Goal: Task Accomplishment & Management: Use online tool/utility

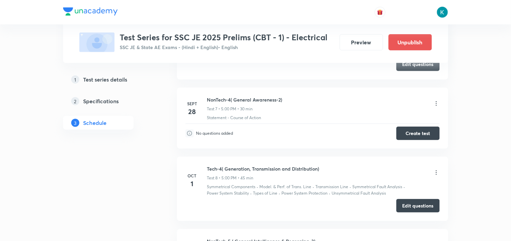
scroll to position [753, 0]
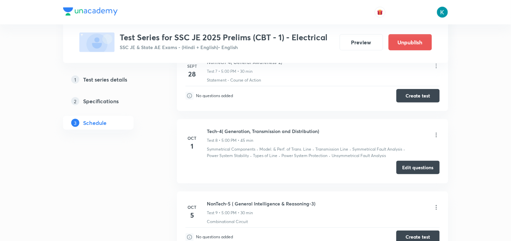
click at [414, 169] on button "Edit questions" at bounding box center [417, 168] width 43 height 14
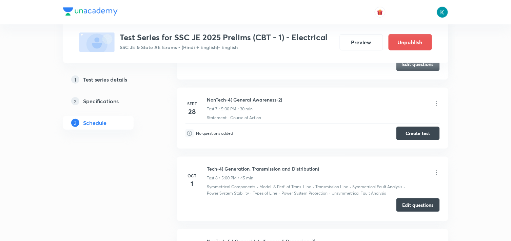
click at [418, 204] on button "Edit questions" at bounding box center [417, 206] width 43 height 14
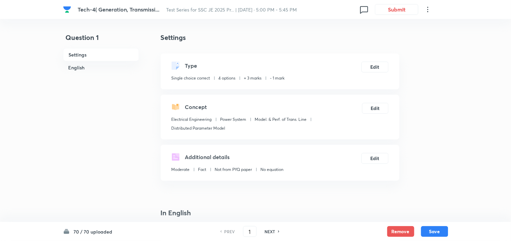
checkbox input "true"
click at [371, 67] on button "Edit" at bounding box center [374, 66] width 27 height 11
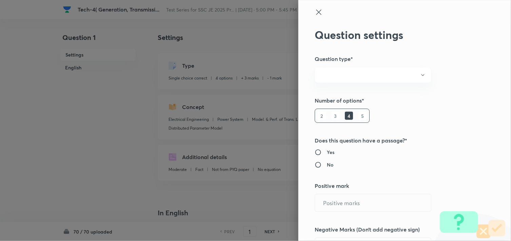
radio input "true"
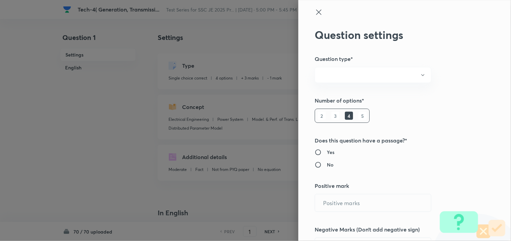
radio input "true"
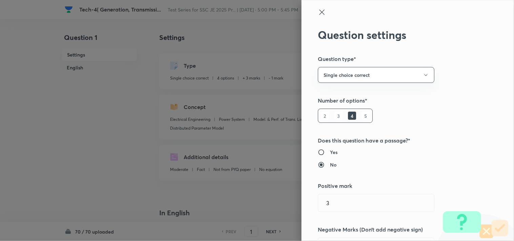
type input "3"
type input "1"
type input "Electrical Engineering"
type input "Power System"
type input "Model. & Perf. of Trans. Line"
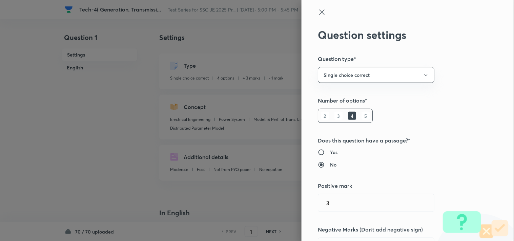
type input "Distributed Parameter Model"
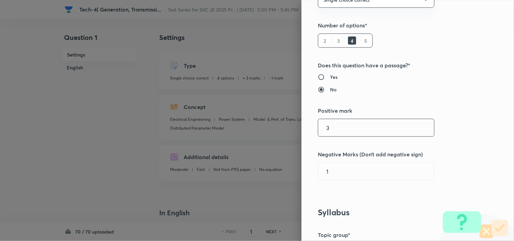
drag, startPoint x: 346, startPoint y: 131, endPoint x: 290, endPoint y: 130, distance: 56.0
click at [290, 130] on div "Question settings Question type* Single choice correct Number of options* 2 3 4…" at bounding box center [257, 120] width 514 height 241
type input "3"
type input "1"
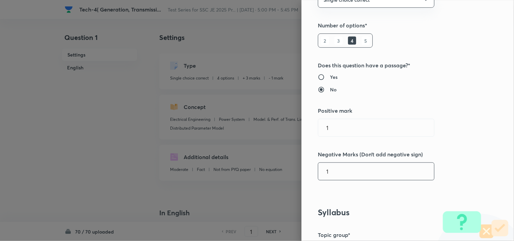
click at [334, 175] on input "1" at bounding box center [376, 171] width 116 height 17
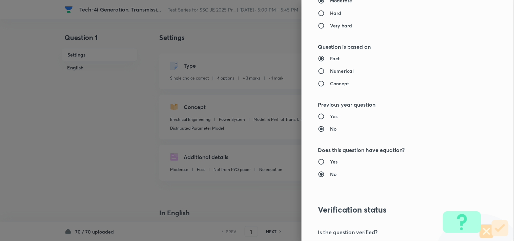
scroll to position [683, 0]
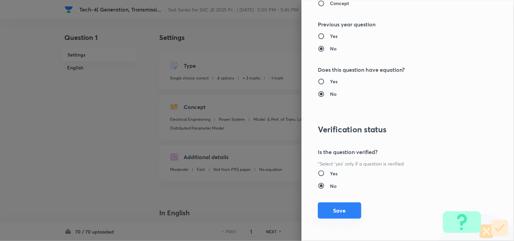
type input "0.25"
click at [338, 213] on button "Save" at bounding box center [339, 211] width 43 height 16
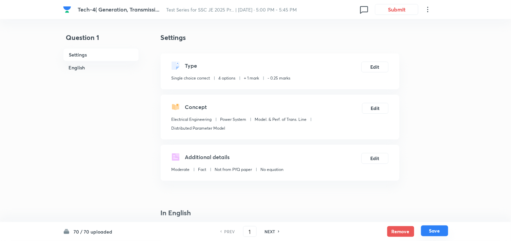
click at [427, 230] on button "Save" at bounding box center [434, 231] width 27 height 11
type input "2"
checkbox input "false"
checkbox input "true"
click at [375, 70] on button "Edit" at bounding box center [374, 66] width 27 height 11
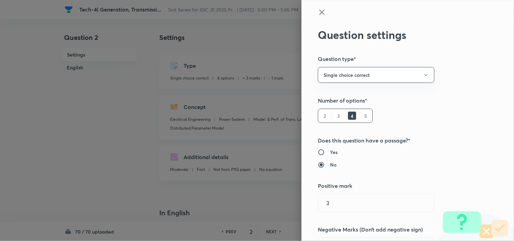
type input "3"
type input "1"
drag, startPoint x: 356, startPoint y: 206, endPoint x: 334, endPoint y: 204, distance: 22.4
click at [334, 204] on input "3" at bounding box center [376, 203] width 116 height 17
type input "3"
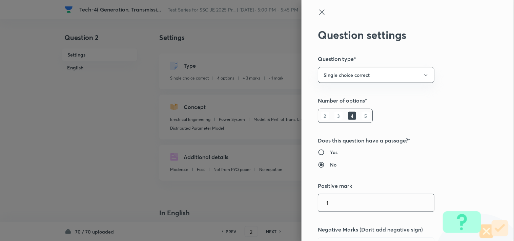
scroll to position [75, 0]
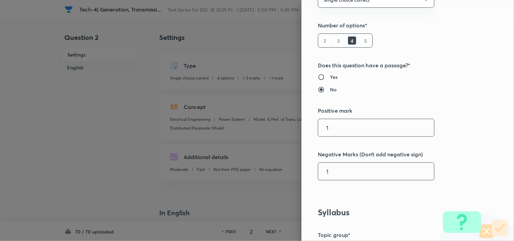
type input "1"
drag, startPoint x: 345, startPoint y: 173, endPoint x: 315, endPoint y: 172, distance: 29.9
click at [318, 172] on input "1" at bounding box center [376, 171] width 116 height 17
click at [325, 172] on input "10.25" at bounding box center [376, 171] width 116 height 17
click at [323, 170] on input "10.25" at bounding box center [376, 171] width 116 height 17
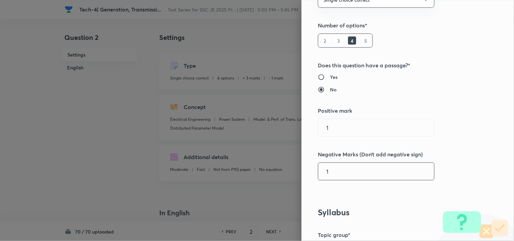
type input "1"
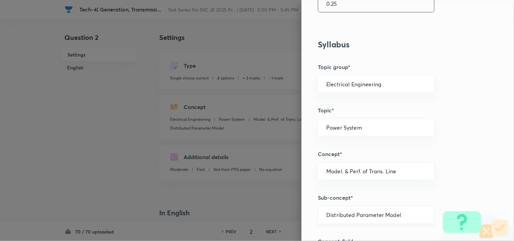
scroll to position [243, 0]
type input "0.25"
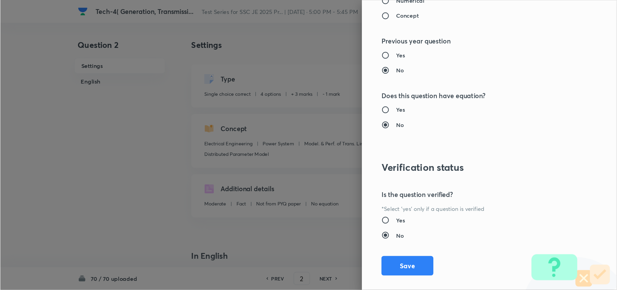
scroll to position [683, 0]
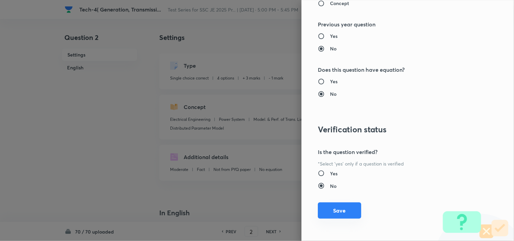
click at [340, 212] on button "Save" at bounding box center [339, 211] width 43 height 16
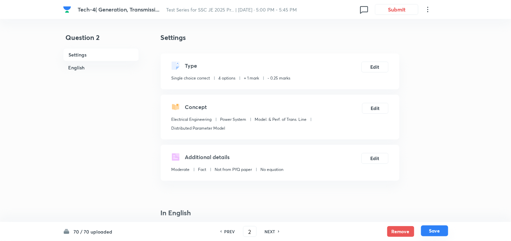
click at [435, 229] on button "Save" at bounding box center [434, 231] width 27 height 11
type input "3"
checkbox input "false"
checkbox input "true"
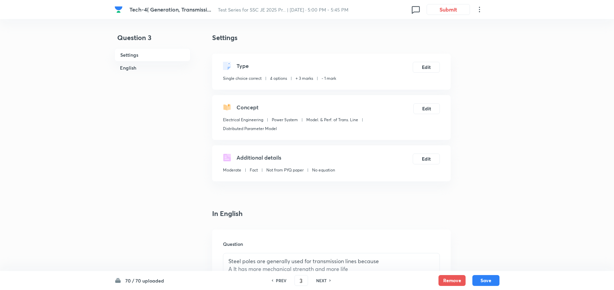
drag, startPoint x: 499, startPoint y: 0, endPoint x: 414, endPoint y: 216, distance: 231.3
click at [414, 216] on h4 "In English" at bounding box center [331, 213] width 239 height 10
click at [426, 63] on button "Edit" at bounding box center [426, 66] width 27 height 11
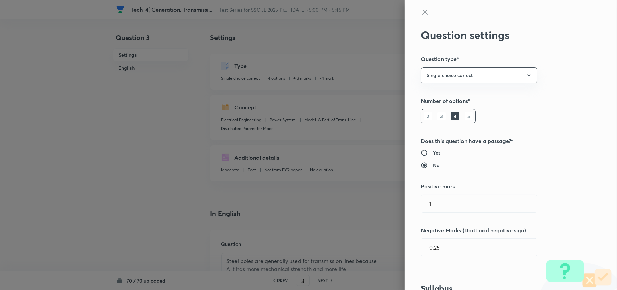
type input "3"
type input "1"
click at [445, 205] on input "3" at bounding box center [479, 203] width 116 height 17
type input "3"
type input "1"
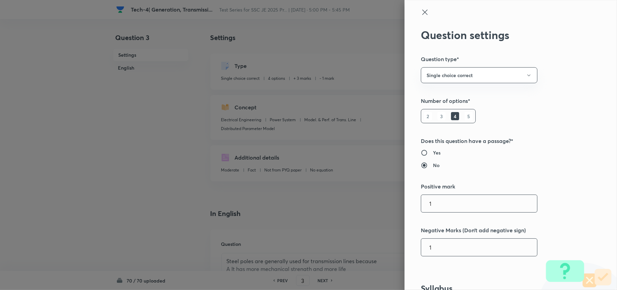
click at [451, 241] on input "1" at bounding box center [479, 246] width 116 height 17
type input "1"
click at [424, 241] on input "25" at bounding box center [479, 246] width 116 height 17
drag, startPoint x: 428, startPoint y: 249, endPoint x: 418, endPoint y: 247, distance: 9.6
click at [421, 241] on input "25" at bounding box center [479, 246] width 116 height 17
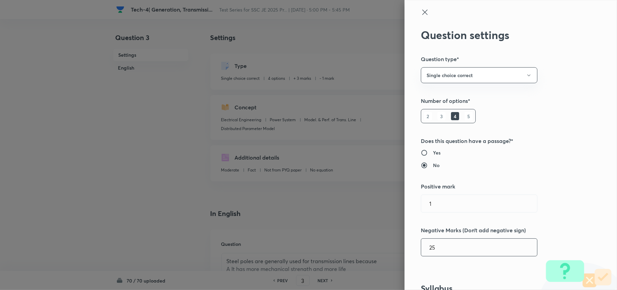
type input "2"
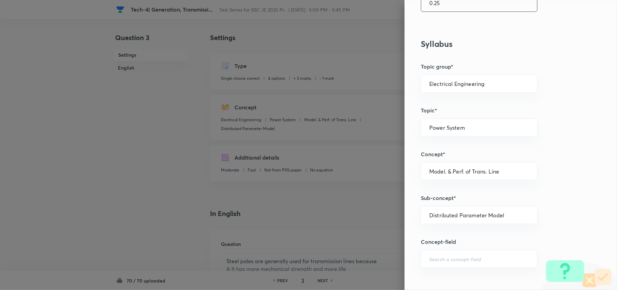
scroll to position [244, 0]
type input "0.25"
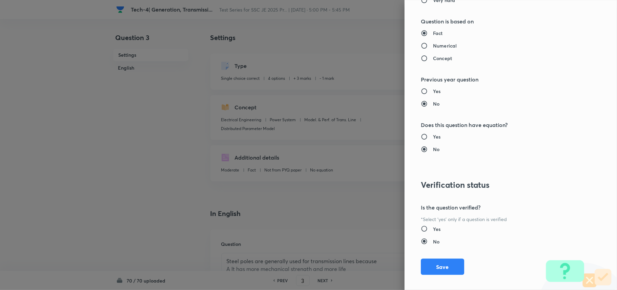
scroll to position [636, 0]
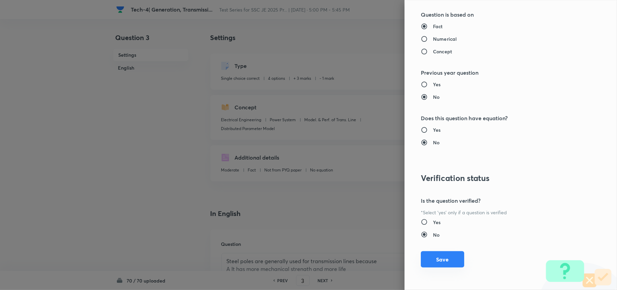
click at [444, 241] on button "Save" at bounding box center [442, 259] width 43 height 16
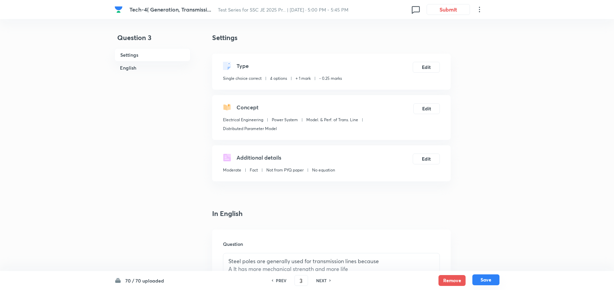
click at [486, 241] on button "Save" at bounding box center [486, 279] width 27 height 11
type input "4"
checkbox input "false"
checkbox input "true"
click at [431, 68] on button "Edit" at bounding box center [426, 66] width 27 height 11
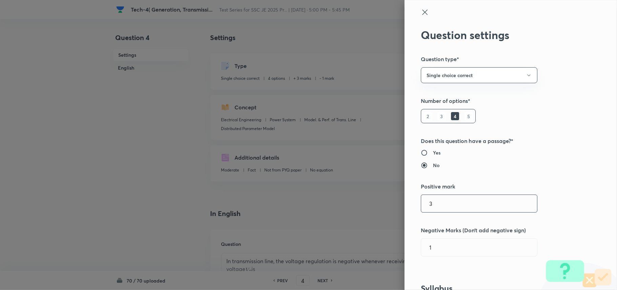
drag, startPoint x: 444, startPoint y: 207, endPoint x: 413, endPoint y: 201, distance: 32.1
click at [413, 201] on div "Question settings Question type* Single choice correct Number of options* 2 3 4…" at bounding box center [511, 145] width 213 height 290
type input "1"
drag, startPoint x: 438, startPoint y: 240, endPoint x: 410, endPoint y: 239, distance: 28.8
click at [410, 239] on div "Question settings Question type* Single choice correct Number of options* 2 3 4…" at bounding box center [511, 145] width 213 height 290
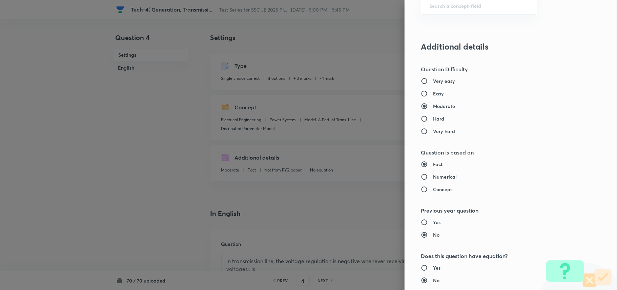
scroll to position [633, 0]
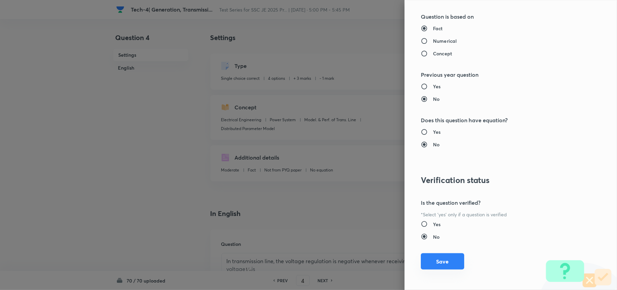
type input "0.25"
click at [441, 241] on button "Save" at bounding box center [442, 261] width 43 height 16
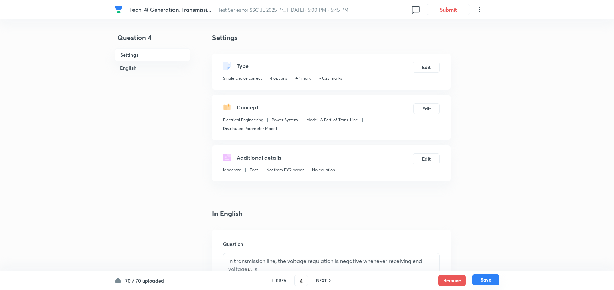
click at [486, 241] on button "Save" at bounding box center [486, 279] width 27 height 11
type input "5"
checkbox input "true"
click at [425, 62] on button "Edit" at bounding box center [426, 66] width 27 height 11
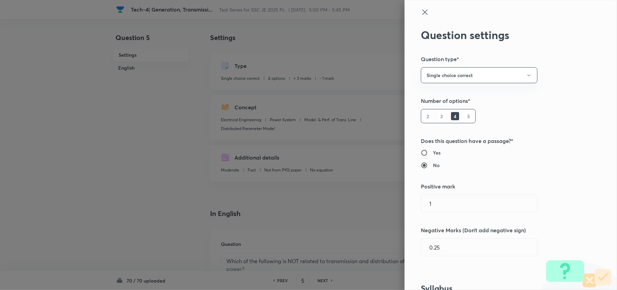
type input "3"
type input "1"
drag, startPoint x: 442, startPoint y: 199, endPoint x: 408, endPoint y: 197, distance: 33.9
click at [408, 197] on div "Question settings Question type* Single choice correct Number of options* 2 3 4…" at bounding box center [511, 145] width 213 height 290
type input "1"
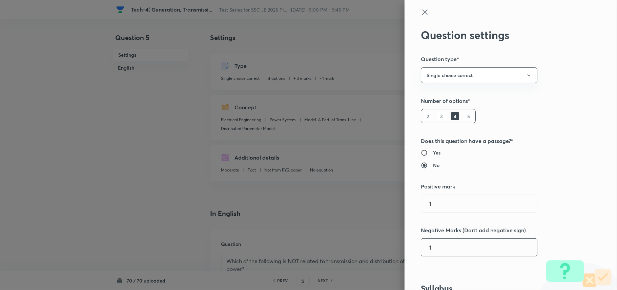
drag, startPoint x: 438, startPoint y: 250, endPoint x: 397, endPoint y: 247, distance: 40.8
click at [397, 241] on div "Question settings Question type* Single choice correct Number of options* 2 3 4…" at bounding box center [308, 145] width 617 height 290
type input "0.25"
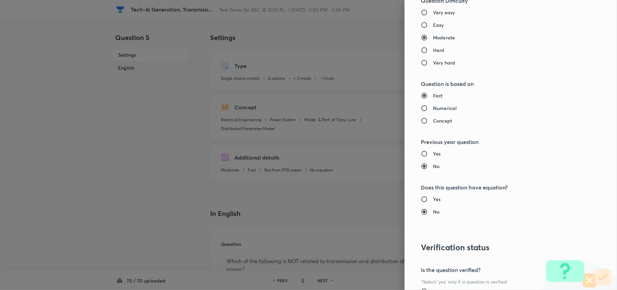
scroll to position [636, 0]
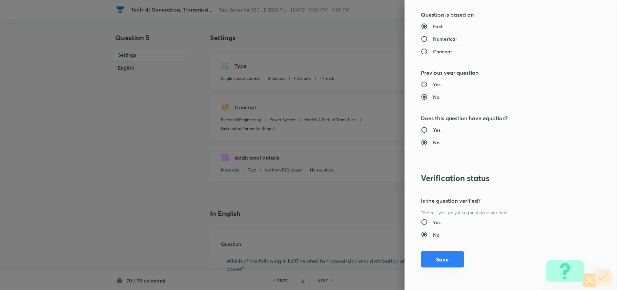
click at [437, 241] on button "Save" at bounding box center [442, 259] width 43 height 16
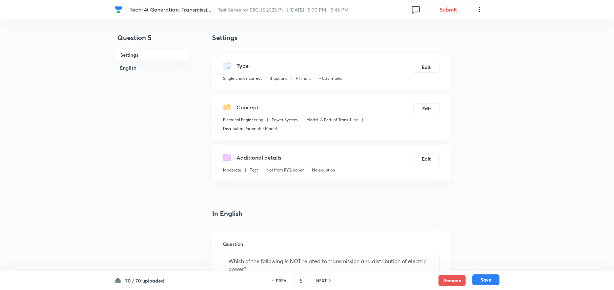
click at [486, 241] on button "Save" at bounding box center [486, 279] width 27 height 11
type input "6"
checkbox input "false"
checkbox input "true"
click at [428, 65] on button "Edit" at bounding box center [426, 66] width 27 height 11
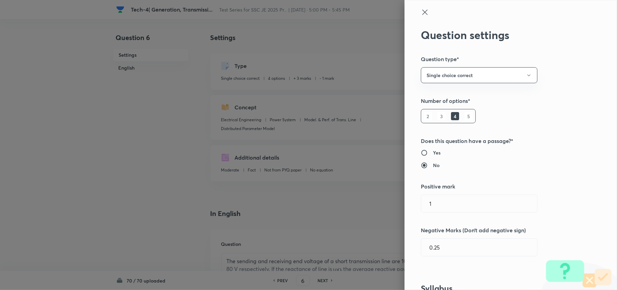
type input "3"
type input "1"
drag, startPoint x: 455, startPoint y: 208, endPoint x: 400, endPoint y: 202, distance: 55.2
click at [405, 202] on div "Question settings Question type* Single choice correct Number of options* 2 3 4…" at bounding box center [511, 145] width 213 height 290
type input "1"
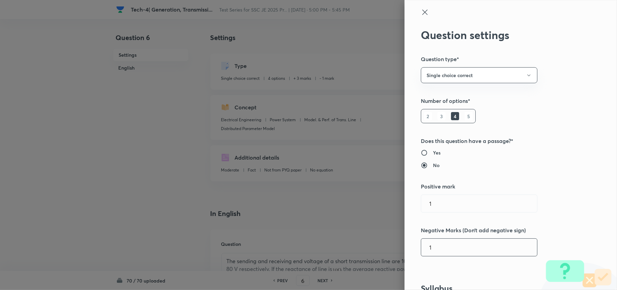
drag, startPoint x: 416, startPoint y: 245, endPoint x: 408, endPoint y: 243, distance: 8.3
click at [408, 241] on div "Question settings Question type* Single choice correct Number of options* 2 3 4…" at bounding box center [511, 145] width 213 height 290
type input "0.25"
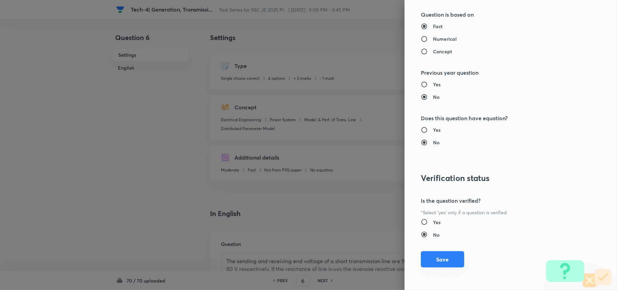
click at [438, 241] on button "Save" at bounding box center [442, 259] width 43 height 16
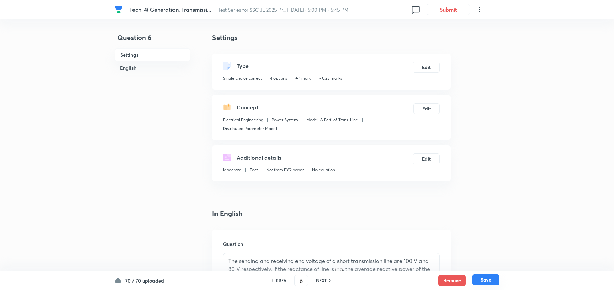
click at [482, 241] on button "Save" at bounding box center [486, 279] width 27 height 11
type input "7"
checkbox input "true"
click at [425, 69] on button "Edit" at bounding box center [426, 66] width 27 height 11
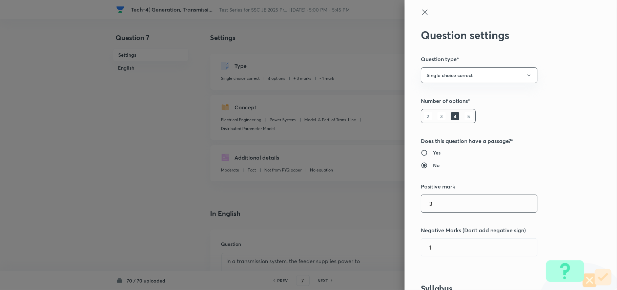
drag, startPoint x: 459, startPoint y: 211, endPoint x: 385, endPoint y: 209, distance: 73.6
click at [385, 209] on div "Question settings Question type* Single choice correct Number of options* 2 3 4…" at bounding box center [308, 145] width 617 height 290
type input "1"
drag, startPoint x: 438, startPoint y: 254, endPoint x: 410, endPoint y: 250, distance: 28.1
click at [410, 241] on div "Question settings Question type* Single choice correct Number of options* 2 3 4…" at bounding box center [511, 145] width 213 height 290
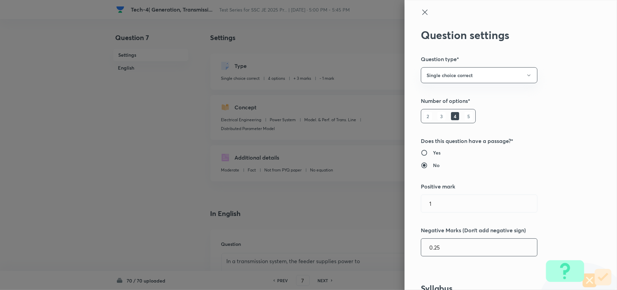
type input "0.25"
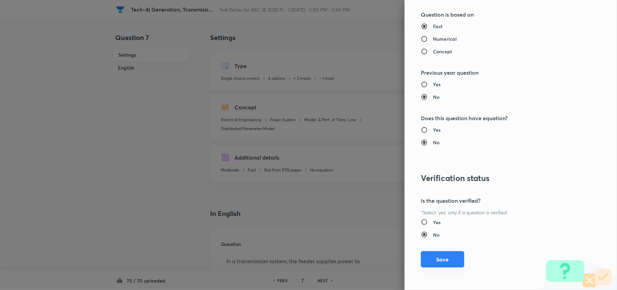
click at [435, 241] on button "Save" at bounding box center [442, 259] width 43 height 16
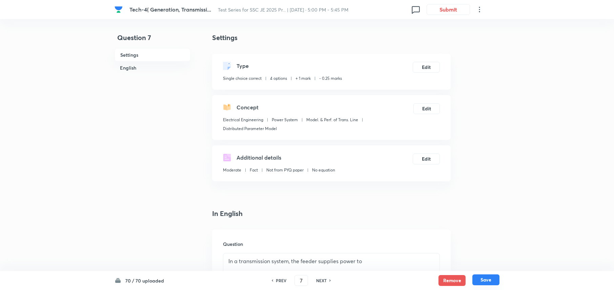
click at [489, 241] on button "Save" at bounding box center [486, 279] width 27 height 11
type input "8"
checkbox input "false"
checkbox input "true"
click at [425, 67] on button "Edit" at bounding box center [426, 66] width 27 height 11
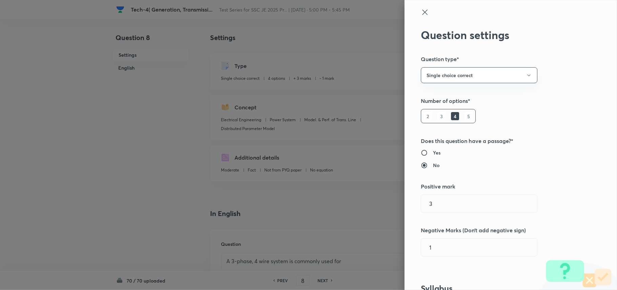
type input "3"
type input "1"
drag, startPoint x: 467, startPoint y: 204, endPoint x: 418, endPoint y: 202, distance: 48.2
click at [421, 202] on input "3" at bounding box center [479, 203] width 116 height 17
type input "1"
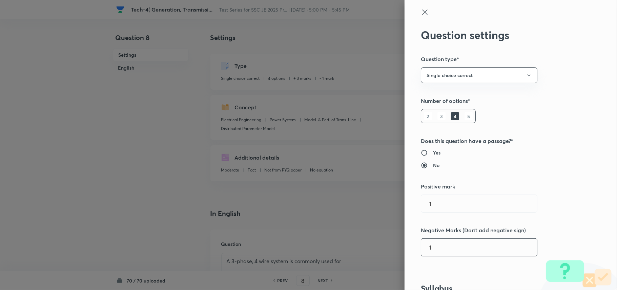
drag, startPoint x: 436, startPoint y: 249, endPoint x: 399, endPoint y: 246, distance: 36.7
click at [405, 241] on div "Question settings Question type* Single choice correct Number of options* 2 3 4…" at bounding box center [511, 145] width 213 height 290
type input "0"
click at [421, 241] on input "25" at bounding box center [479, 246] width 116 height 17
type input "0.25"
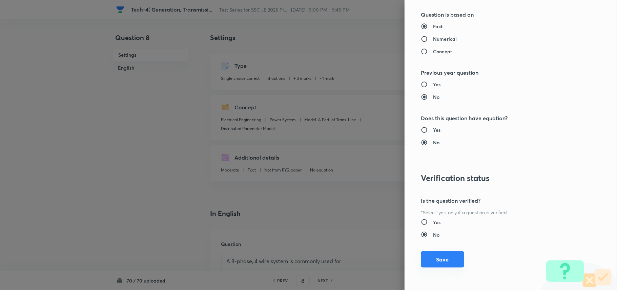
click at [439, 241] on button "Save" at bounding box center [442, 259] width 43 height 16
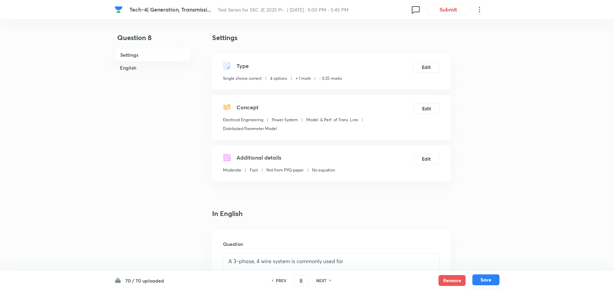
click at [479, 241] on button "Save" at bounding box center [486, 279] width 27 height 11
type input "9"
checkbox input "false"
checkbox input "true"
click at [428, 64] on button "Edit" at bounding box center [426, 66] width 27 height 11
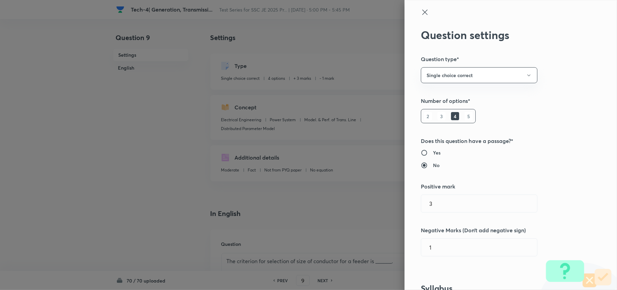
type input "3"
type input "1"
drag, startPoint x: 462, startPoint y: 200, endPoint x: 410, endPoint y: 200, distance: 51.5
click at [410, 200] on div "Question settings Question type* Single choice correct Number of options* 2 3 4…" at bounding box center [511, 145] width 213 height 290
type input "1"
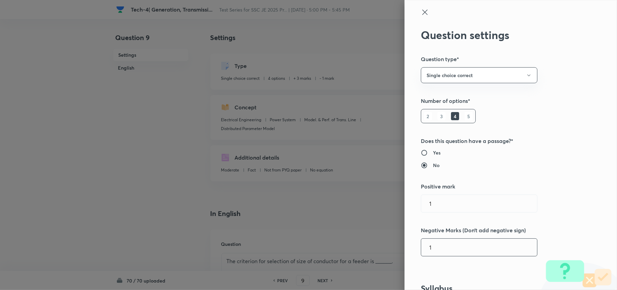
drag, startPoint x: 471, startPoint y: 246, endPoint x: 378, endPoint y: 244, distance: 92.6
click at [378, 241] on div "Question settings Question type* Single choice correct Number of options* 2 3 4…" at bounding box center [308, 145] width 617 height 290
click at [429, 241] on input "0.125" at bounding box center [479, 246] width 116 height 17
type input "0.25"
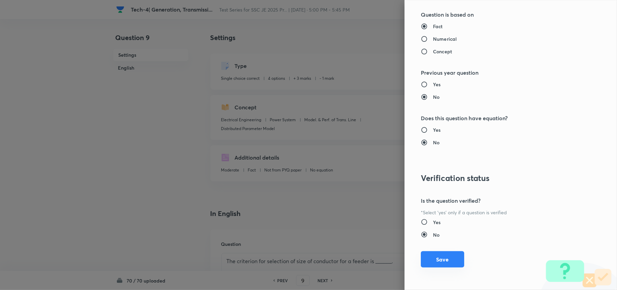
click at [448, 241] on button "Save" at bounding box center [442, 259] width 43 height 16
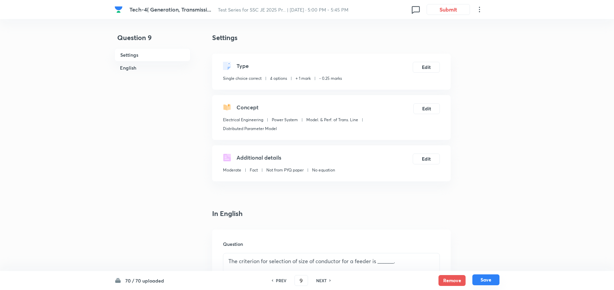
click at [479, 241] on button "Save" at bounding box center [486, 279] width 27 height 11
type input "10"
checkbox input "false"
checkbox input "true"
click at [430, 69] on button "Edit" at bounding box center [426, 66] width 27 height 11
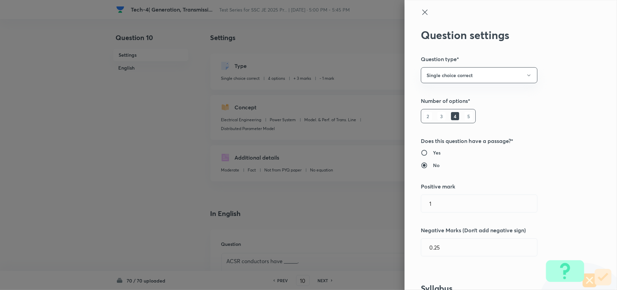
type input "3"
type input "1"
drag, startPoint x: 436, startPoint y: 201, endPoint x: 415, endPoint y: 201, distance: 20.7
click at [421, 201] on input "3" at bounding box center [479, 203] width 116 height 17
type input "1"
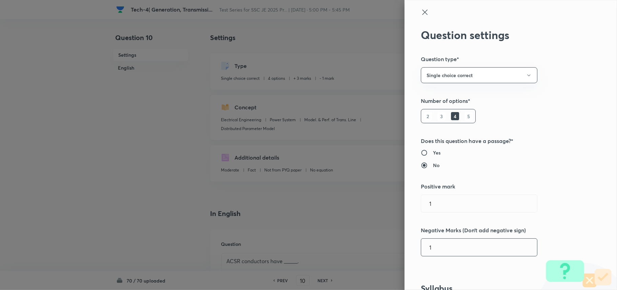
click at [432, 241] on div "Question settings Question type* Single choice correct Number of options* 2 3 4…" at bounding box center [511, 145] width 213 height 290
drag, startPoint x: 433, startPoint y: 251, endPoint x: 418, endPoint y: 249, distance: 15.2
click at [421, 241] on input "1" at bounding box center [479, 246] width 116 height 17
type input "0.25"
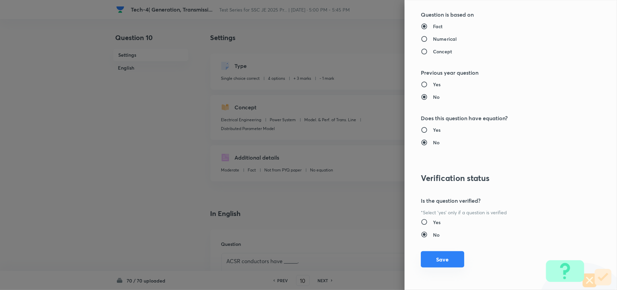
click at [438, 241] on button "Save" at bounding box center [442, 259] width 43 height 16
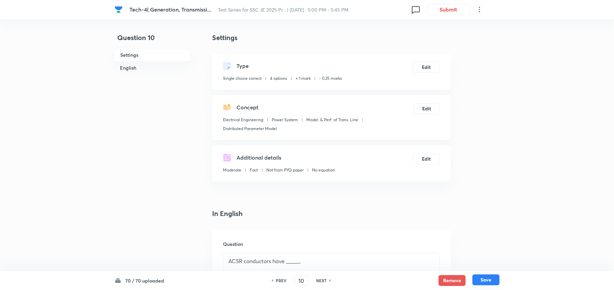
click at [493, 241] on button "Save" at bounding box center [486, 279] width 27 height 11
type input "11"
checkbox input "false"
checkbox input "true"
click at [429, 63] on button "Edit" at bounding box center [426, 66] width 27 height 11
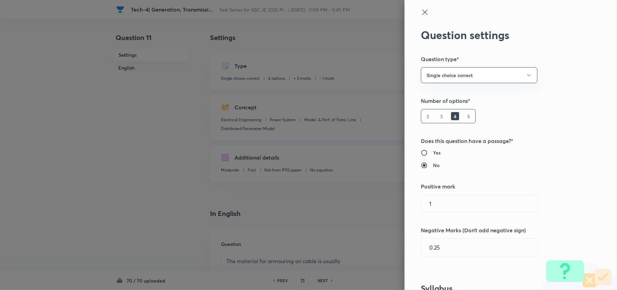
type input "3"
type input "1"
drag, startPoint x: 452, startPoint y: 205, endPoint x: 416, endPoint y: 201, distance: 36.8
click at [421, 203] on input "3" at bounding box center [479, 203] width 116 height 17
type input "1"
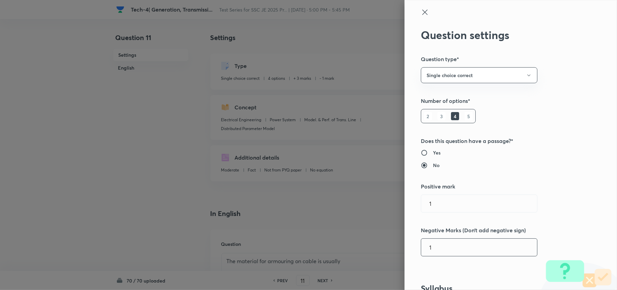
drag, startPoint x: 441, startPoint y: 246, endPoint x: 409, endPoint y: 243, distance: 32.7
click at [409, 241] on div "Question settings Question type* Single choice correct Number of options* 2 3 4…" at bounding box center [511, 145] width 213 height 290
type input "0.25"
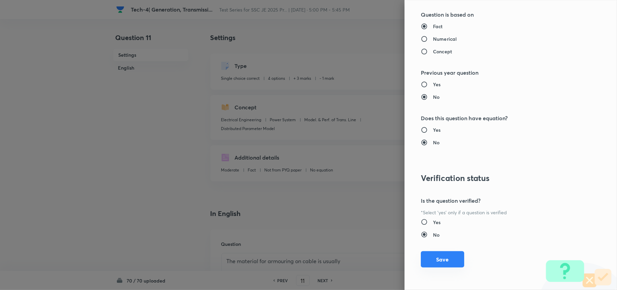
click at [421, 241] on button "Save" at bounding box center [442, 259] width 43 height 16
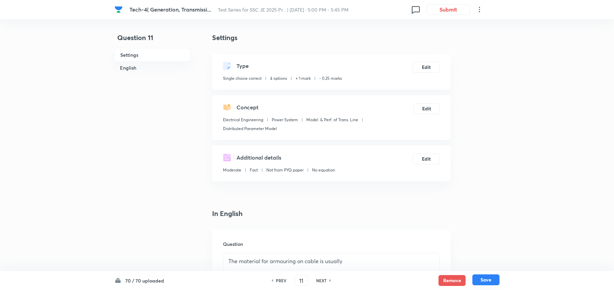
click at [487, 241] on button "Save" at bounding box center [486, 279] width 27 height 11
type input "12"
checkbox input "false"
checkbox input "true"
click at [281, 241] on h6 "PREV" at bounding box center [281, 280] width 11 height 6
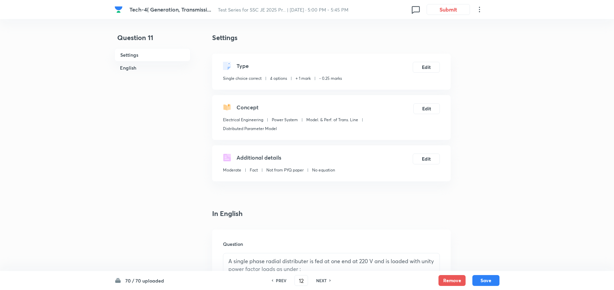
type input "11"
checkbox input "false"
checkbox input "true"
click at [319, 241] on h6 "NEXT" at bounding box center [321, 280] width 11 height 6
type input "12"
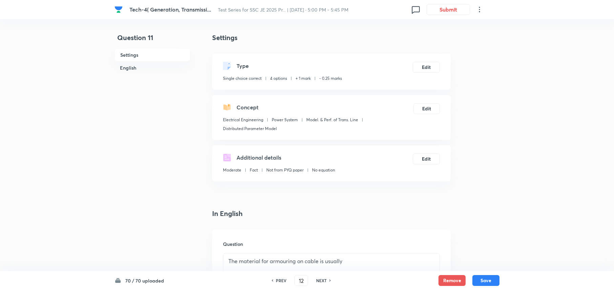
checkbox input "false"
checkbox input "true"
click at [423, 66] on button "Edit" at bounding box center [426, 66] width 27 height 11
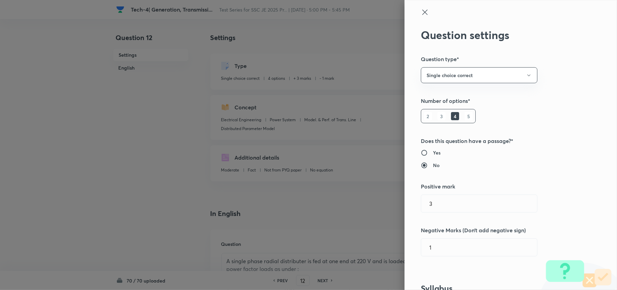
type input "3"
type input "1"
drag, startPoint x: 473, startPoint y: 211, endPoint x: 393, endPoint y: 207, distance: 80.8
click at [393, 207] on div "Question settings Question type* Single choice correct Number of options* 2 3 4…" at bounding box center [308, 145] width 617 height 290
type input "1"
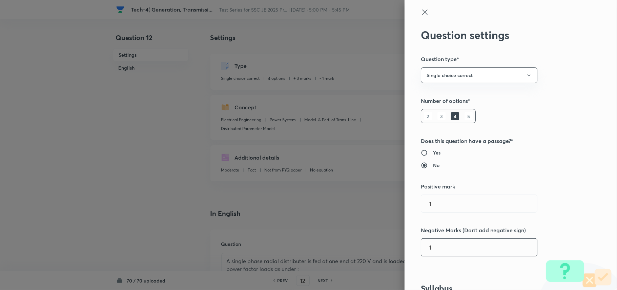
drag, startPoint x: 432, startPoint y: 249, endPoint x: 388, endPoint y: 250, distance: 43.4
click at [388, 241] on div "Question settings Question type* Single choice correct Number of options* 2 3 4…" at bounding box center [308, 145] width 617 height 290
type input "0.25"
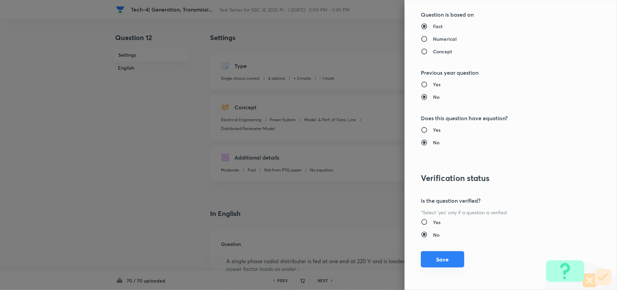
click at [450, 241] on button "Save" at bounding box center [442, 259] width 43 height 16
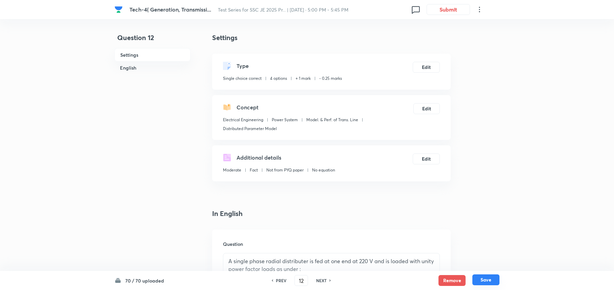
click at [490, 241] on button "Save" at bounding box center [486, 279] width 27 height 11
type input "13"
checkbox input "false"
checkbox input "true"
click at [426, 65] on button "Edit" at bounding box center [426, 66] width 27 height 11
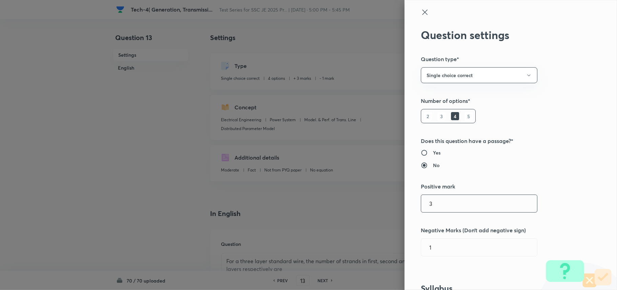
drag, startPoint x: 439, startPoint y: 205, endPoint x: 395, endPoint y: 203, distance: 44.1
click at [395, 203] on div "Question settings Question type* Single choice correct Number of options* 2 3 4…" at bounding box center [308, 145] width 617 height 290
type input "1"
drag, startPoint x: 446, startPoint y: 250, endPoint x: 375, endPoint y: 248, distance: 71.2
click at [375, 241] on div "Question settings Question type* Single choice correct Number of options* 2 3 4…" at bounding box center [308, 145] width 617 height 290
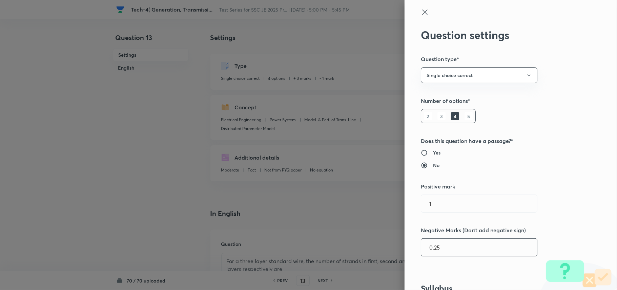
type input "0.25"
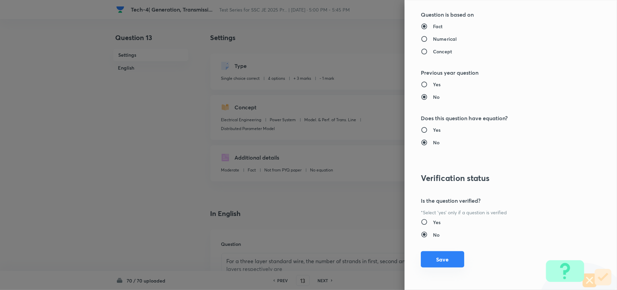
click at [447, 241] on button "Save" at bounding box center [442, 259] width 43 height 16
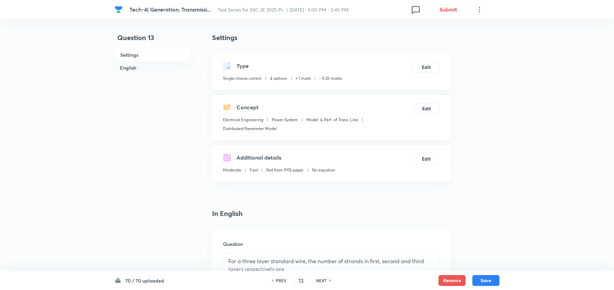
click at [481, 241] on div "70 / 70 uploaded PREV 13 ​ NEXT Remove Save" at bounding box center [307, 280] width 385 height 19
click at [481, 241] on button "Save" at bounding box center [486, 279] width 27 height 11
type input "14"
checkbox input "false"
checkbox input "true"
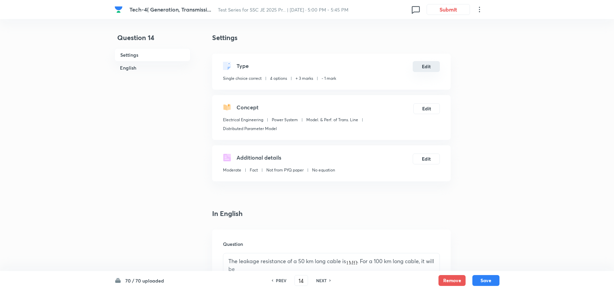
click at [427, 67] on button "Edit" at bounding box center [426, 66] width 27 height 11
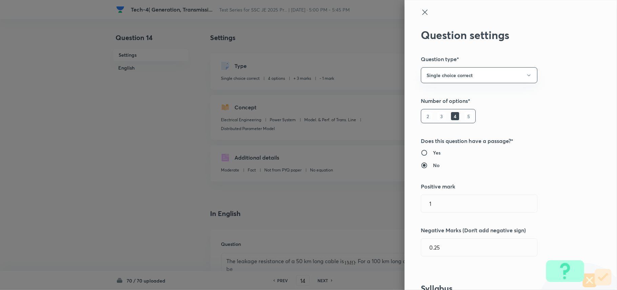
type input "3"
type input "1"
drag, startPoint x: 441, startPoint y: 201, endPoint x: 404, endPoint y: 199, distance: 37.0
click at [405, 199] on div "Question settings Question type* Single choice correct Number of options* 2 3 4…" at bounding box center [511, 145] width 213 height 290
type input "1"
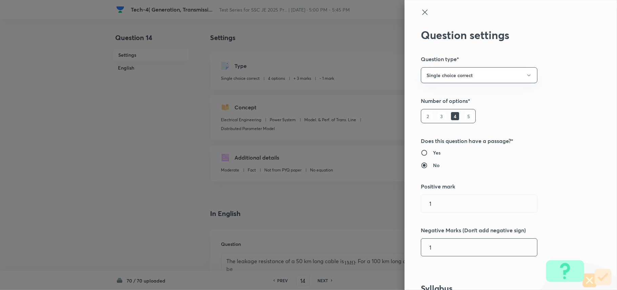
drag, startPoint x: 439, startPoint y: 247, endPoint x: 401, endPoint y: 247, distance: 38.7
click at [405, 241] on div "Question settings Question type* Single choice correct Number of options* 2 3 4…" at bounding box center [511, 145] width 213 height 290
type input "0.25"
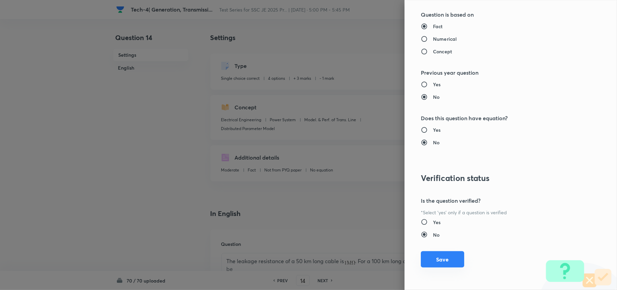
click at [430, 241] on button "Save" at bounding box center [442, 259] width 43 height 16
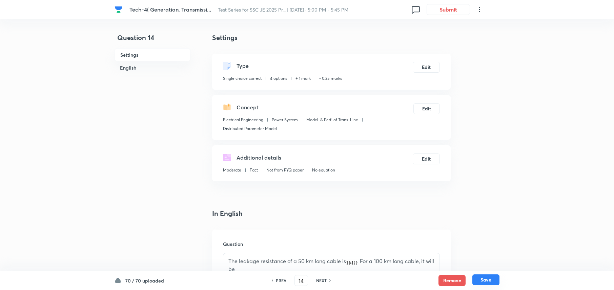
click at [480, 241] on button "Save" at bounding box center [486, 279] width 27 height 11
type input "15"
checkbox input "false"
checkbox input "true"
click at [423, 66] on button "Edit" at bounding box center [426, 66] width 27 height 11
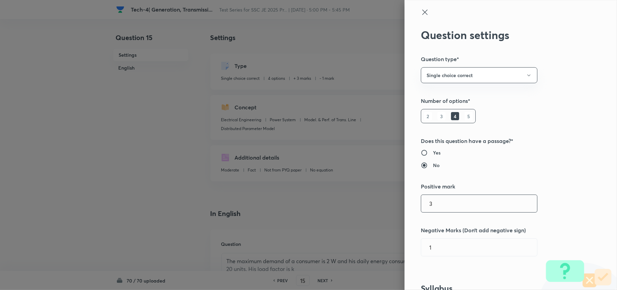
drag, startPoint x: 446, startPoint y: 203, endPoint x: 372, endPoint y: 203, distance: 73.2
click at [372, 203] on div "Question settings Question type* Single choice correct Number of options* 2 3 4…" at bounding box center [308, 145] width 617 height 290
type input "1"
drag, startPoint x: 435, startPoint y: 243, endPoint x: 397, endPoint y: 249, distance: 38.4
click at [405, 241] on div "Question settings Question type* Single choice correct Number of options* 2 3 4…" at bounding box center [511, 145] width 213 height 290
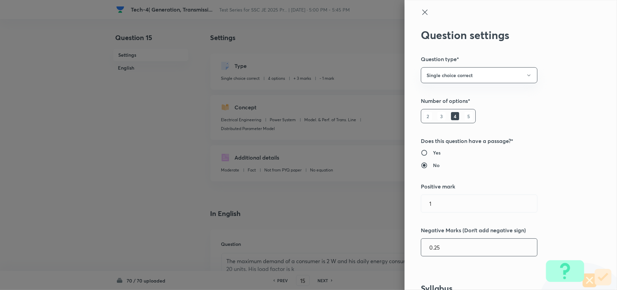
type input "0.25"
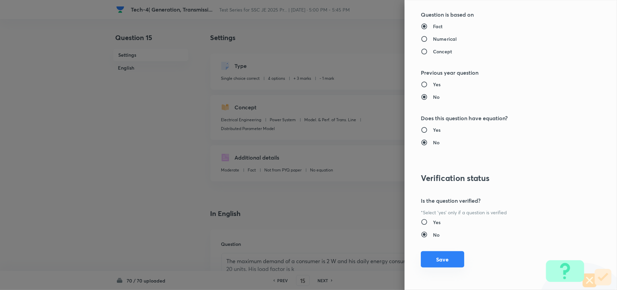
click at [444, 241] on button "Save" at bounding box center [442, 259] width 43 height 16
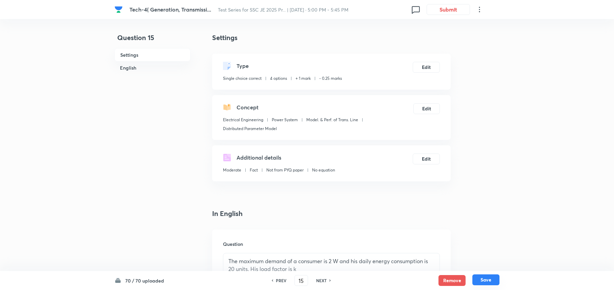
click at [490, 241] on button "Save" at bounding box center [486, 279] width 27 height 11
type input "16"
checkbox input "false"
checkbox input "true"
click at [429, 67] on button "Edit" at bounding box center [426, 66] width 27 height 11
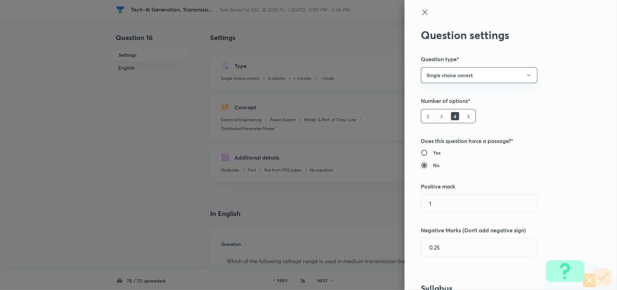
type input "3"
type input "1"
drag, startPoint x: 420, startPoint y: 204, endPoint x: 391, endPoint y: 204, distance: 29.8
click at [391, 204] on div "Question settings Question type* Single choice correct Number of options* 2 3 4…" at bounding box center [308, 145] width 617 height 290
type input "1"
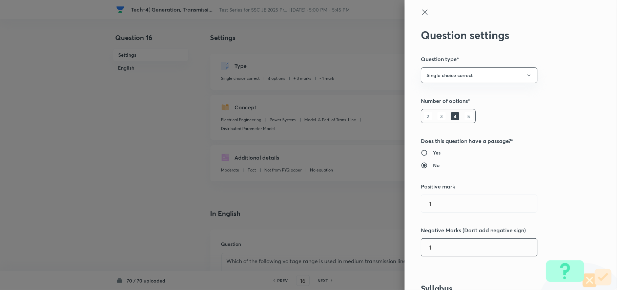
drag, startPoint x: 444, startPoint y: 249, endPoint x: 380, endPoint y: 241, distance: 63.8
click at [380, 241] on div "Question settings Question type* Single choice correct Number of options* 2 3 4…" at bounding box center [308, 145] width 617 height 290
type input "0.25"
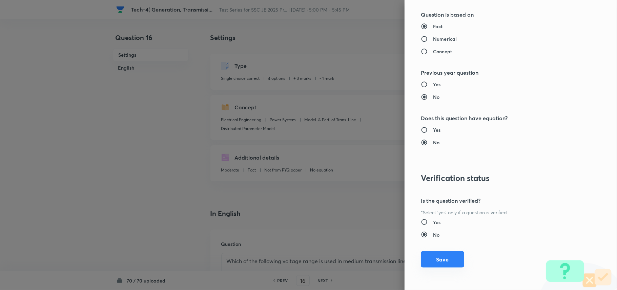
click at [442, 241] on button "Save" at bounding box center [442, 259] width 43 height 16
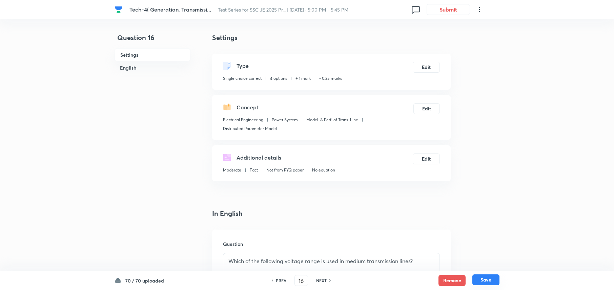
click at [489, 241] on button "Save" at bounding box center [486, 279] width 27 height 11
type input "17"
checkbox input "false"
checkbox input "true"
click at [424, 65] on button "Edit" at bounding box center [426, 66] width 27 height 11
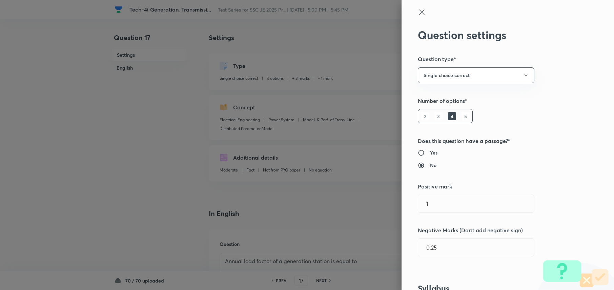
type input "Electrical Engineering"
type input "Power System"
type input "Model. & Perf. of Trans. Line"
type input "Distributed Parameter Model"
type input "3"
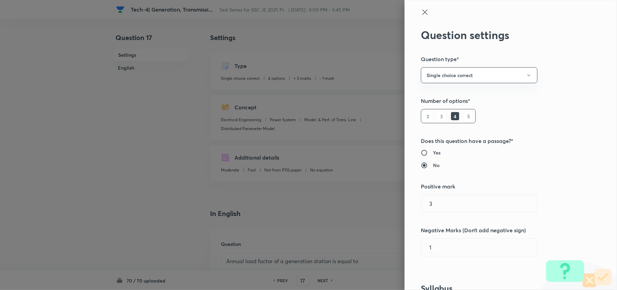
type input "1"
drag, startPoint x: 473, startPoint y: 202, endPoint x: 378, endPoint y: 199, distance: 95.0
click at [378, 199] on div "Question settings Question type* Single choice correct Number of options* 2 3 4…" at bounding box center [308, 145] width 617 height 290
type input "1"
drag, startPoint x: 439, startPoint y: 251, endPoint x: 393, endPoint y: 244, distance: 46.6
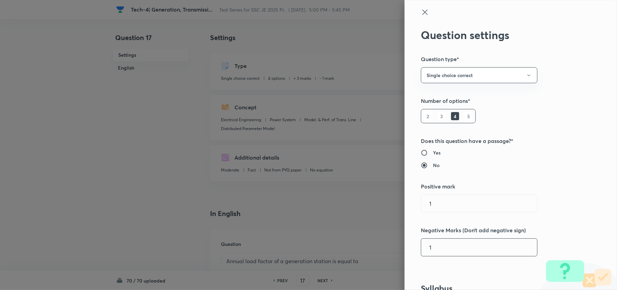
click at [393, 241] on div "Question settings Question type* Single choice correct Number of options* 2 3 4…" at bounding box center [308, 145] width 617 height 290
type input "0.25"
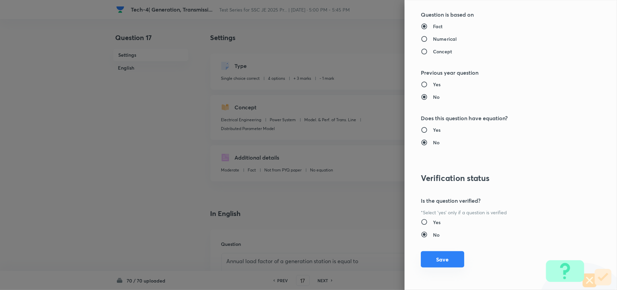
click at [440, 241] on button "Save" at bounding box center [442, 259] width 43 height 16
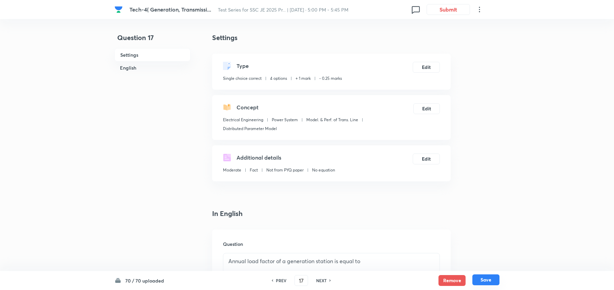
click at [488, 241] on button "Save" at bounding box center [486, 279] width 27 height 11
type input "18"
checkbox input "false"
checkbox input "true"
click at [426, 65] on button "Edit" at bounding box center [426, 66] width 27 height 11
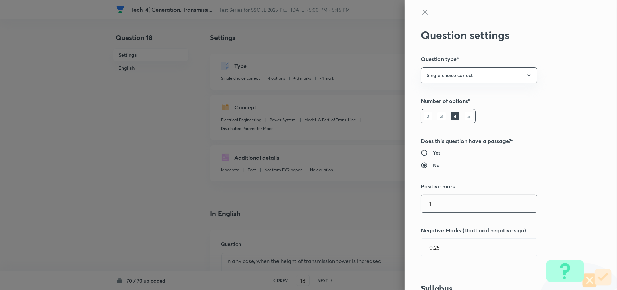
type input "3"
type input "1"
drag, startPoint x: 449, startPoint y: 203, endPoint x: 394, endPoint y: 203, distance: 55.3
click at [394, 203] on div "Question settings Question type* Single choice correct Number of options* 2 3 4…" at bounding box center [308, 145] width 617 height 290
type input "1"
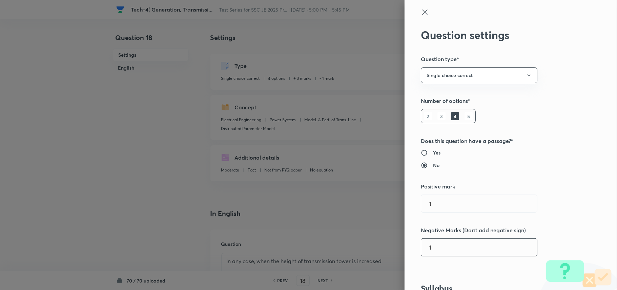
drag, startPoint x: 436, startPoint y: 250, endPoint x: 402, endPoint y: 242, distance: 34.9
click at [405, 241] on div "Question settings Question type* Single choice correct Number of options* 2 3 4…" at bounding box center [511, 145] width 213 height 290
type input "0.25"
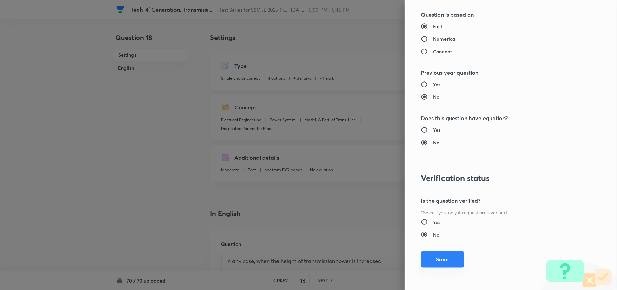
click at [429, 241] on button "Save" at bounding box center [442, 259] width 43 height 16
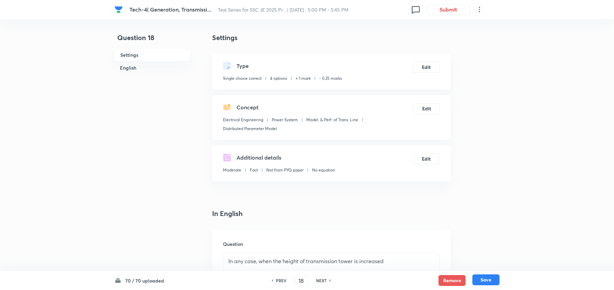
click at [487, 241] on button "Save" at bounding box center [486, 279] width 27 height 11
type input "19"
checkbox input "false"
checkbox input "true"
click at [425, 68] on button "Edit" at bounding box center [426, 66] width 27 height 11
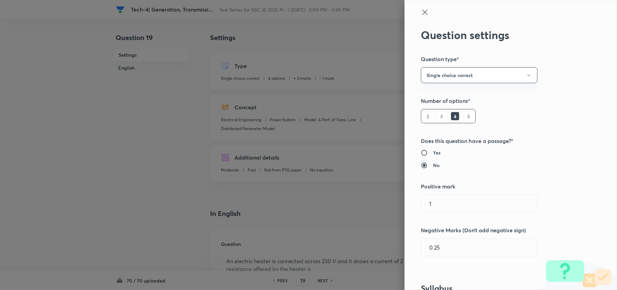
type input "3"
type input "1"
drag, startPoint x: 439, startPoint y: 200, endPoint x: 410, endPoint y: 199, distance: 29.5
click at [410, 199] on div "Question settings Question type* Single choice correct Number of options* 2 3 4…" at bounding box center [511, 145] width 213 height 290
type input "1"
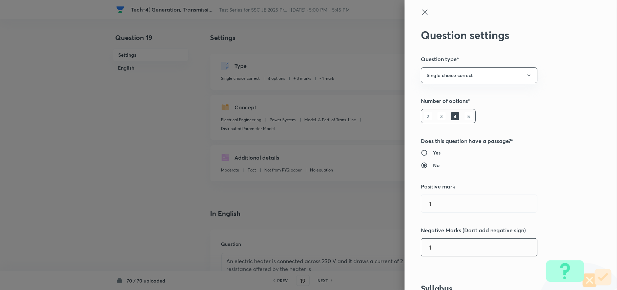
drag, startPoint x: 439, startPoint y: 250, endPoint x: 394, endPoint y: 246, distance: 44.9
click at [394, 241] on div "Question settings Question type* Single choice correct Number of options* 2 3 4…" at bounding box center [308, 145] width 617 height 290
type input "0.25"
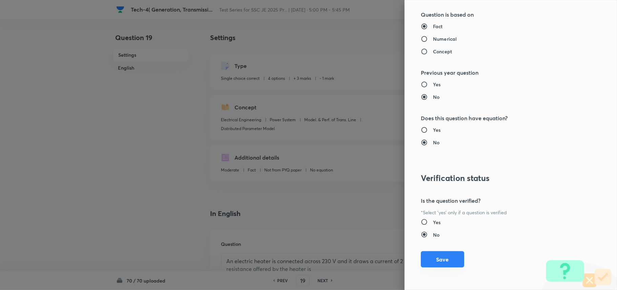
click at [437, 241] on button "Save" at bounding box center [442, 259] width 43 height 16
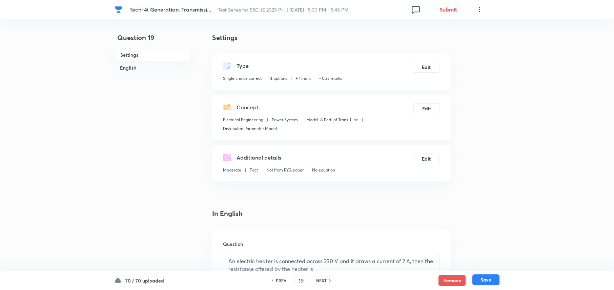
click at [486, 241] on button "Save" at bounding box center [486, 279] width 27 height 11
type input "20"
checkbox input "false"
checkbox input "true"
click at [429, 70] on button "Edit" at bounding box center [426, 66] width 27 height 11
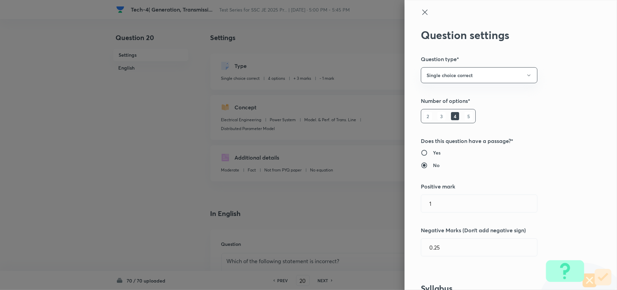
type input "3"
type input "1"
drag, startPoint x: 449, startPoint y: 209, endPoint x: 394, endPoint y: 203, distance: 55.9
click at [394, 203] on div "Question settings Question type* Single choice correct Number of options* 2 3 4…" at bounding box center [308, 145] width 617 height 290
type input "1"
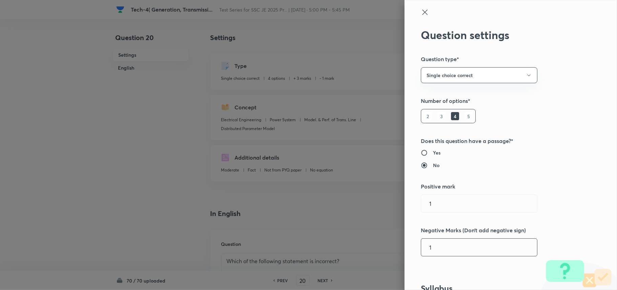
drag, startPoint x: 447, startPoint y: 250, endPoint x: 402, endPoint y: 248, distance: 45.2
click at [405, 241] on div "Question settings Question type* Single choice correct Number of options* 2 3 4…" at bounding box center [511, 145] width 213 height 290
type input "0.25"
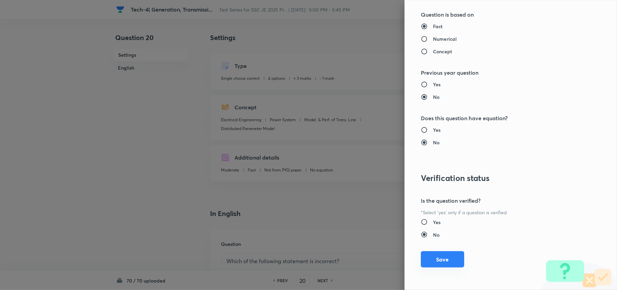
click at [429, 241] on button "Save" at bounding box center [442, 259] width 43 height 16
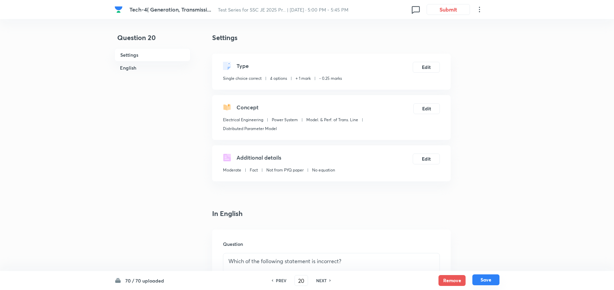
click at [480, 241] on button "Save" at bounding box center [486, 279] width 27 height 11
type input "21"
checkbox input "false"
checkbox input "true"
click at [429, 68] on button "Edit" at bounding box center [426, 66] width 27 height 11
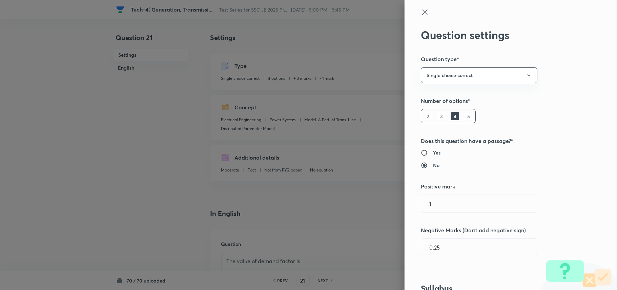
type input "3"
type input "1"
drag, startPoint x: 432, startPoint y: 205, endPoint x: 388, endPoint y: 205, distance: 44.1
click at [388, 205] on div "Question settings Question type* Single choice correct Number of options* 2 3 4…" at bounding box center [308, 145] width 617 height 290
type input "1"
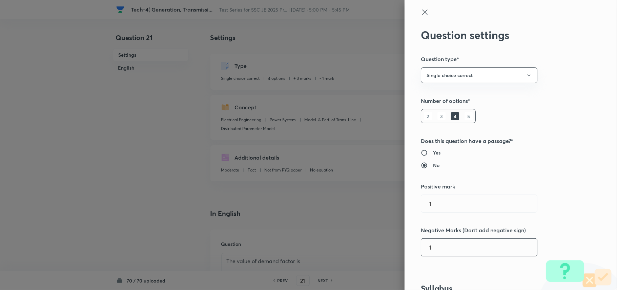
drag, startPoint x: 435, startPoint y: 245, endPoint x: 410, endPoint y: 245, distance: 25.1
click at [410, 241] on div "Question settings Question type* Single choice correct Number of options* 2 3 4…" at bounding box center [511, 145] width 213 height 290
type input "0.25"
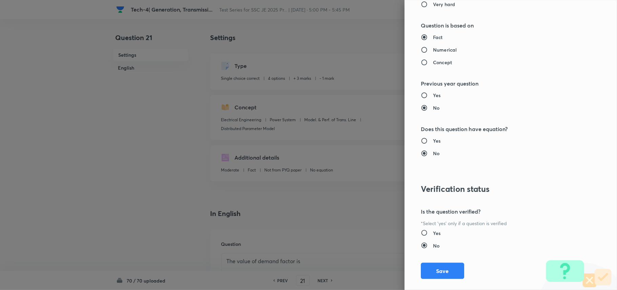
scroll to position [630, 0]
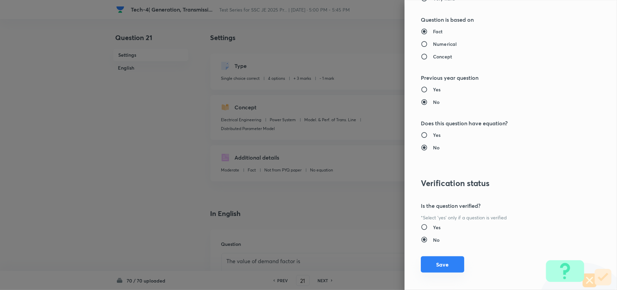
click at [441, 241] on button "Save" at bounding box center [442, 264] width 43 height 16
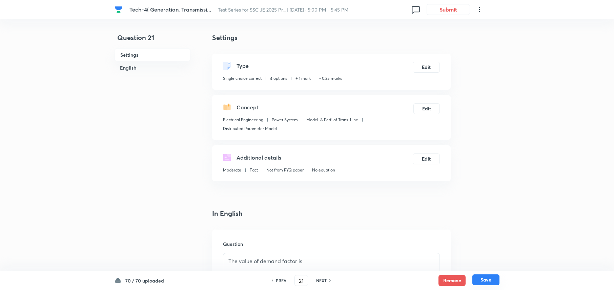
click at [479, 241] on button "Save" at bounding box center [486, 279] width 27 height 11
type input "22"
checkbox input "false"
checkbox input "true"
click at [425, 67] on button "Edit" at bounding box center [426, 66] width 27 height 11
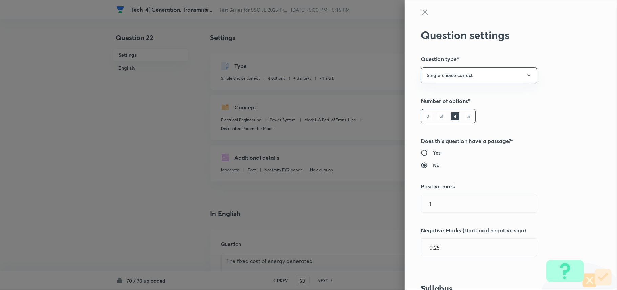
type input "3"
type input "1"
drag, startPoint x: 439, startPoint y: 205, endPoint x: 395, endPoint y: 205, distance: 43.7
click at [395, 205] on div "Question settings Question type* Single choice correct Number of options* 2 3 4…" at bounding box center [308, 145] width 617 height 290
type input "1"
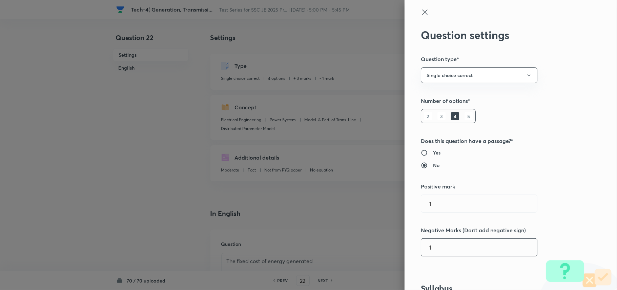
drag, startPoint x: 437, startPoint y: 252, endPoint x: 410, endPoint y: 250, distance: 27.5
click at [410, 241] on div "Question settings Question type* Single choice correct Number of options* 2 3 4…" at bounding box center [511, 145] width 213 height 290
type input "0.25"
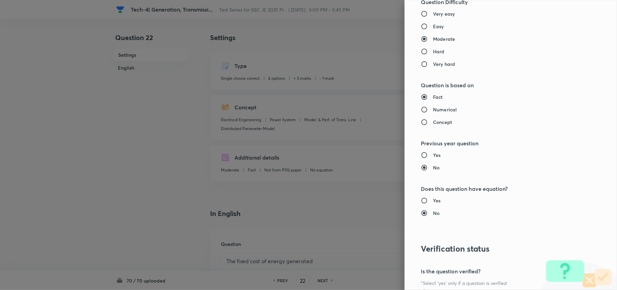
scroll to position [636, 0]
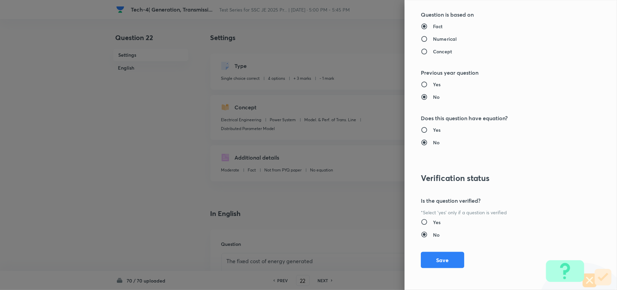
click at [432, 241] on div "Question settings Question type* Single choice correct Number of options* 2 3 4…" at bounding box center [511, 145] width 213 height 290
click at [433, 241] on button "Save" at bounding box center [442, 259] width 43 height 16
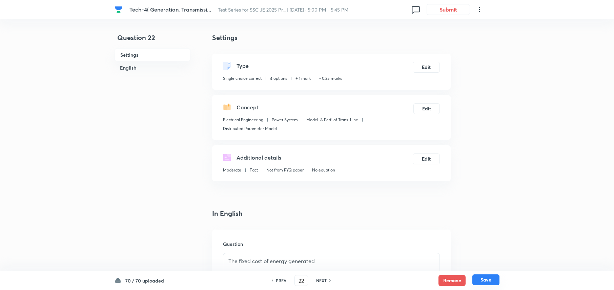
click at [484, 241] on button "Save" at bounding box center [486, 279] width 27 height 11
type input "23"
checkbox input "false"
checkbox input "true"
click at [421, 68] on button "Edit" at bounding box center [426, 66] width 27 height 11
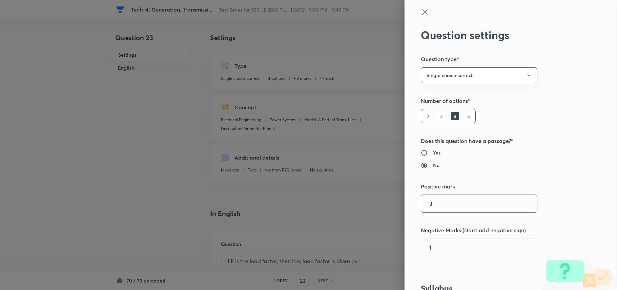
drag, startPoint x: 445, startPoint y: 197, endPoint x: 407, endPoint y: 199, distance: 38.1
click at [408, 199] on div "Question settings Question type* Single choice correct Number of options* 2 3 4…" at bounding box center [511, 145] width 213 height 290
type input "1"
drag, startPoint x: 452, startPoint y: 246, endPoint x: 406, endPoint y: 243, distance: 45.9
click at [406, 241] on div "Question settings Question type* Single choice correct Number of options* 2 3 4…" at bounding box center [511, 145] width 213 height 290
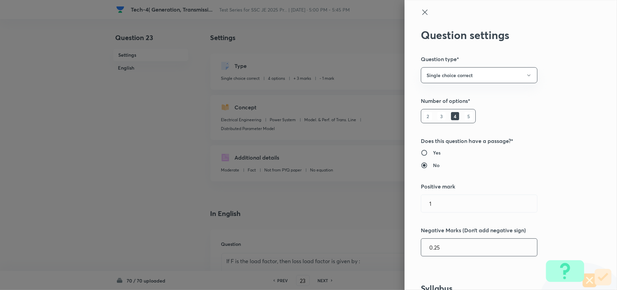
type input "0.25"
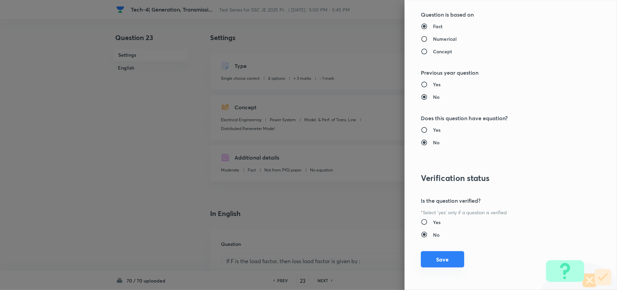
click at [452, 241] on button "Save" at bounding box center [442, 259] width 43 height 16
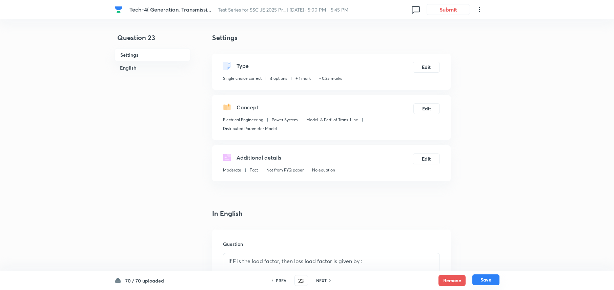
click at [491, 241] on button "Save" at bounding box center [486, 279] width 27 height 11
type input "24"
checkbox input "false"
checkbox input "true"
click at [428, 64] on button "Edit" at bounding box center [426, 66] width 27 height 11
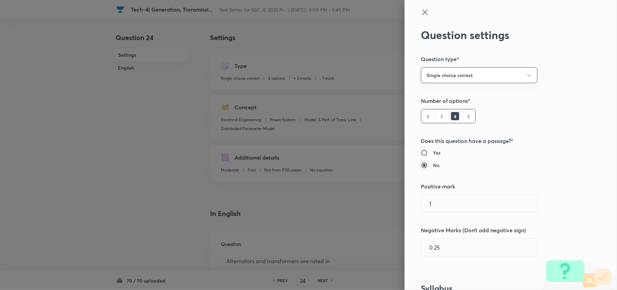
type input "3"
type input "1"
drag, startPoint x: 475, startPoint y: 205, endPoint x: 395, endPoint y: 198, distance: 80.3
click at [395, 198] on div "Question settings Question type* Single choice correct Number of options* 2 3 4…" at bounding box center [308, 145] width 617 height 290
type input "1"
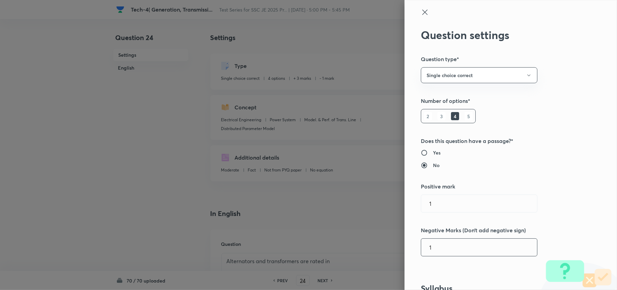
drag, startPoint x: 428, startPoint y: 248, endPoint x: 390, endPoint y: 243, distance: 38.0
click at [390, 241] on div "Question settings Question type* Single choice correct Number of options* 2 3 4…" at bounding box center [308, 145] width 617 height 290
type input "0.25"
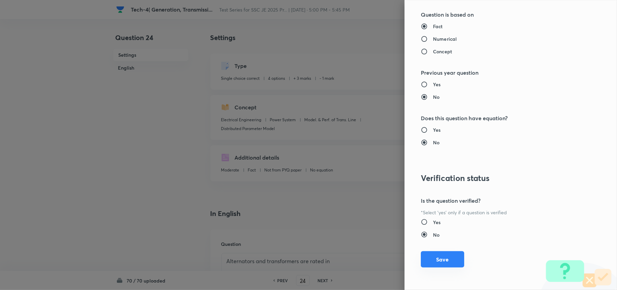
click at [450, 241] on button "Save" at bounding box center [442, 259] width 43 height 16
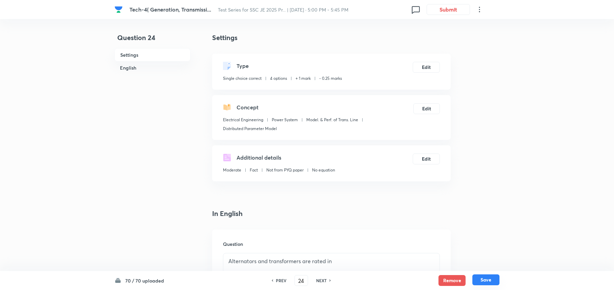
click at [480, 241] on button "Save" at bounding box center [486, 279] width 27 height 11
type input "25"
checkbox input "false"
checkbox input "true"
click at [429, 64] on button "Edit" at bounding box center [426, 66] width 27 height 11
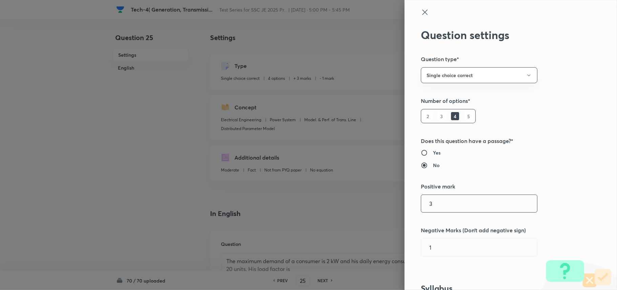
drag, startPoint x: 452, startPoint y: 199, endPoint x: 391, endPoint y: 199, distance: 60.7
click at [391, 199] on div "Question settings Question type* Single choice correct Number of options* 2 3 4…" at bounding box center [308, 145] width 617 height 290
type input "1"
drag, startPoint x: 439, startPoint y: 246, endPoint x: 403, endPoint y: 246, distance: 35.9
click at [405, 241] on div "Question settings Question type* Single choice correct Number of options* 2 3 4…" at bounding box center [511, 145] width 213 height 290
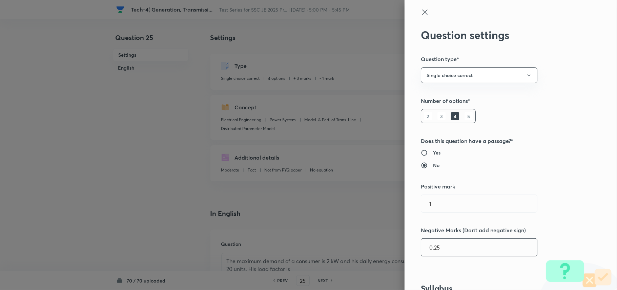
type input "0.25"
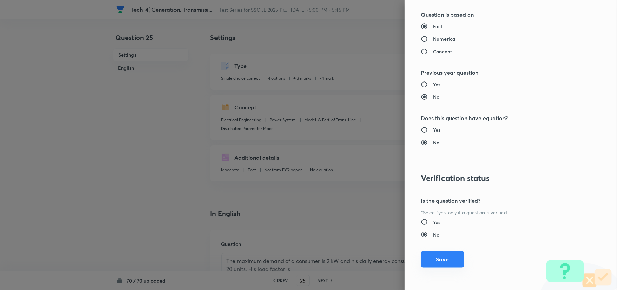
click at [443, 241] on button "Save" at bounding box center [442, 259] width 43 height 16
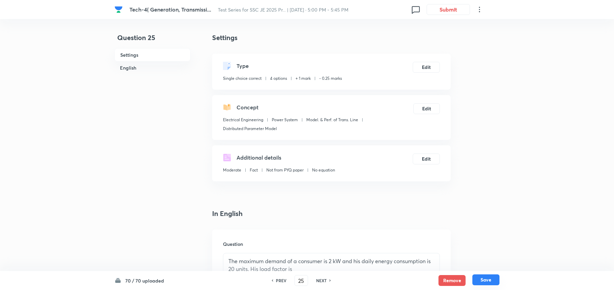
click at [483, 241] on button "Save" at bounding box center [486, 279] width 27 height 11
type input "26"
checkbox input "false"
checkbox input "true"
click at [425, 68] on button "Edit" at bounding box center [426, 66] width 27 height 11
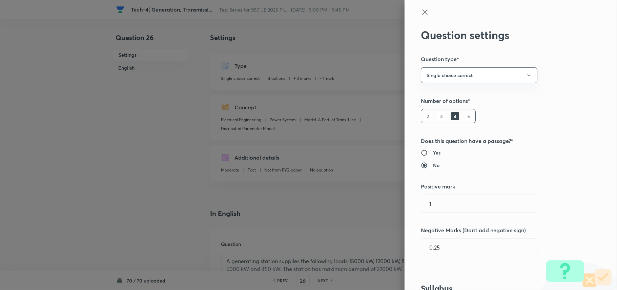
type input "3"
type input "1"
drag, startPoint x: 463, startPoint y: 205, endPoint x: 382, endPoint y: 208, distance: 81.4
click at [382, 208] on div "Question settings Question type* Single choice correct Number of options* 2 3 4…" at bounding box center [308, 145] width 617 height 290
type input "1"
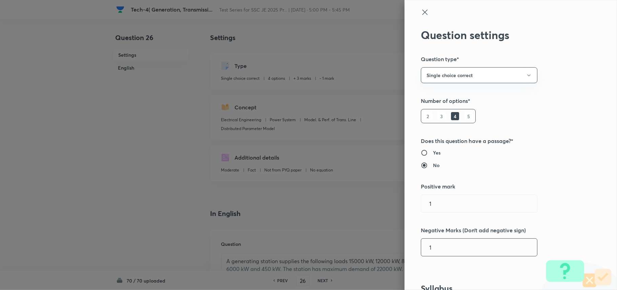
drag, startPoint x: 447, startPoint y: 244, endPoint x: 398, endPoint y: 245, distance: 48.5
click at [405, 241] on div "Question settings Question type* Single choice correct Number of options* 2 3 4…" at bounding box center [511, 145] width 213 height 290
type input "0.25"
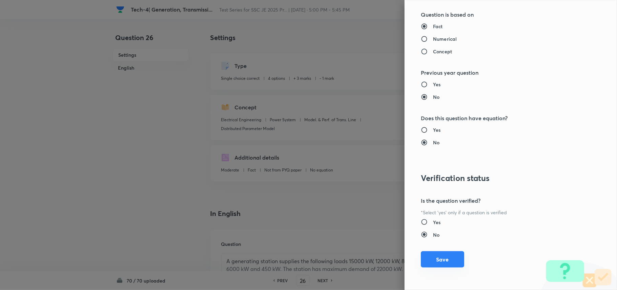
click at [437, 241] on button "Save" at bounding box center [442, 259] width 43 height 16
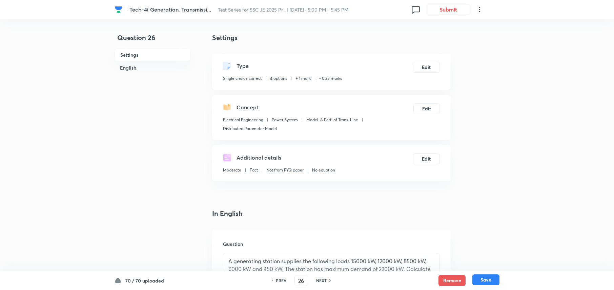
click at [478, 241] on button "Save" at bounding box center [486, 279] width 27 height 11
type input "27"
checkbox input "true"
click at [428, 70] on button "Edit" at bounding box center [426, 66] width 27 height 11
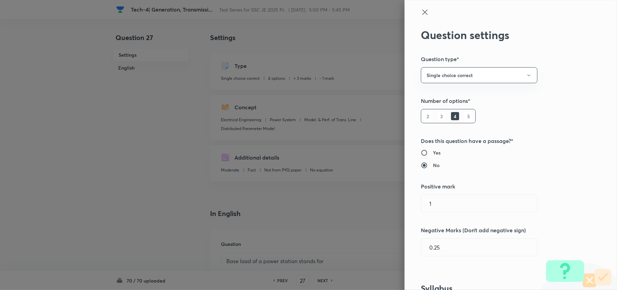
type input "3"
drag, startPoint x: 463, startPoint y: 200, endPoint x: 418, endPoint y: 212, distance: 47.0
click at [421, 212] on input "3" at bounding box center [479, 203] width 116 height 17
drag, startPoint x: 437, startPoint y: 249, endPoint x: 382, endPoint y: 249, distance: 55.3
click at [382, 241] on div "Question settings Question type* Single choice correct Number of options* 2 3 4…" at bounding box center [308, 145] width 617 height 290
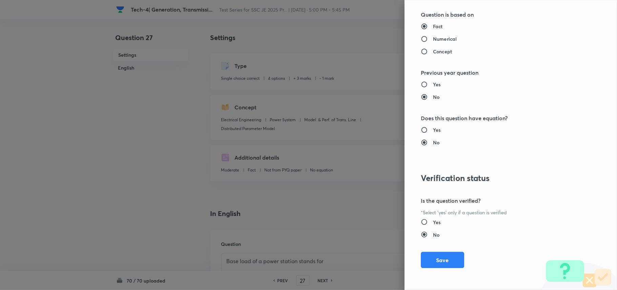
click at [456, 241] on button "Save" at bounding box center [442, 260] width 43 height 16
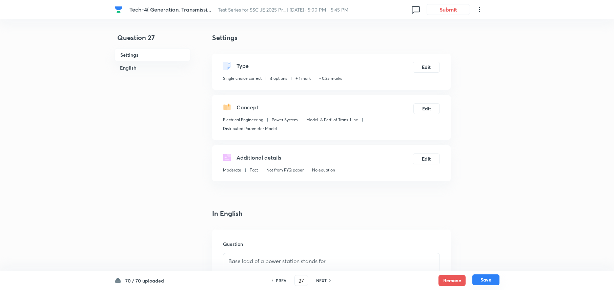
click at [492, 241] on button "Save" at bounding box center [486, 279] width 27 height 11
click at [425, 66] on button "Edit" at bounding box center [426, 66] width 27 height 11
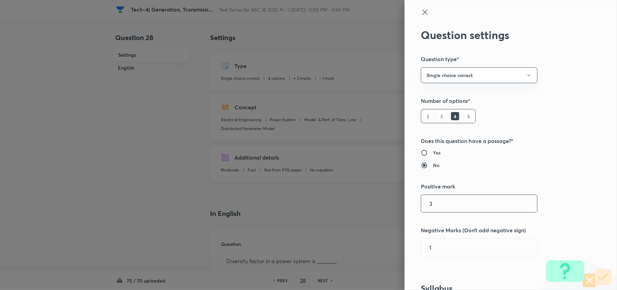
drag, startPoint x: 388, startPoint y: 202, endPoint x: 376, endPoint y: 202, distance: 11.5
click at [376, 202] on div "Question settings Question type* Single choice correct Number of options* 2 3 4…" at bounding box center [308, 145] width 617 height 290
drag, startPoint x: 438, startPoint y: 249, endPoint x: 415, endPoint y: 248, distance: 23.4
click at [421, 241] on input "1" at bounding box center [479, 246] width 116 height 17
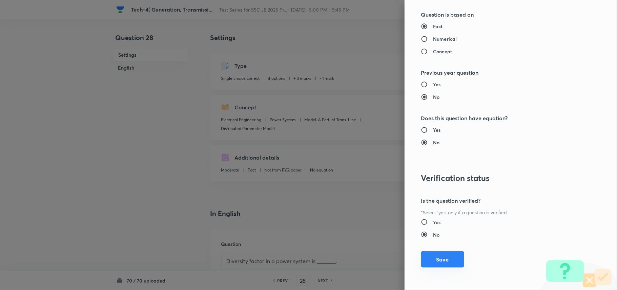
click at [449, 241] on button "Save" at bounding box center [442, 259] width 43 height 16
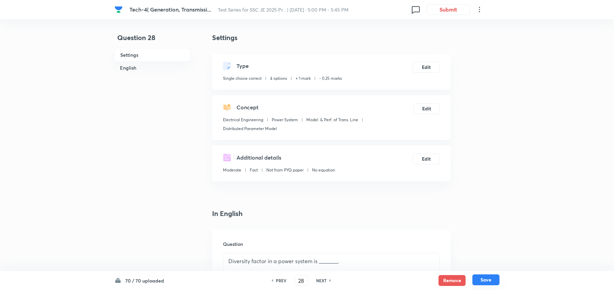
click at [489, 241] on button "Save" at bounding box center [486, 279] width 27 height 11
click at [425, 67] on button "Edit" at bounding box center [426, 66] width 27 height 11
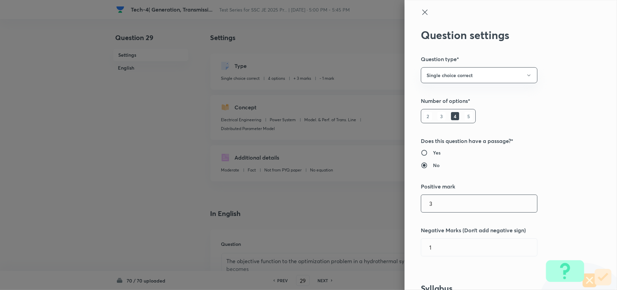
drag, startPoint x: 455, startPoint y: 209, endPoint x: 422, endPoint y: 208, distance: 32.9
click at [422, 208] on input "3" at bounding box center [479, 203] width 116 height 17
drag, startPoint x: 448, startPoint y: 252, endPoint x: 410, endPoint y: 251, distance: 38.0
click at [410, 241] on div "Question settings Question type* Single choice correct Number of options* 2 3 4…" at bounding box center [511, 145] width 213 height 290
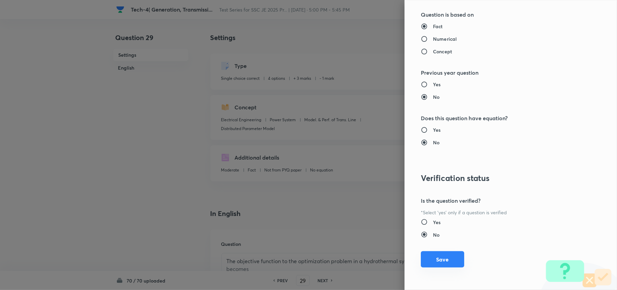
click at [443, 241] on button "Save" at bounding box center [442, 259] width 43 height 16
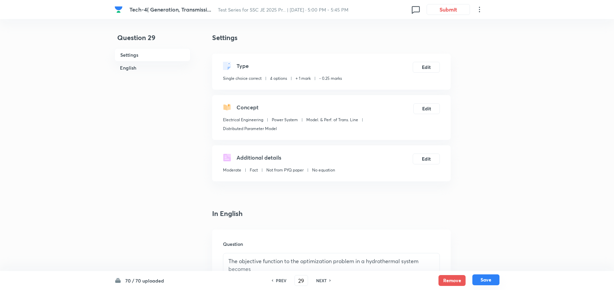
click at [495, 241] on button "Save" at bounding box center [486, 279] width 27 height 11
click at [421, 68] on button "Edit" at bounding box center [426, 66] width 27 height 11
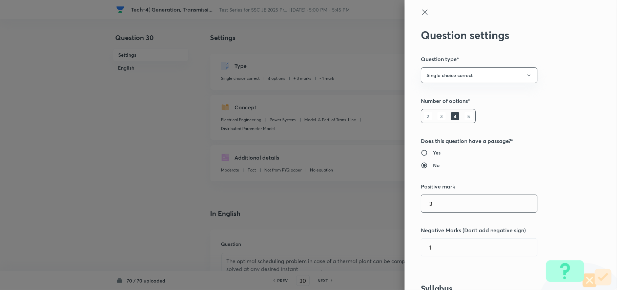
drag, startPoint x: 452, startPoint y: 207, endPoint x: 412, endPoint y: 207, distance: 40.0
click at [412, 207] on div "Question settings Question type* Single choice correct Number of options* 2 3 4…" at bounding box center [511, 145] width 213 height 290
click at [421, 241] on input "1" at bounding box center [479, 246] width 116 height 17
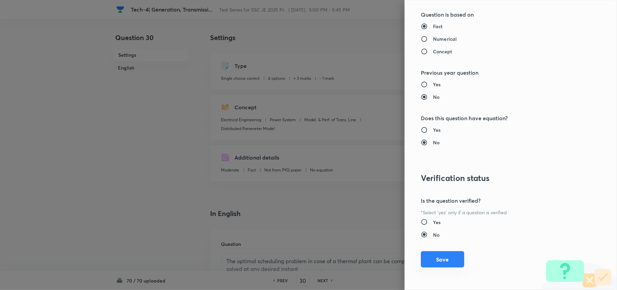
click at [425, 241] on button "Save" at bounding box center [442, 259] width 43 height 16
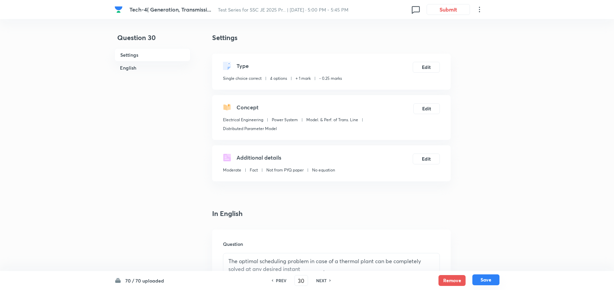
click at [490, 241] on button "Save" at bounding box center [486, 279] width 27 height 11
click at [422, 73] on div "Type Single choice correct 4 options + 3 marks - 1 mark Edit" at bounding box center [331, 72] width 239 height 36
click at [421, 69] on button "Edit" at bounding box center [426, 66] width 27 height 11
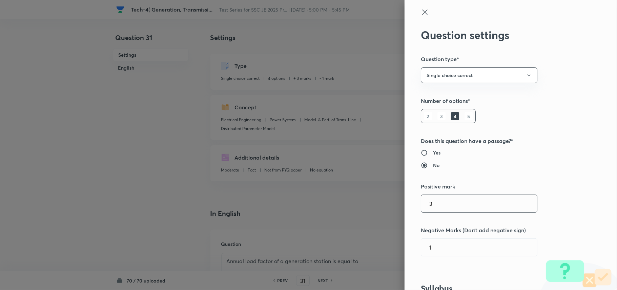
drag, startPoint x: 430, startPoint y: 205, endPoint x: 414, endPoint y: 205, distance: 16.0
click at [421, 205] on input "3" at bounding box center [479, 203] width 116 height 17
drag, startPoint x: 440, startPoint y: 248, endPoint x: 409, endPoint y: 246, distance: 31.3
click at [409, 241] on div "Question settings Question type* Single choice correct Number of options* 2 3 4…" at bounding box center [511, 145] width 213 height 290
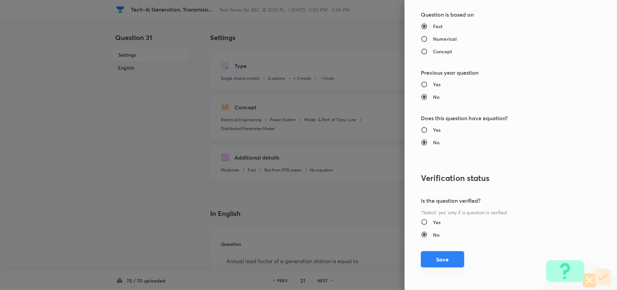
click at [431, 241] on button "Save" at bounding box center [442, 259] width 43 height 16
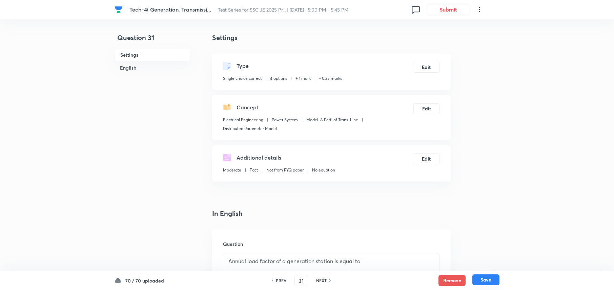
click at [485, 241] on button "Save" at bounding box center [486, 279] width 27 height 11
click at [423, 63] on button "Edit" at bounding box center [426, 66] width 27 height 11
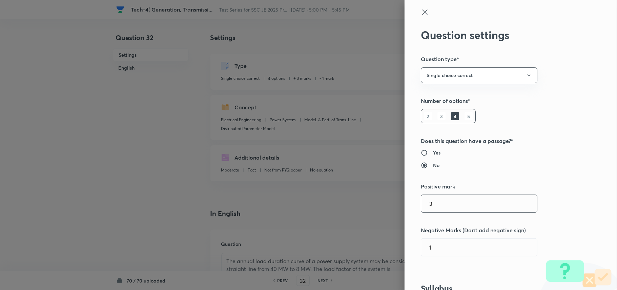
drag, startPoint x: 448, startPoint y: 197, endPoint x: 418, endPoint y: 200, distance: 30.0
click at [421, 200] on input "3" at bounding box center [479, 203] width 116 height 17
drag, startPoint x: 427, startPoint y: 246, endPoint x: 408, endPoint y: 246, distance: 19.7
click at [408, 241] on div "Question settings Question type* Single choice correct Number of options* 2 3 4…" at bounding box center [511, 145] width 213 height 290
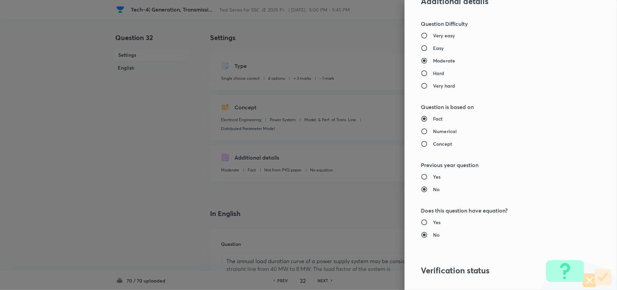
scroll to position [633, 0]
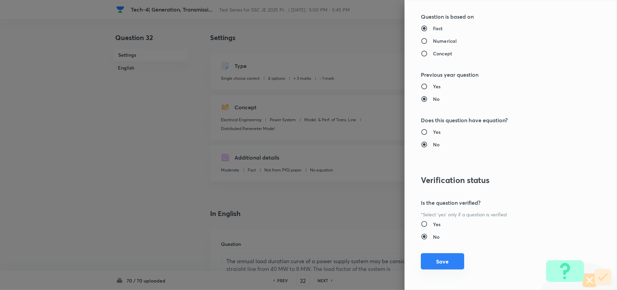
click at [446, 241] on button "Save" at bounding box center [442, 261] width 43 height 16
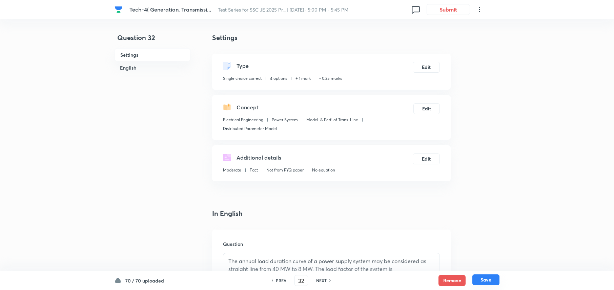
click at [492, 241] on button "Save" at bounding box center [486, 279] width 27 height 11
click at [435, 68] on button "Edit" at bounding box center [426, 66] width 27 height 11
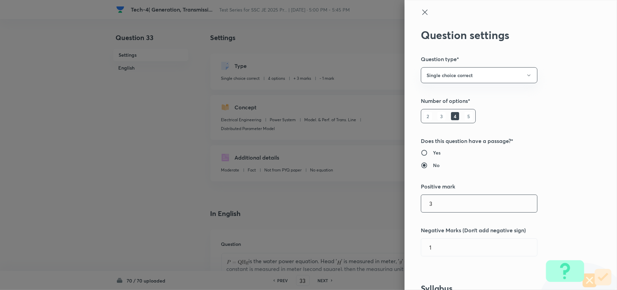
drag, startPoint x: 452, startPoint y: 205, endPoint x: 416, endPoint y: 201, distance: 35.8
click at [421, 201] on input "3" at bounding box center [479, 203] width 116 height 17
drag, startPoint x: 421, startPoint y: 242, endPoint x: 401, endPoint y: 240, distance: 19.7
click at [405, 240] on div "Question settings Question type* Single choice correct Number of options* 2 3 4…" at bounding box center [511, 145] width 213 height 290
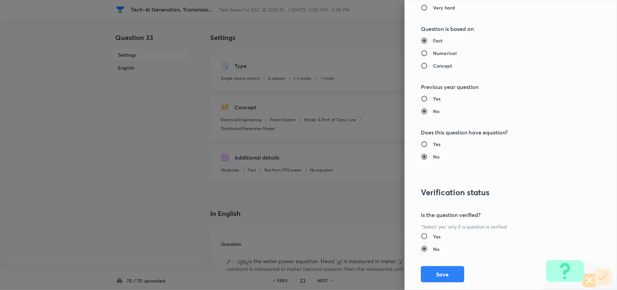
scroll to position [636, 0]
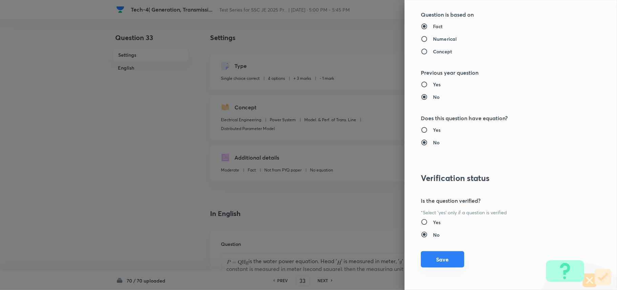
click at [436, 241] on button "Save" at bounding box center [442, 259] width 43 height 16
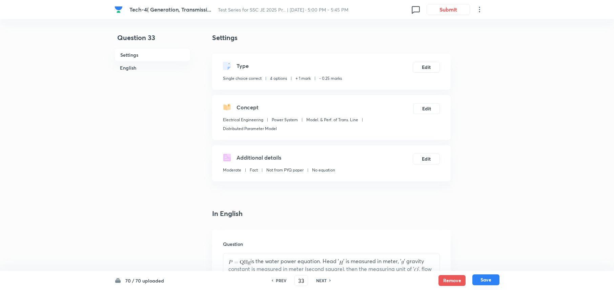
click at [487, 241] on button "Save" at bounding box center [486, 279] width 27 height 11
click at [429, 67] on button "Edit" at bounding box center [426, 66] width 27 height 11
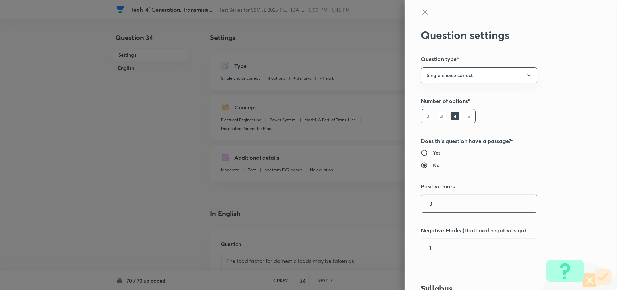
drag, startPoint x: 456, startPoint y: 202, endPoint x: 421, endPoint y: 204, distance: 35.3
click at [421, 204] on input "3" at bounding box center [479, 203] width 116 height 17
drag, startPoint x: 456, startPoint y: 251, endPoint x: 406, endPoint y: 249, distance: 49.9
click at [406, 241] on div "Question settings Question type* Single choice correct Number of options* 2 3 4…" at bounding box center [511, 145] width 213 height 290
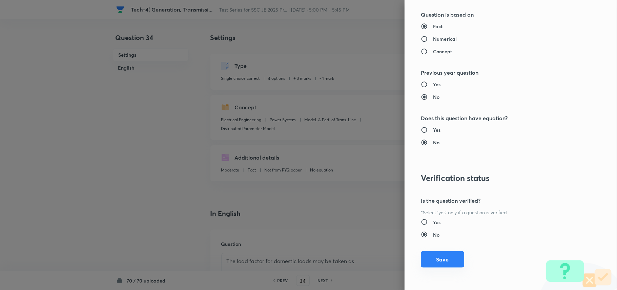
click at [449, 241] on button "Save" at bounding box center [442, 259] width 43 height 16
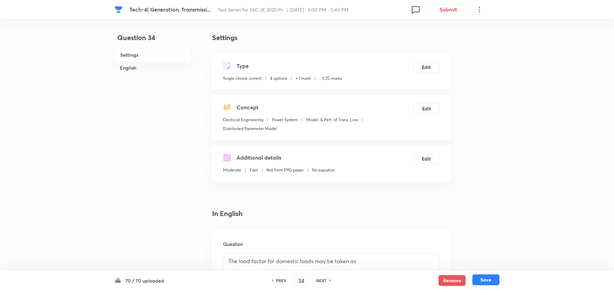
click at [479, 241] on button "Save" at bounding box center [486, 279] width 27 height 11
click at [426, 69] on button "Edit" at bounding box center [426, 66] width 27 height 11
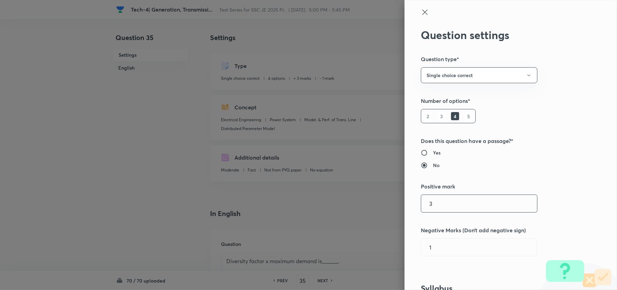
drag, startPoint x: 452, startPoint y: 199, endPoint x: 400, endPoint y: 199, distance: 52.2
click at [405, 199] on div "Question settings Question type* Single choice correct Number of options* 2 3 4…" at bounding box center [511, 145] width 213 height 290
drag, startPoint x: 437, startPoint y: 246, endPoint x: 395, endPoint y: 246, distance: 42.0
click at [395, 241] on div "Question settings Question type* Single choice correct Number of options* 2 3 4…" at bounding box center [308, 145] width 617 height 290
click at [424, 241] on input "10.25" at bounding box center [479, 246] width 116 height 17
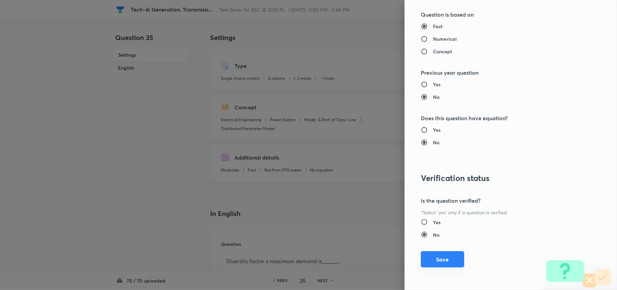
click at [444, 241] on button "Save" at bounding box center [442, 259] width 43 height 16
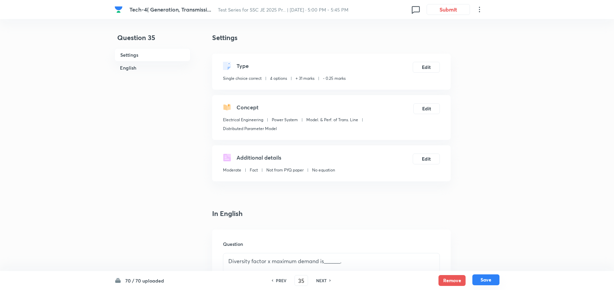
click at [487, 241] on button "Save" at bounding box center [486, 279] width 27 height 11
click at [428, 68] on button "Edit" at bounding box center [426, 66] width 27 height 11
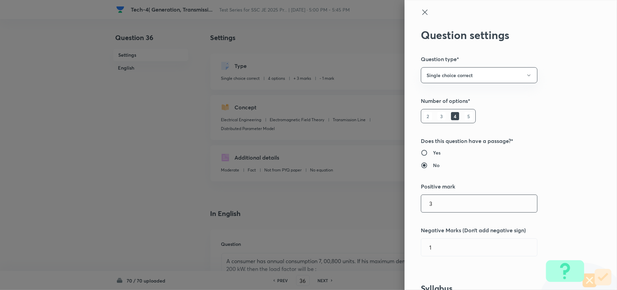
drag, startPoint x: 427, startPoint y: 205, endPoint x: 411, endPoint y: 204, distance: 16.4
click at [421, 205] on div "3 ​" at bounding box center [479, 203] width 117 height 18
drag, startPoint x: 436, startPoint y: 248, endPoint x: 409, endPoint y: 248, distance: 27.1
click at [409, 241] on div "Question settings Question type* Single choice correct Number of options* 2 3 4…" at bounding box center [511, 145] width 213 height 290
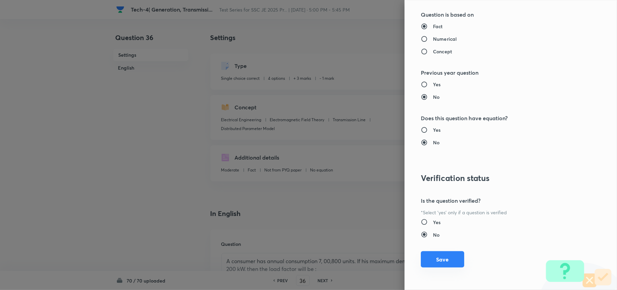
click at [432, 241] on button "Save" at bounding box center [442, 259] width 43 height 16
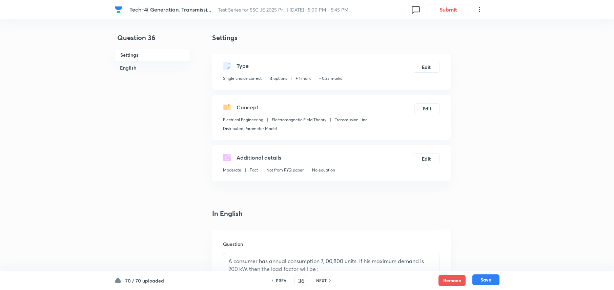
click at [489, 241] on button "Save" at bounding box center [486, 279] width 27 height 11
click at [420, 67] on button "Edit" at bounding box center [426, 66] width 27 height 11
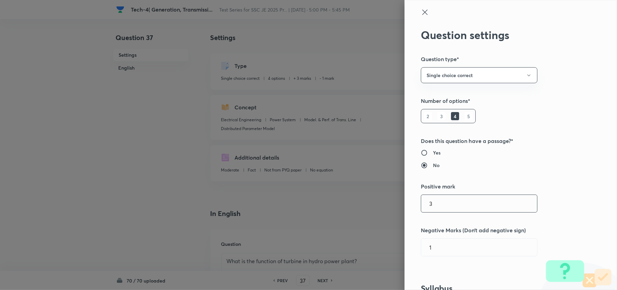
drag, startPoint x: 436, startPoint y: 203, endPoint x: 414, endPoint y: 201, distance: 22.1
click at [414, 201] on div "Question settings Question type* Single choice correct Number of options* 2 3 4…" at bounding box center [511, 145] width 213 height 290
drag, startPoint x: 436, startPoint y: 252, endPoint x: 388, endPoint y: 250, distance: 47.9
click at [388, 241] on div "Question settings Question type* Single choice correct Number of options* 2 3 4…" at bounding box center [308, 145] width 617 height 290
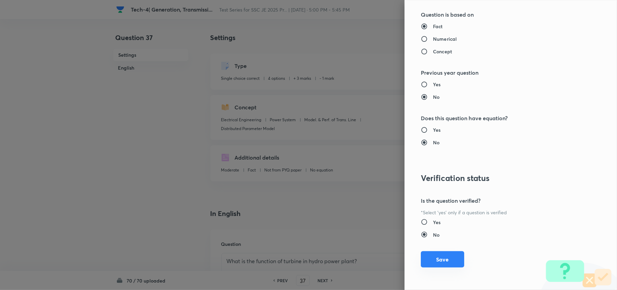
click at [433, 241] on button "Save" at bounding box center [442, 259] width 43 height 16
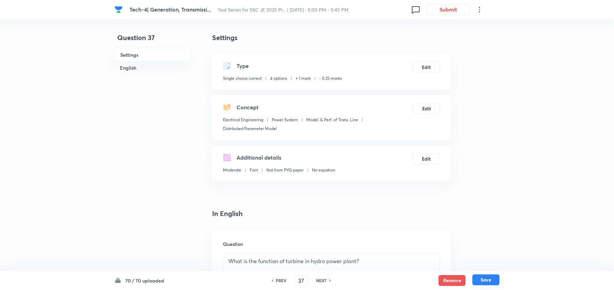
click at [480, 241] on button "Save" at bounding box center [486, 279] width 27 height 11
click at [423, 64] on button "Edit" at bounding box center [426, 66] width 27 height 11
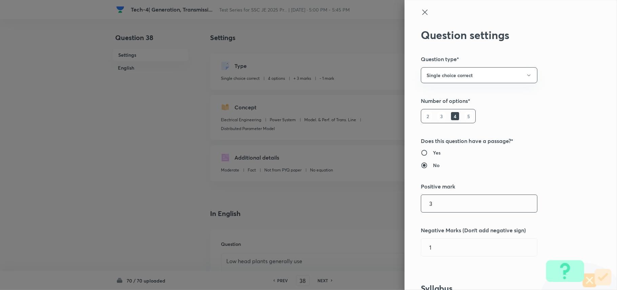
drag, startPoint x: 417, startPoint y: 207, endPoint x: 399, endPoint y: 207, distance: 18.0
click at [405, 207] on div "Question settings Question type* Single choice correct Number of options* 2 3 4…" at bounding box center [511, 145] width 213 height 290
drag, startPoint x: 434, startPoint y: 249, endPoint x: 399, endPoint y: 249, distance: 34.9
click at [405, 241] on div "Question settings Question type* Single choice correct Number of options* 2 3 4…" at bounding box center [511, 145] width 213 height 290
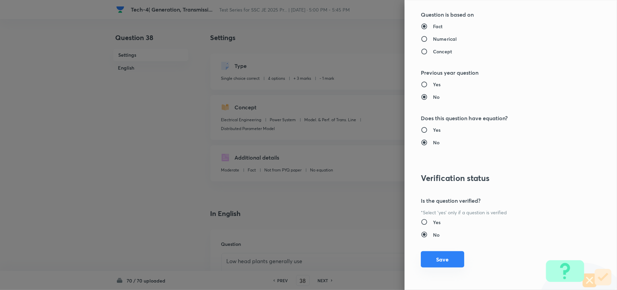
click at [450, 241] on button "Save" at bounding box center [442, 259] width 43 height 16
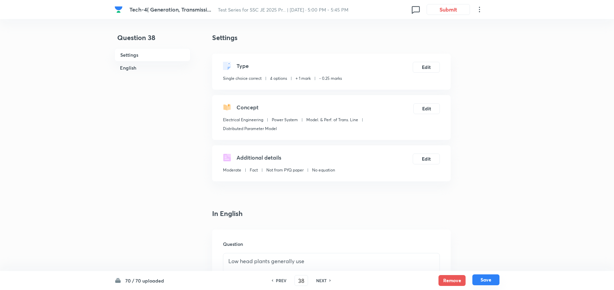
click at [490, 241] on button "Save" at bounding box center [486, 279] width 27 height 11
click at [430, 64] on button "Edit" at bounding box center [426, 66] width 27 height 11
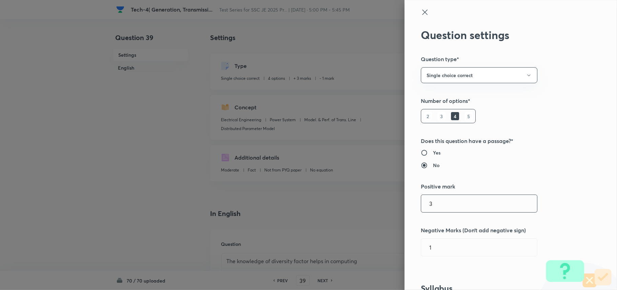
drag, startPoint x: 451, startPoint y: 204, endPoint x: 386, endPoint y: 202, distance: 64.8
click at [386, 202] on div "Question settings Question type* Single choice correct Number of options* 2 3 4…" at bounding box center [308, 145] width 617 height 290
drag, startPoint x: 444, startPoint y: 244, endPoint x: 403, endPoint y: 244, distance: 40.7
click at [405, 241] on div "Question settings Question type* Single choice correct Number of options* 2 3 4…" at bounding box center [511, 145] width 213 height 290
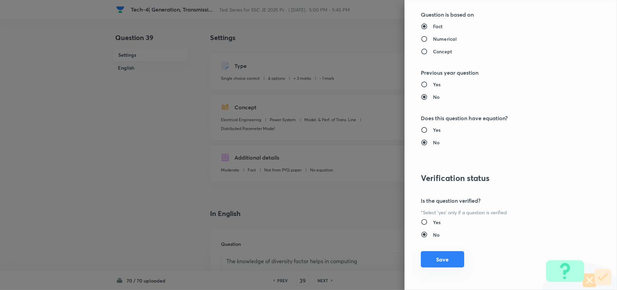
click at [433, 241] on button "Save" at bounding box center [442, 259] width 43 height 16
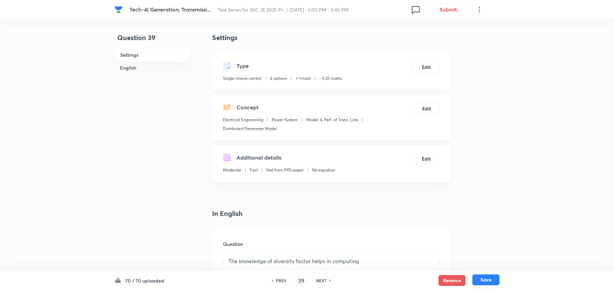
click at [490, 241] on button "Save" at bounding box center [486, 279] width 27 height 11
click at [423, 70] on button "Edit" at bounding box center [426, 66] width 27 height 11
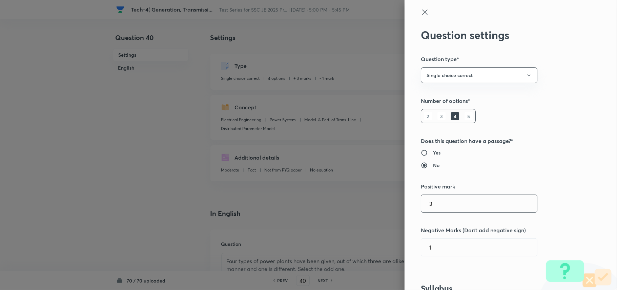
drag, startPoint x: 440, startPoint y: 202, endPoint x: 399, endPoint y: 202, distance: 40.7
click at [405, 202] on div "Question settings Question type* Single choice correct Number of options* 2 3 4…" at bounding box center [511, 145] width 213 height 290
drag, startPoint x: 445, startPoint y: 250, endPoint x: 397, endPoint y: 249, distance: 47.5
click at [405, 241] on div "Question settings Question type* Single choice correct Number of options* 2 3 4…" at bounding box center [511, 145] width 213 height 290
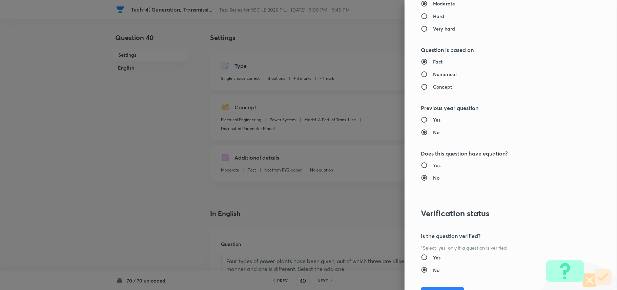
scroll to position [615, 0]
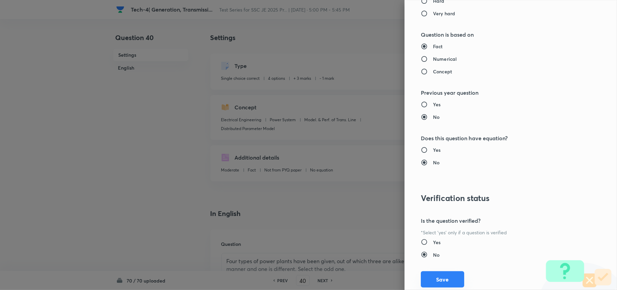
click at [434, 241] on button "Save" at bounding box center [442, 279] width 43 height 16
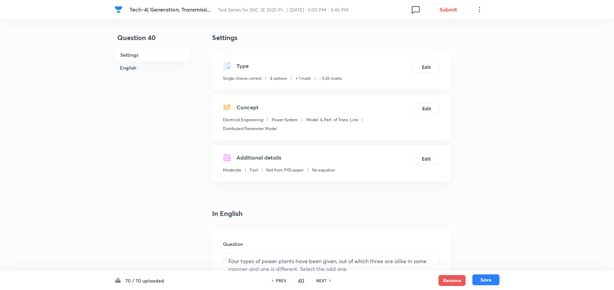
click at [489, 241] on button "Save" at bounding box center [486, 279] width 27 height 11
click at [425, 70] on button "Edit" at bounding box center [426, 66] width 27 height 11
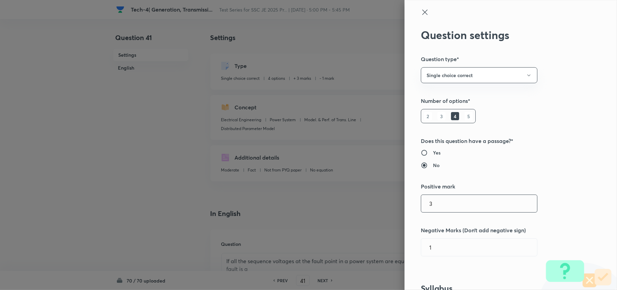
drag, startPoint x: 451, startPoint y: 200, endPoint x: 410, endPoint y: 200, distance: 41.4
click at [411, 200] on div "Question settings Question type* Single choice correct Number of options* 2 3 4…" at bounding box center [511, 145] width 213 height 290
drag, startPoint x: 386, startPoint y: 249, endPoint x: 380, endPoint y: 251, distance: 6.1
click at [380, 241] on div "Question settings Question type* Single choice correct Number of options* 2 3 4…" at bounding box center [308, 145] width 617 height 290
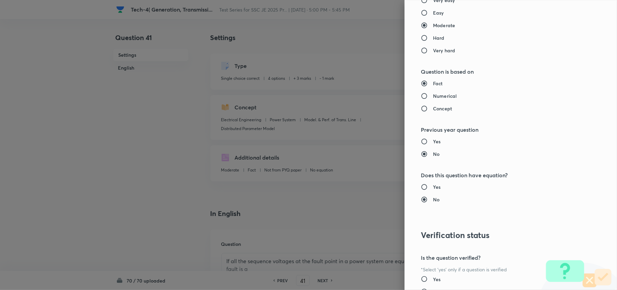
scroll to position [636, 0]
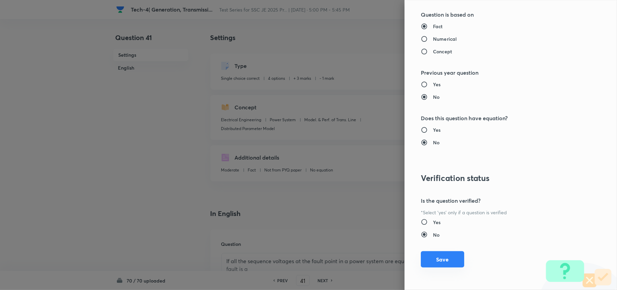
click at [431, 241] on button "Save" at bounding box center [442, 259] width 43 height 16
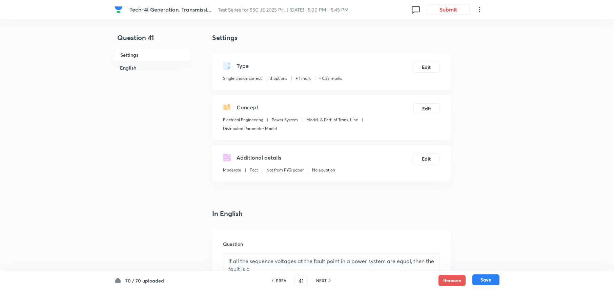
click at [486, 241] on button "Save" at bounding box center [486, 279] width 27 height 11
click at [423, 65] on button "Edit" at bounding box center [426, 66] width 27 height 11
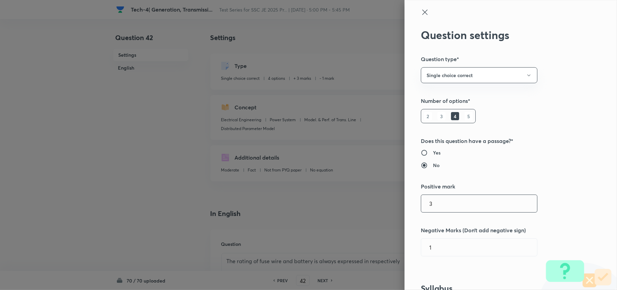
drag, startPoint x: 411, startPoint y: 208, endPoint x: 405, endPoint y: 211, distance: 7.0
click at [406, 208] on div "Question settings Question type* Single choice correct Number of options* 2 3 4…" at bounding box center [511, 145] width 213 height 290
click at [394, 241] on div "Question settings Question type* Single choice correct Number of options* 2 3 4…" at bounding box center [308, 145] width 617 height 290
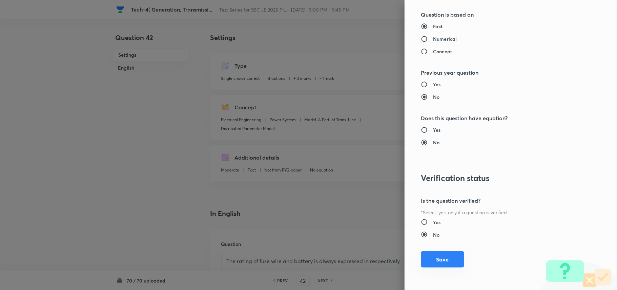
click at [428, 241] on button "Save" at bounding box center [442, 259] width 43 height 16
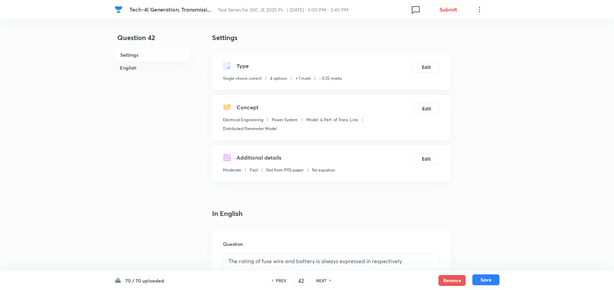
click at [475, 241] on button "Save" at bounding box center [486, 279] width 27 height 11
click at [426, 65] on button "Edit" at bounding box center [426, 66] width 27 height 11
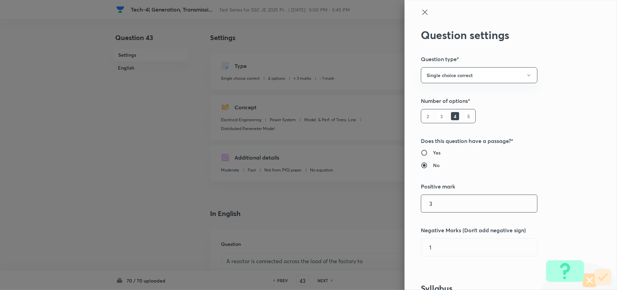
drag, startPoint x: 442, startPoint y: 208, endPoint x: 393, endPoint y: 216, distance: 48.7
click at [405, 208] on div "Question settings Question type* Single choice correct Number of options* 2 3 4…" at bounding box center [511, 145] width 213 height 290
drag, startPoint x: 445, startPoint y: 252, endPoint x: 389, endPoint y: 251, distance: 56.3
click at [392, 241] on div "Question settings Question type* Single choice correct Number of options* 2 3 4…" at bounding box center [308, 145] width 617 height 290
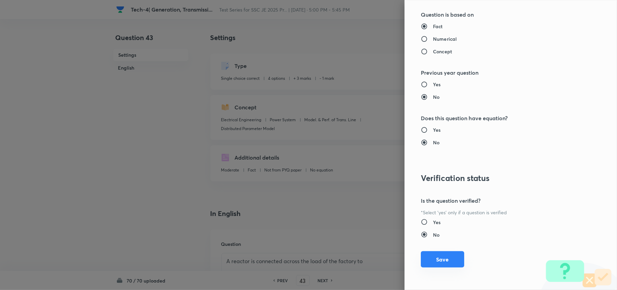
click at [432, 241] on button "Save" at bounding box center [442, 259] width 43 height 16
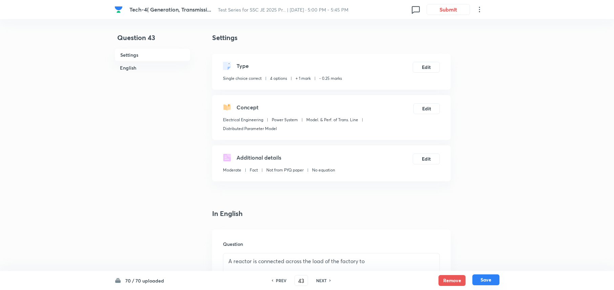
click at [493, 241] on button "Save" at bounding box center [486, 279] width 27 height 11
click at [432, 67] on button "Edit" at bounding box center [426, 66] width 27 height 11
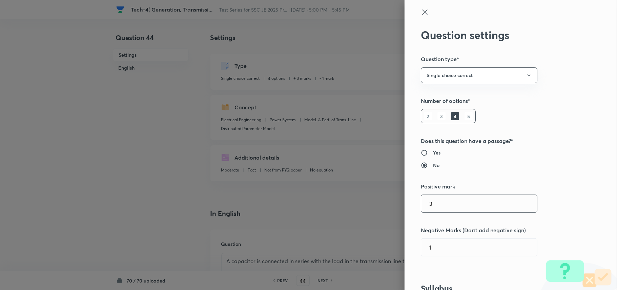
drag, startPoint x: 452, startPoint y: 201, endPoint x: 419, endPoint y: 200, distance: 32.9
click at [421, 200] on input "3" at bounding box center [479, 203] width 116 height 17
drag, startPoint x: 455, startPoint y: 254, endPoint x: 400, endPoint y: 252, distance: 54.3
click at [405, 241] on div "Question settings Question type* Single choice correct Number of options* 2 3 4…" at bounding box center [511, 145] width 213 height 290
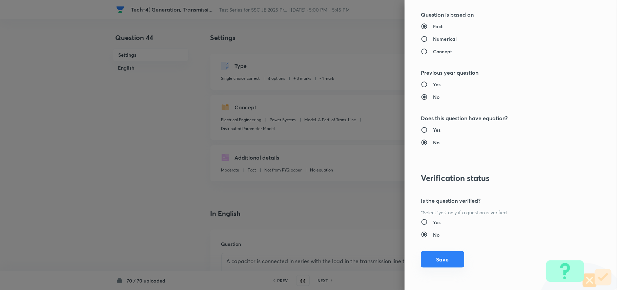
click at [430, 241] on button "Save" at bounding box center [442, 259] width 43 height 16
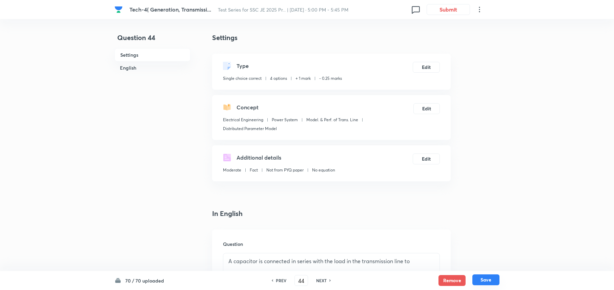
click at [488, 241] on button "Save" at bounding box center [486, 279] width 27 height 11
click at [427, 67] on button "Edit" at bounding box center [426, 66] width 27 height 11
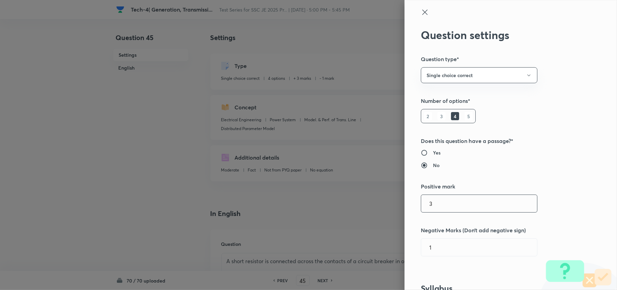
drag, startPoint x: 451, startPoint y: 205, endPoint x: 405, endPoint y: 205, distance: 46.5
click at [405, 205] on div "Question settings Question type* Single choice correct Number of options* 2 3 4…" at bounding box center [511, 145] width 213 height 290
drag, startPoint x: 395, startPoint y: 248, endPoint x: 390, endPoint y: 247, distance: 5.1
click at [390, 241] on div "Question settings Question type* Single choice correct Number of options* 2 3 4…" at bounding box center [308, 145] width 617 height 290
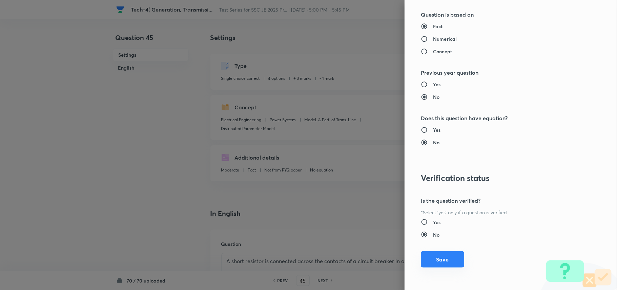
click at [446, 241] on button "Save" at bounding box center [442, 259] width 43 height 16
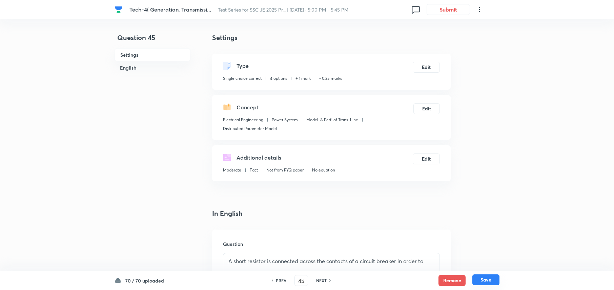
click at [495, 241] on button "Save" at bounding box center [486, 279] width 27 height 11
click at [431, 67] on button "Edit" at bounding box center [426, 66] width 27 height 11
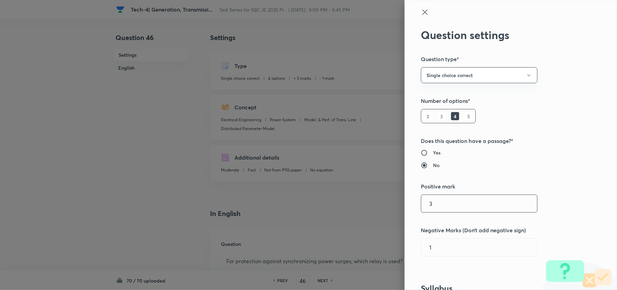
drag, startPoint x: 458, startPoint y: 206, endPoint x: 410, endPoint y: 206, distance: 47.8
click at [410, 206] on div "Question settings Question type* Single choice correct Number of options* 2 3 4…" at bounding box center [511, 145] width 213 height 290
drag, startPoint x: 419, startPoint y: 249, endPoint x: 432, endPoint y: 205, distance: 45.2
click at [410, 241] on div "Question settings Question type* Single choice correct Number of options* 2 3 4…" at bounding box center [511, 145] width 213 height 290
drag, startPoint x: 436, startPoint y: 204, endPoint x: 400, endPoint y: 203, distance: 35.6
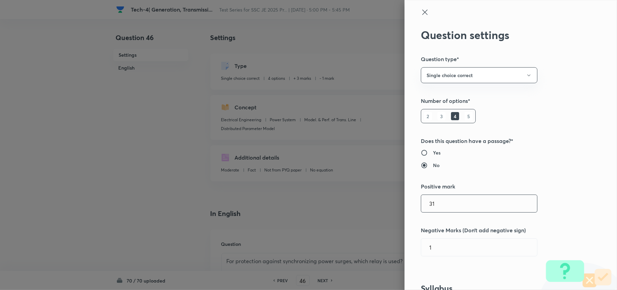
click at [405, 203] on div "Question settings Question type* Single choice correct Number of options* 2 3 4…" at bounding box center [511, 145] width 213 height 290
drag, startPoint x: 442, startPoint y: 243, endPoint x: 402, endPoint y: 244, distance: 40.0
click at [405, 241] on div "Question settings Question type* Single choice correct Number of options* 2 3 4…" at bounding box center [511, 145] width 213 height 290
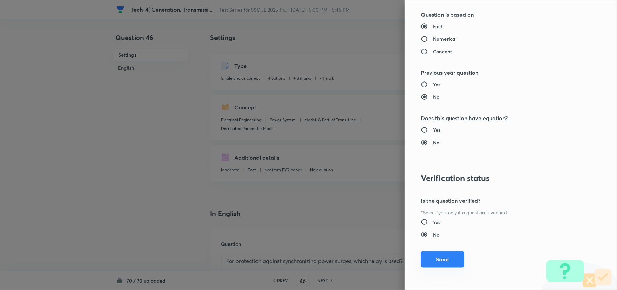
click at [435, 241] on button "Save" at bounding box center [442, 259] width 43 height 16
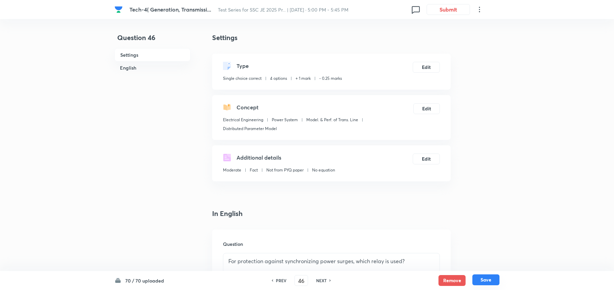
click at [492, 241] on button "Save" at bounding box center [486, 279] width 27 height 11
click at [425, 68] on button "Edit" at bounding box center [426, 66] width 27 height 11
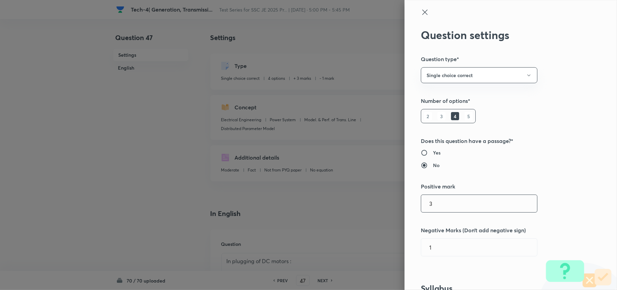
drag, startPoint x: 408, startPoint y: 197, endPoint x: 400, endPoint y: 198, distance: 7.2
click at [405, 198] on div "Question settings Question type* Single choice correct Number of options* 2 3 4…" at bounding box center [511, 145] width 213 height 290
drag, startPoint x: 446, startPoint y: 251, endPoint x: 399, endPoint y: 250, distance: 46.1
click at [405, 241] on div "Question settings Question type* Single choice correct Number of options* 2 3 4…" at bounding box center [511, 145] width 213 height 290
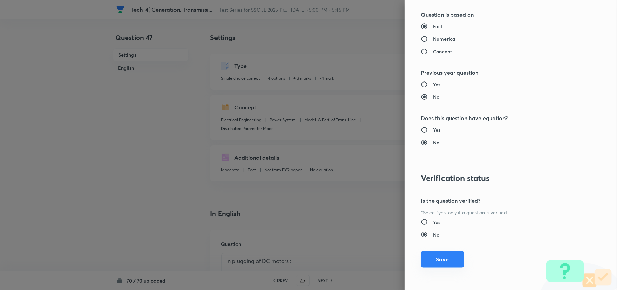
click at [445, 241] on button "Save" at bounding box center [442, 259] width 43 height 16
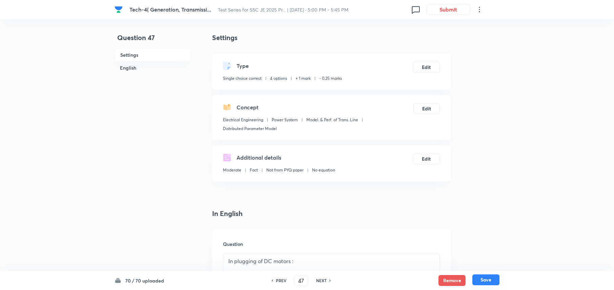
click at [480, 241] on button "Save" at bounding box center [486, 279] width 27 height 11
click at [426, 66] on button "Edit" at bounding box center [426, 66] width 27 height 11
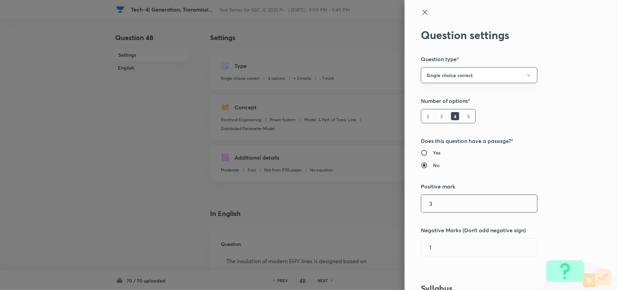
drag, startPoint x: 417, startPoint y: 201, endPoint x: 409, endPoint y: 201, distance: 7.8
click at [409, 201] on div "Question settings Question type* Single choice correct Number of options* 2 3 4…" at bounding box center [511, 145] width 213 height 290
drag, startPoint x: 434, startPoint y: 243, endPoint x: 402, endPoint y: 243, distance: 32.2
click at [405, 241] on div "Question settings Question type* Single choice correct Number of options* 2 3 4…" at bounding box center [511, 145] width 213 height 290
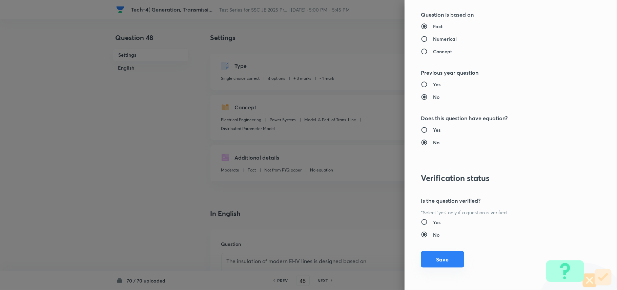
click at [452, 241] on button "Save" at bounding box center [442, 259] width 43 height 16
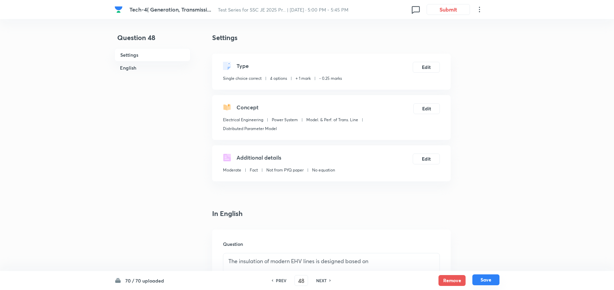
click at [484, 241] on button "Save" at bounding box center [486, 279] width 27 height 11
click at [426, 66] on button "Edit" at bounding box center [426, 66] width 27 height 11
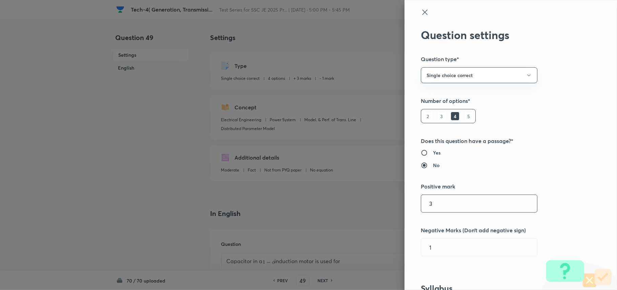
click at [409, 204] on div "Question settings Question type* Single choice correct Number of options* 2 3 4…" at bounding box center [511, 145] width 213 height 290
drag, startPoint x: 437, startPoint y: 250, endPoint x: 391, endPoint y: 253, distance: 46.2
click at [391, 241] on div "Question settings Question type* Single choice correct Number of options* 2 3 4…" at bounding box center [308, 145] width 617 height 290
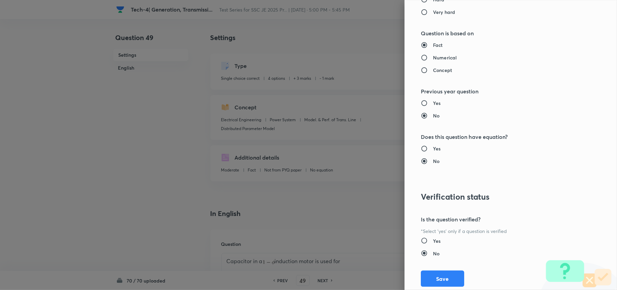
scroll to position [631, 0]
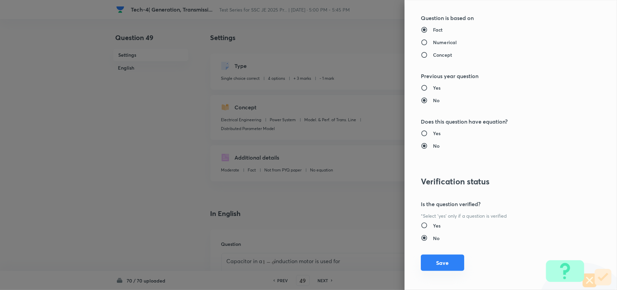
click at [421, 241] on button "Save" at bounding box center [442, 262] width 43 height 16
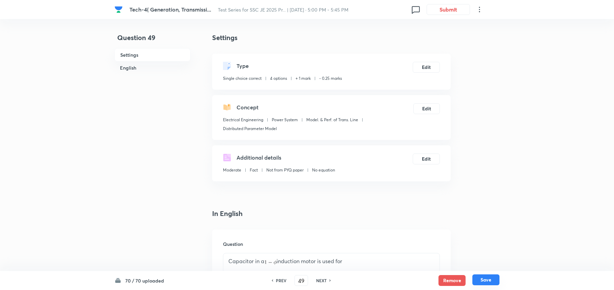
click at [478, 241] on button "Save" at bounding box center [486, 279] width 27 height 11
click at [418, 64] on button "Edit" at bounding box center [426, 66] width 27 height 11
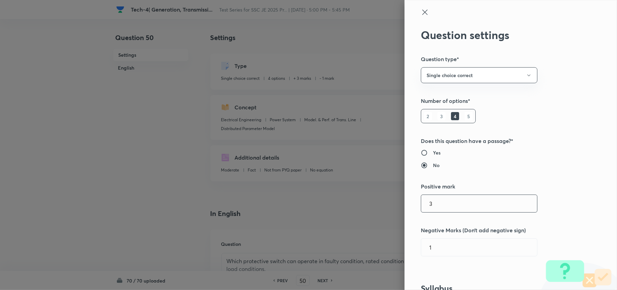
drag, startPoint x: 452, startPoint y: 203, endPoint x: 395, endPoint y: 203, distance: 57.0
click at [395, 203] on div "Question settings Question type* Single choice correct Number of options* 2 3 4…" at bounding box center [308, 145] width 617 height 290
drag, startPoint x: 422, startPoint y: 251, endPoint x: 402, endPoint y: 252, distance: 20.0
click at [405, 241] on div "Question settings Question type* Single choice correct Number of options* 2 3 4…" at bounding box center [511, 145] width 213 height 290
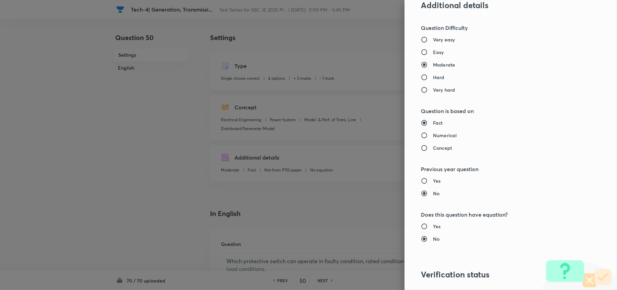
scroll to position [636, 0]
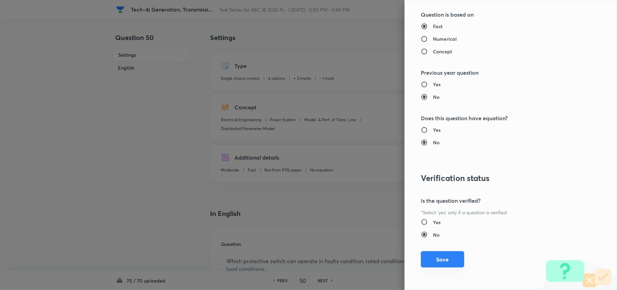
click at [440, 241] on button "Save" at bounding box center [442, 259] width 43 height 16
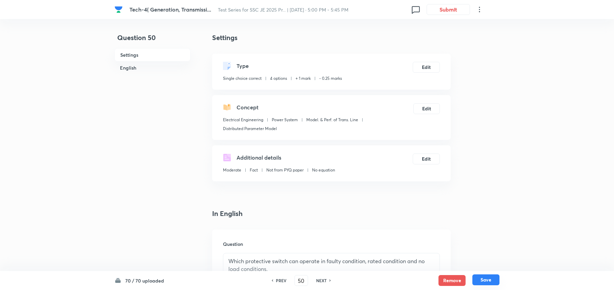
click at [486, 241] on button "Save" at bounding box center [486, 279] width 27 height 11
click at [436, 69] on button "Edit" at bounding box center [426, 66] width 27 height 11
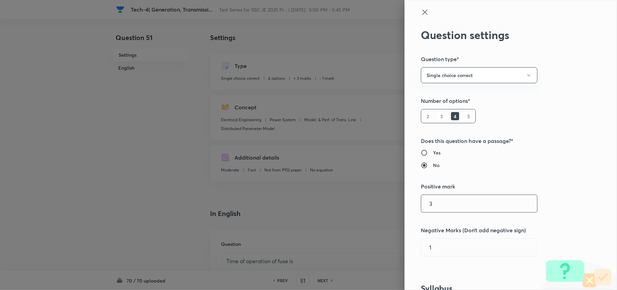
drag, startPoint x: 455, startPoint y: 205, endPoint x: 398, endPoint y: 201, distance: 56.8
click at [405, 201] on div "Question settings Question type* Single choice correct Number of options* 2 3 4…" at bounding box center [511, 145] width 213 height 290
drag, startPoint x: 442, startPoint y: 248, endPoint x: 397, endPoint y: 246, distance: 45.5
click at [397, 241] on div "Question settings Question type* Single choice correct Number of options* 2 3 4…" at bounding box center [308, 145] width 617 height 290
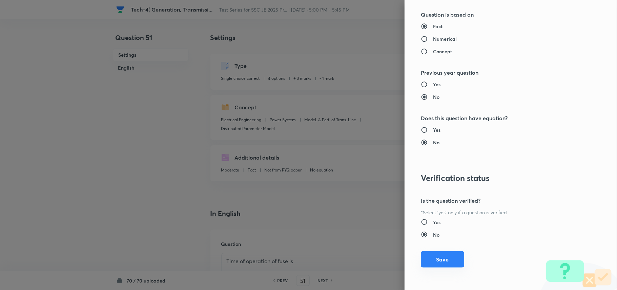
click at [435, 241] on button "Save" at bounding box center [442, 259] width 43 height 16
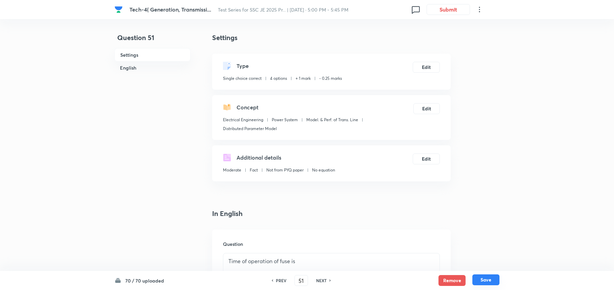
click at [490, 241] on button "Save" at bounding box center [486, 279] width 27 height 11
click at [431, 68] on button "Edit" at bounding box center [426, 66] width 27 height 11
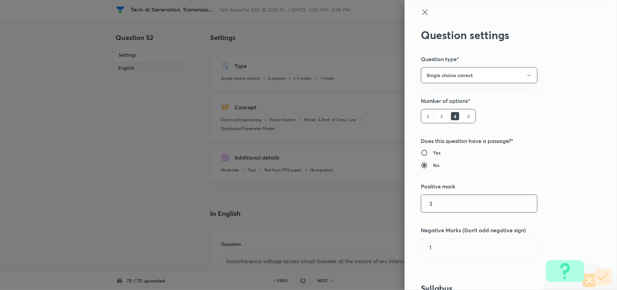
drag, startPoint x: 452, startPoint y: 203, endPoint x: 399, endPoint y: 203, distance: 52.6
click at [405, 203] on div "Question settings Question type* Single choice correct Number of options* 2 3 4…" at bounding box center [511, 145] width 213 height 290
drag, startPoint x: 438, startPoint y: 247, endPoint x: 387, endPoint y: 247, distance: 50.9
click at [387, 241] on div "Question settings Question type* Single choice correct Number of options* 2 3 4…" at bounding box center [308, 145] width 617 height 290
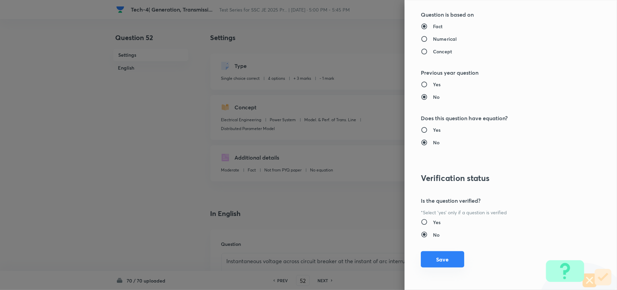
click at [422, 241] on button "Save" at bounding box center [442, 259] width 43 height 16
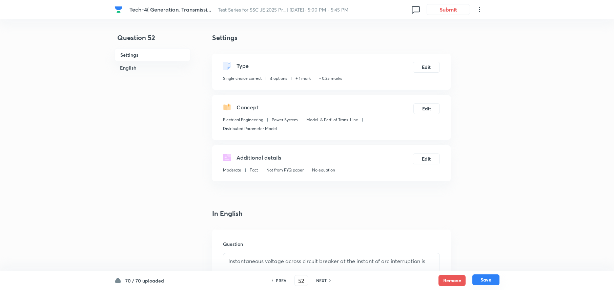
click at [488, 241] on button "Save" at bounding box center [486, 279] width 27 height 11
click at [429, 66] on button "Edit" at bounding box center [426, 66] width 27 height 11
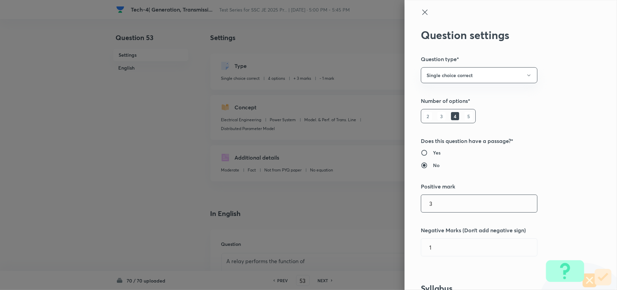
drag, startPoint x: 463, startPoint y: 208, endPoint x: 390, endPoint y: 208, distance: 72.9
click at [390, 208] on div "Question settings Question type* Single choice correct Number of options* 2 3 4…" at bounding box center [308, 145] width 617 height 290
drag, startPoint x: 433, startPoint y: 253, endPoint x: 396, endPoint y: 250, distance: 36.8
click at [396, 241] on div "Question settings Question type* Single choice correct Number of options* 2 3 4…" at bounding box center [308, 145] width 617 height 290
drag, startPoint x: 436, startPoint y: 204, endPoint x: 407, endPoint y: 203, distance: 28.8
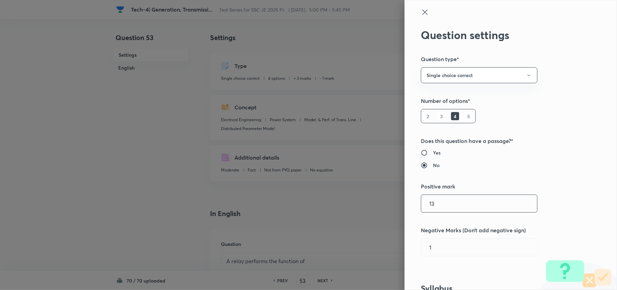
click at [407, 203] on div "Question settings Question type* Single choice correct Number of options* 2 3 4…" at bounding box center [511, 145] width 213 height 290
drag, startPoint x: 445, startPoint y: 247, endPoint x: 387, endPoint y: 249, distance: 58.0
click at [387, 241] on div "Question settings Question type* Single choice correct Number of options* 2 3 4…" at bounding box center [308, 145] width 617 height 290
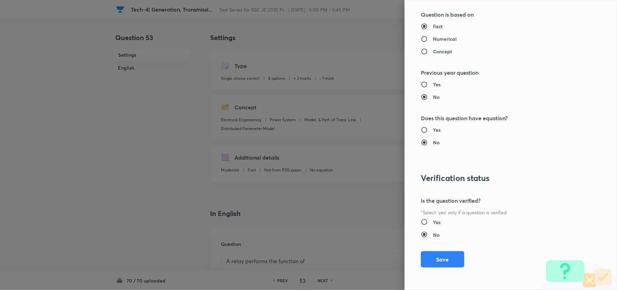
click at [437, 241] on button "Save" at bounding box center [442, 259] width 43 height 16
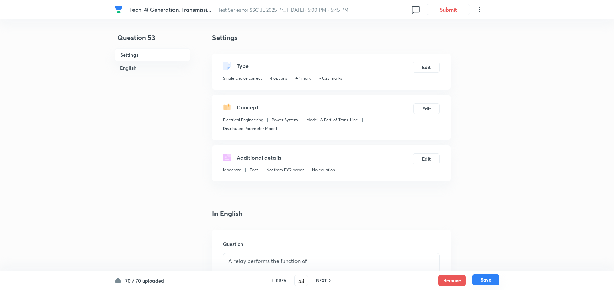
click at [482, 241] on button "Save" at bounding box center [486, 279] width 27 height 11
click at [424, 68] on button "Edit" at bounding box center [426, 66] width 27 height 11
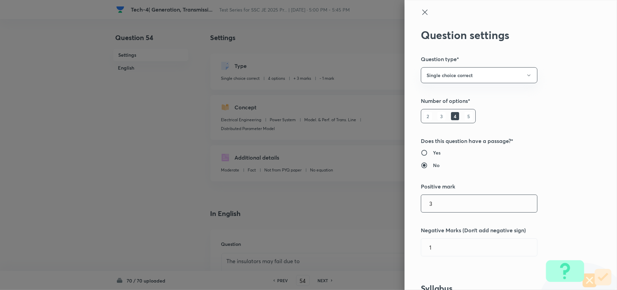
drag, startPoint x: 452, startPoint y: 201, endPoint x: 404, endPoint y: 201, distance: 48.2
click at [405, 201] on div "Question settings Question type* Single choice correct Number of options* 2 3 4…" at bounding box center [511, 145] width 213 height 290
drag, startPoint x: 441, startPoint y: 251, endPoint x: 392, endPoint y: 250, distance: 48.5
click at [392, 241] on div "Question settings Question type* Single choice correct Number of options* 2 3 4…" at bounding box center [308, 145] width 617 height 290
drag, startPoint x: 423, startPoint y: 246, endPoint x: 425, endPoint y: 257, distance: 11.2
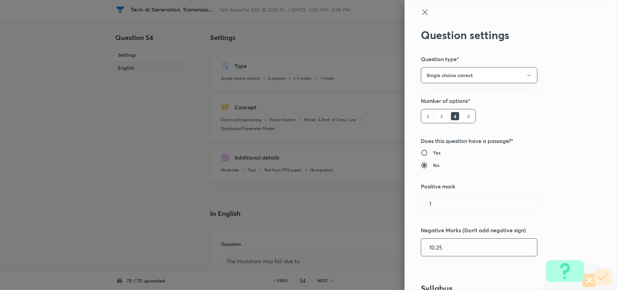
click at [422, 241] on input "10.25" at bounding box center [479, 246] width 116 height 17
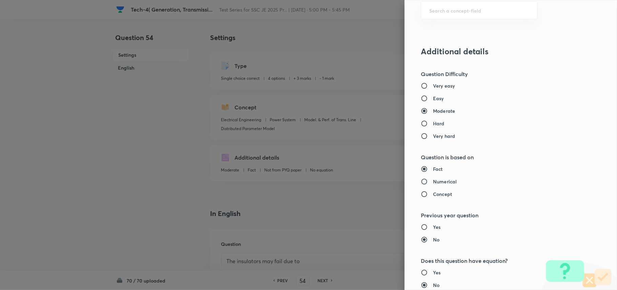
scroll to position [635, 0]
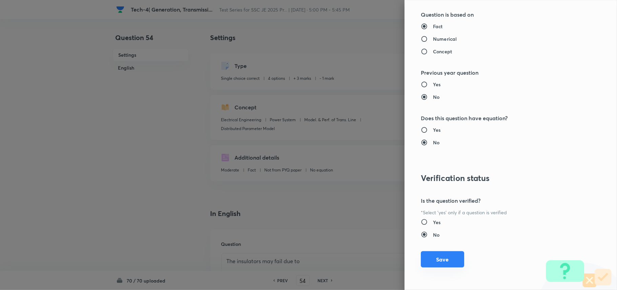
click at [426, 241] on button "Save" at bounding box center [442, 259] width 43 height 16
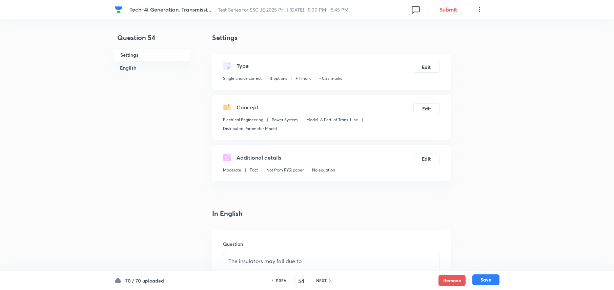
click at [486, 241] on button "Save" at bounding box center [486, 279] width 27 height 11
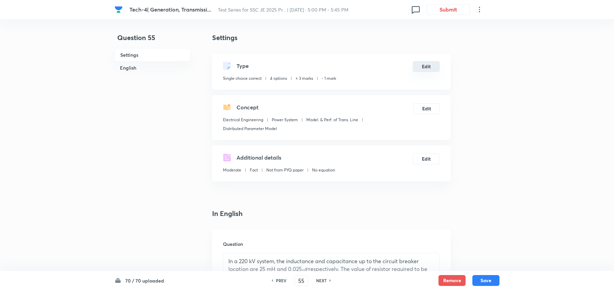
click at [423, 67] on button "Edit" at bounding box center [426, 66] width 27 height 11
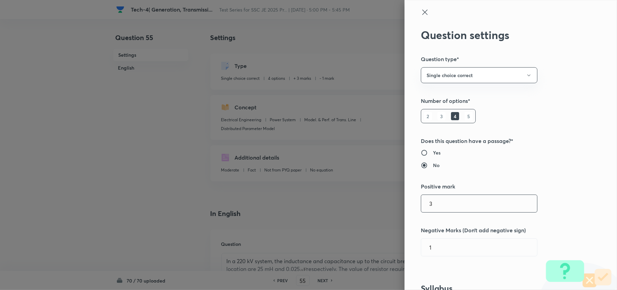
drag, startPoint x: 456, startPoint y: 206, endPoint x: 417, endPoint y: 202, distance: 39.2
click at [421, 202] on input "3" at bounding box center [479, 203] width 116 height 17
drag, startPoint x: 453, startPoint y: 250, endPoint x: 412, endPoint y: 246, distance: 40.9
click at [421, 241] on input "1" at bounding box center [479, 246] width 116 height 17
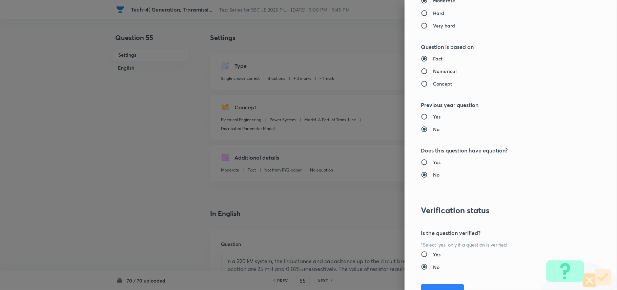
scroll to position [636, 0]
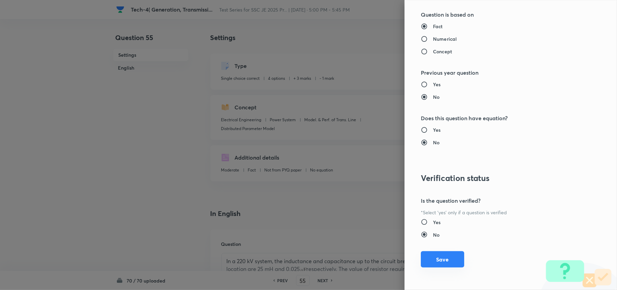
click at [439, 241] on button "Save" at bounding box center [442, 259] width 43 height 16
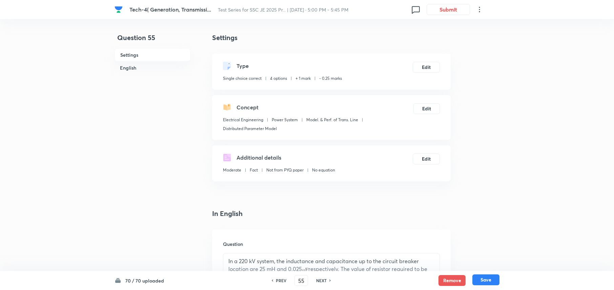
click at [487, 241] on button "Save" at bounding box center [486, 279] width 27 height 11
click at [422, 68] on button "Edit" at bounding box center [426, 66] width 27 height 11
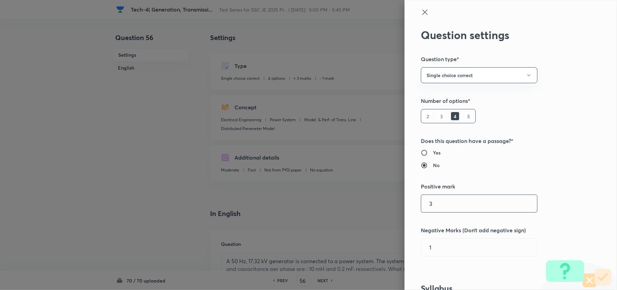
drag, startPoint x: 447, startPoint y: 204, endPoint x: 401, endPoint y: 203, distance: 45.8
click at [405, 203] on div "Question settings Question type* Single choice correct Number of options* 2 3 4…" at bounding box center [511, 145] width 213 height 290
drag, startPoint x: 463, startPoint y: 204, endPoint x: 345, endPoint y: 204, distance: 117.3
click at [347, 204] on div "Question settings Question type* Single choice correct Number of options* 2 3 4…" at bounding box center [308, 145] width 617 height 290
drag, startPoint x: 448, startPoint y: 248, endPoint x: 381, endPoint y: 247, distance: 66.8
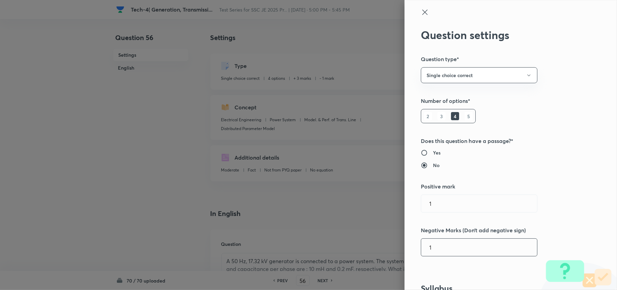
click at [381, 241] on div "Question settings Question type* Single choice correct Number of options* 2 3 4…" at bounding box center [308, 145] width 617 height 290
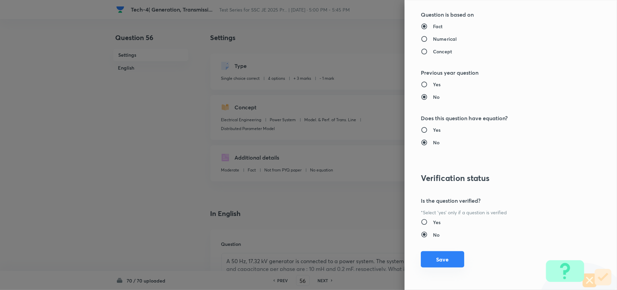
click at [444, 241] on button "Save" at bounding box center [442, 259] width 43 height 16
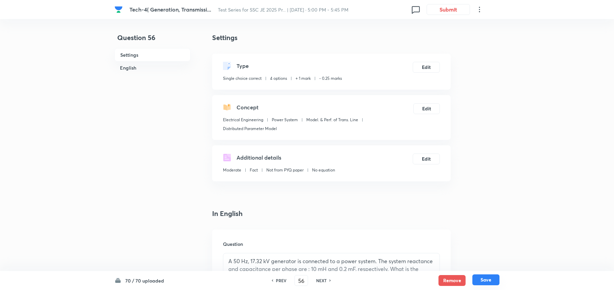
click at [489, 241] on button "Save" at bounding box center [486, 279] width 27 height 11
click at [429, 67] on button "Edit" at bounding box center [426, 66] width 27 height 11
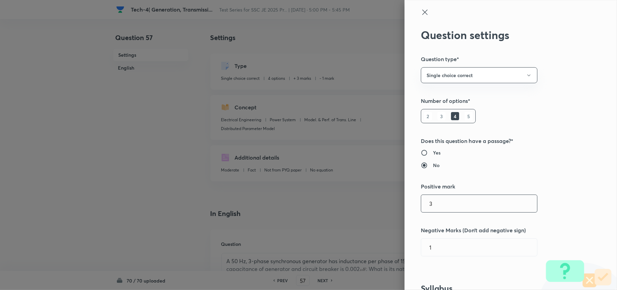
drag, startPoint x: 425, startPoint y: 204, endPoint x: 391, endPoint y: 205, distance: 34.6
click at [391, 205] on div "Question settings Question type* Single choice correct Number of options* 2 3 4…" at bounding box center [308, 145] width 617 height 290
drag, startPoint x: 430, startPoint y: 248, endPoint x: 406, endPoint y: 246, distance: 24.5
click at [406, 241] on div "Question settings Question type* Single choice correct Number of options* 2 3 4…" at bounding box center [511, 145] width 213 height 290
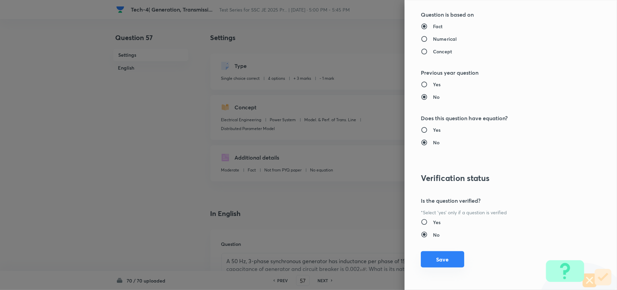
click at [428, 241] on button "Save" at bounding box center [442, 259] width 43 height 16
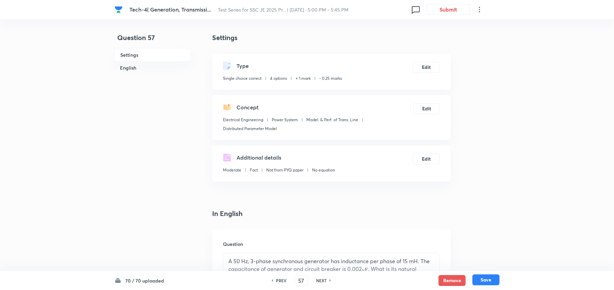
click at [483, 241] on button "Save" at bounding box center [486, 279] width 27 height 11
click at [426, 69] on button "Edit" at bounding box center [426, 66] width 27 height 11
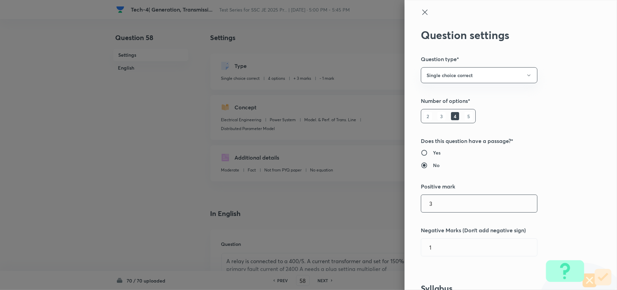
drag, startPoint x: 438, startPoint y: 200, endPoint x: 405, endPoint y: 200, distance: 33.9
click at [405, 200] on div "Question settings Question type* Single choice correct Number of options* 2 3 4…" at bounding box center [511, 145] width 213 height 290
drag, startPoint x: 440, startPoint y: 254, endPoint x: 402, endPoint y: 248, distance: 38.4
click at [406, 241] on div "Question settings Question type* Single choice correct Number of options* 2 3 4…" at bounding box center [511, 145] width 213 height 290
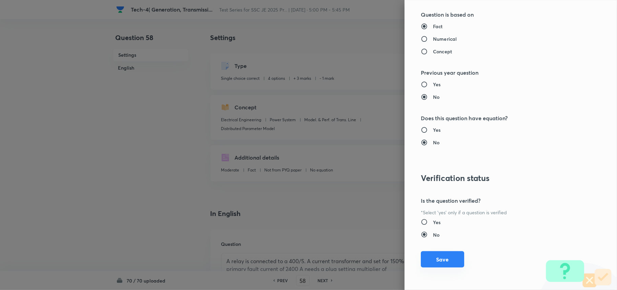
drag, startPoint x: 441, startPoint y: 262, endPoint x: 437, endPoint y: 260, distance: 3.7
click at [440, 241] on button "Save" at bounding box center [442, 259] width 43 height 16
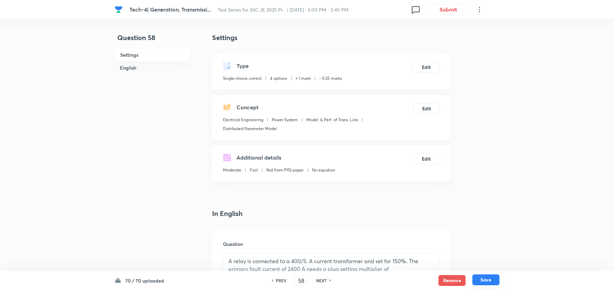
click at [488, 241] on button "Save" at bounding box center [486, 279] width 27 height 11
click at [425, 64] on button "Edit" at bounding box center [426, 66] width 27 height 11
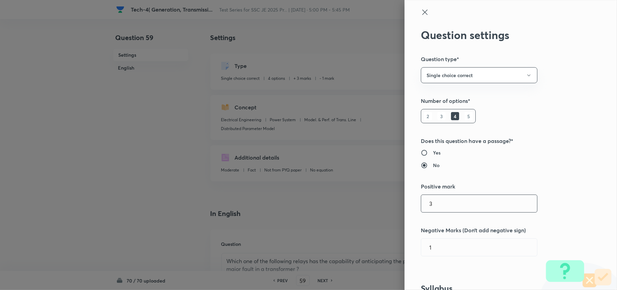
drag, startPoint x: 437, startPoint y: 202, endPoint x: 414, endPoint y: 201, distance: 23.1
click at [421, 201] on input "3" at bounding box center [479, 203] width 116 height 17
click at [410, 241] on div "Question settings Question type* Single choice correct Number of options* 2 3 4…" at bounding box center [511, 145] width 213 height 290
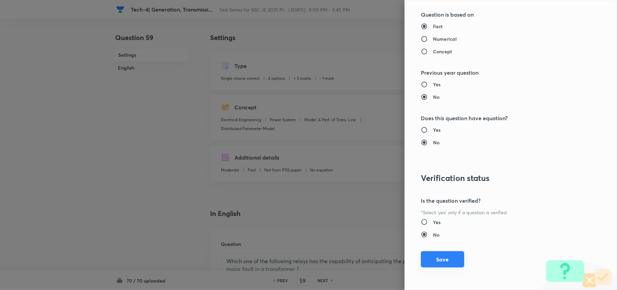
click at [422, 241] on button "Save" at bounding box center [442, 259] width 43 height 16
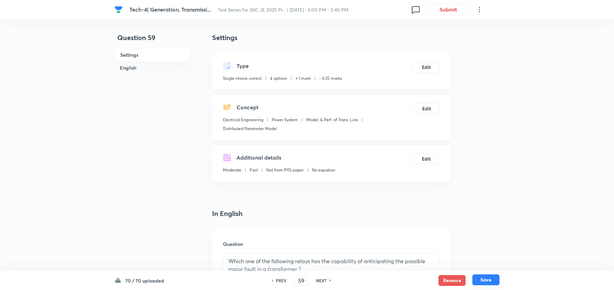
click at [491, 241] on button "Save" at bounding box center [486, 279] width 27 height 11
click at [428, 71] on button "Edit" at bounding box center [426, 66] width 27 height 11
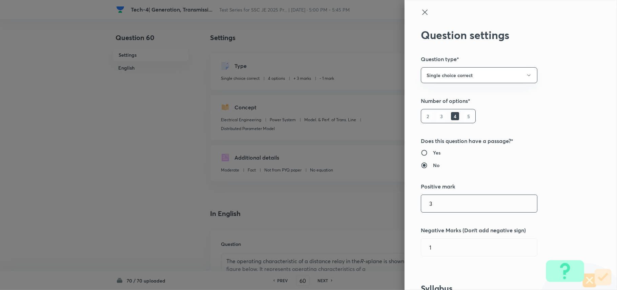
drag, startPoint x: 444, startPoint y: 209, endPoint x: 411, endPoint y: 205, distance: 32.8
click at [412, 205] on div "Question settings Question type* Single choice correct Number of options* 2 3 4…" at bounding box center [511, 145] width 213 height 290
drag, startPoint x: 443, startPoint y: 248, endPoint x: 408, endPoint y: 247, distance: 34.9
click at [408, 241] on div "Question settings Question type* Single choice correct Number of options* 2 3 4…" at bounding box center [511, 145] width 213 height 290
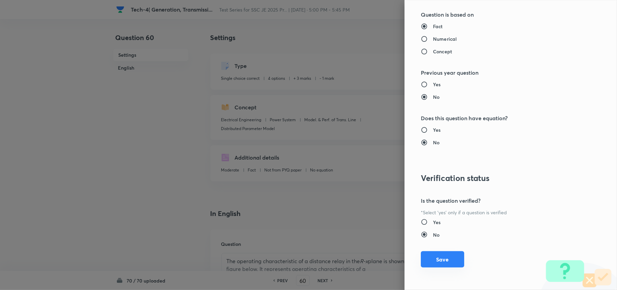
click at [430, 241] on button "Save" at bounding box center [442, 259] width 43 height 16
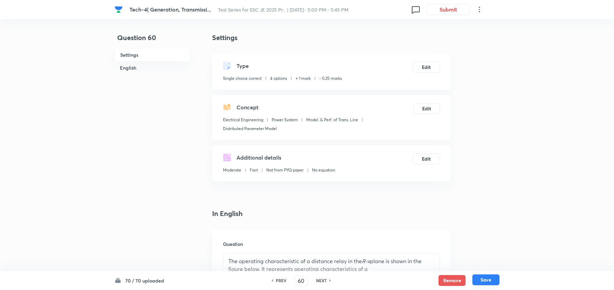
click at [477, 241] on button "Save" at bounding box center [486, 279] width 27 height 11
click at [428, 65] on button "Edit" at bounding box center [426, 66] width 27 height 11
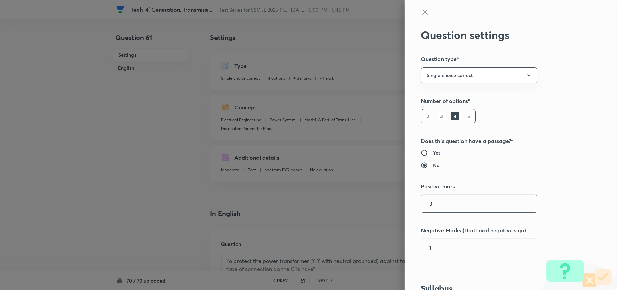
drag, startPoint x: 441, startPoint y: 207, endPoint x: 408, endPoint y: 201, distance: 33.7
click at [411, 203] on div "Question settings Question type* Single choice correct Number of options* 2 3 4…" at bounding box center [511, 145] width 213 height 290
drag, startPoint x: 441, startPoint y: 242, endPoint x: 415, endPoint y: 244, distance: 25.9
click at [421, 241] on input "1" at bounding box center [479, 246] width 116 height 17
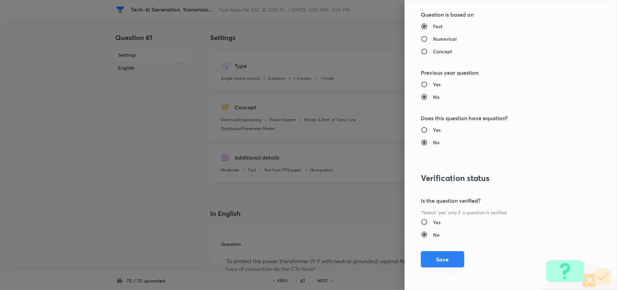
click at [432, 241] on button "Save" at bounding box center [442, 259] width 43 height 16
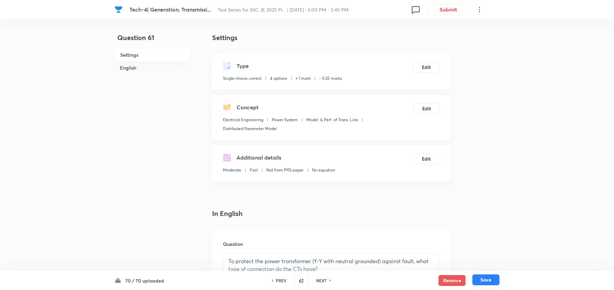
click at [489, 241] on button "Save" at bounding box center [486, 279] width 27 height 11
click at [425, 66] on button "Edit" at bounding box center [426, 66] width 27 height 11
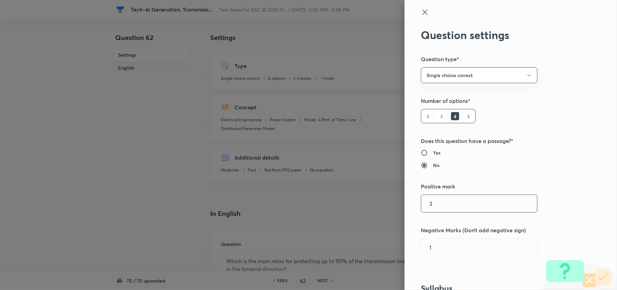
drag, startPoint x: 445, startPoint y: 198, endPoint x: 396, endPoint y: 200, distance: 48.5
click at [405, 200] on div "Question settings Question type* Single choice correct Number of options* 2 3 4…" at bounding box center [511, 145] width 213 height 290
drag, startPoint x: 444, startPoint y: 251, endPoint x: 399, endPoint y: 250, distance: 44.8
click at [405, 241] on div "Question settings Question type* Single choice correct Number of options* 2 3 4…" at bounding box center [511, 145] width 213 height 290
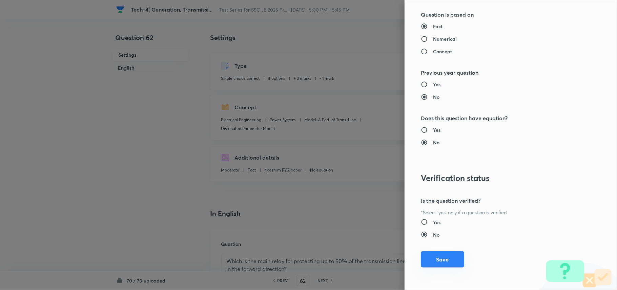
click at [427, 241] on button "Save" at bounding box center [442, 259] width 43 height 16
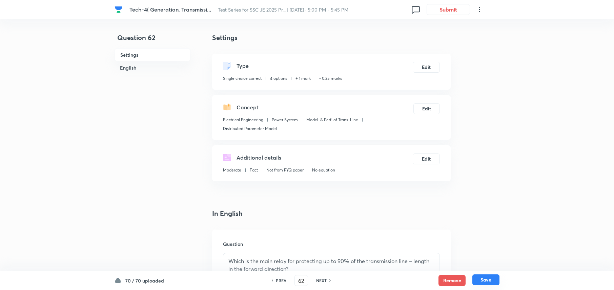
click at [480, 241] on button "Save" at bounding box center [486, 279] width 27 height 11
click at [424, 67] on button "Edit" at bounding box center [426, 66] width 27 height 11
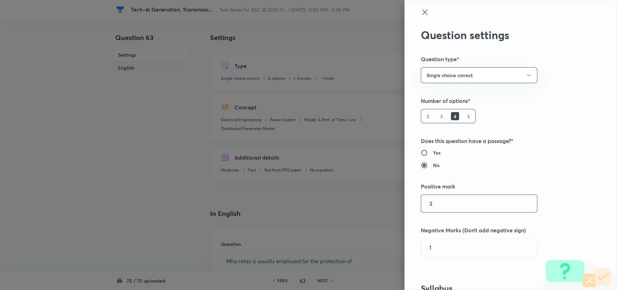
drag, startPoint x: 452, startPoint y: 204, endPoint x: 405, endPoint y: 203, distance: 47.8
click at [405, 203] on div "Question settings Question type* Single choice correct Number of options* 2 3 4…" at bounding box center [511, 145] width 213 height 290
drag, startPoint x: 433, startPoint y: 244, endPoint x: 400, endPoint y: 245, distance: 33.2
click at [405, 241] on div "Question settings Question type* Single choice correct Number of options* 2 3 4…" at bounding box center [511, 145] width 213 height 290
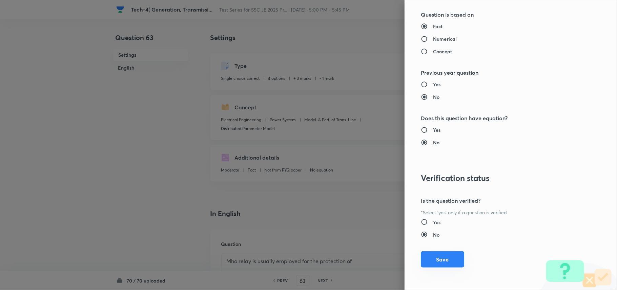
click at [443, 241] on button "Save" at bounding box center [442, 259] width 43 height 16
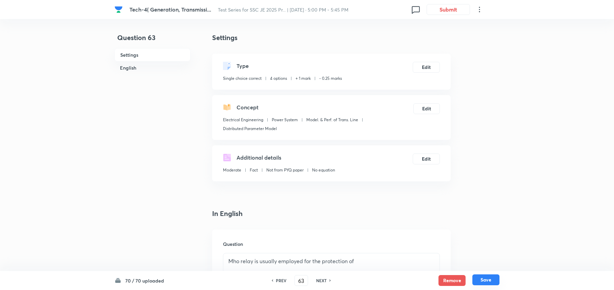
click at [482, 241] on button "Save" at bounding box center [486, 279] width 27 height 11
click at [423, 66] on button "Edit" at bounding box center [426, 66] width 27 height 11
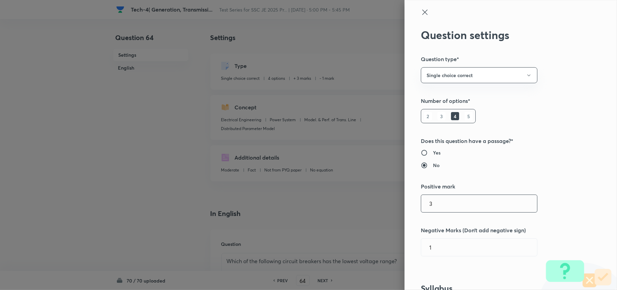
drag, startPoint x: 419, startPoint y: 200, endPoint x: 405, endPoint y: 199, distance: 14.6
click at [405, 199] on div "Question settings Question type* Single choice correct Number of options* 2 3 4…" at bounding box center [511, 145] width 213 height 290
drag, startPoint x: 446, startPoint y: 247, endPoint x: 399, endPoint y: 247, distance: 46.8
click at [405, 241] on div "Question settings Question type* Single choice correct Number of options* 2 3 4…" at bounding box center [511, 145] width 213 height 290
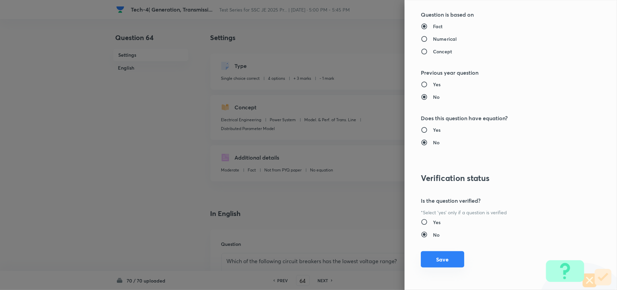
click at [436, 241] on button "Save" at bounding box center [442, 259] width 43 height 16
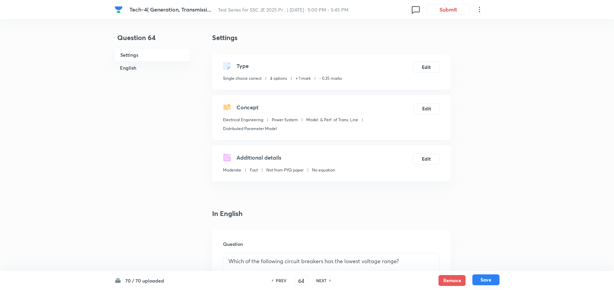
click at [488, 241] on button "Save" at bounding box center [486, 279] width 27 height 11
click at [428, 66] on button "Edit" at bounding box center [426, 66] width 27 height 11
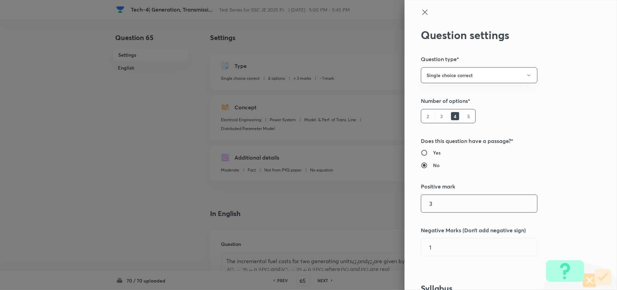
drag, startPoint x: 426, startPoint y: 204, endPoint x: 408, endPoint y: 204, distance: 18.0
click at [408, 204] on div "Question settings Question type* Single choice correct Number of options* 2 3 4…" at bounding box center [511, 145] width 213 height 290
drag, startPoint x: 436, startPoint y: 248, endPoint x: 401, endPoint y: 246, distance: 34.6
click at [405, 241] on div "Question settings Question type* Single choice correct Number of options* 2 3 4…" at bounding box center [511, 145] width 213 height 290
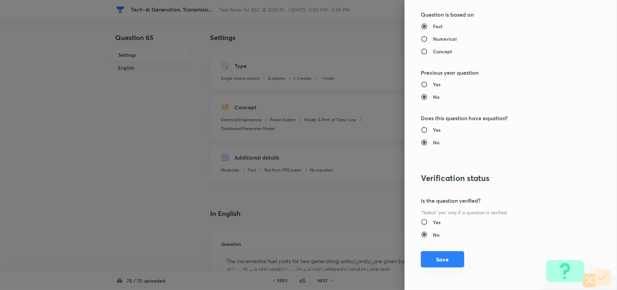
click at [441, 241] on button "Save" at bounding box center [442, 259] width 43 height 16
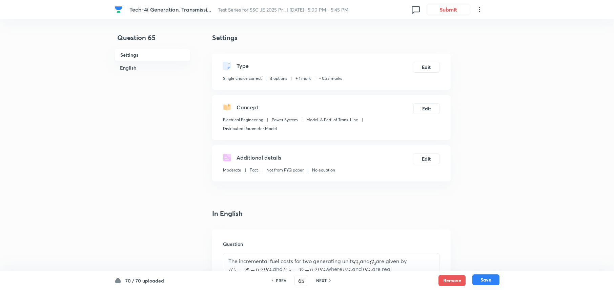
click at [479, 241] on button "Save" at bounding box center [486, 279] width 27 height 11
click at [422, 65] on button "Edit" at bounding box center [426, 66] width 27 height 11
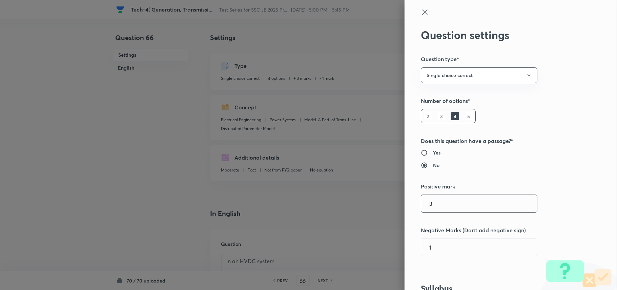
drag, startPoint x: 431, startPoint y: 201, endPoint x: 418, endPoint y: 201, distance: 13.6
click at [421, 201] on input "3" at bounding box center [479, 203] width 116 height 17
drag, startPoint x: 452, startPoint y: 251, endPoint x: 405, endPoint y: 248, distance: 47.2
click at [405, 241] on div "Question settings Question type* Single choice correct Number of options* 2 3 4…" at bounding box center [511, 145] width 213 height 290
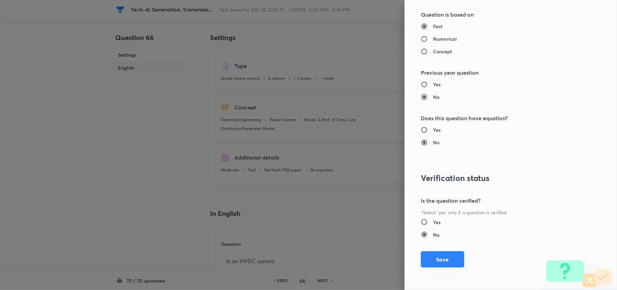
click at [443, 241] on button "Save" at bounding box center [442, 259] width 43 height 16
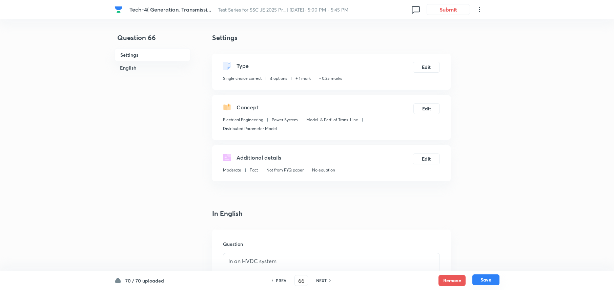
click at [482, 241] on button "Save" at bounding box center [486, 279] width 27 height 11
click at [426, 67] on button "Edit" at bounding box center [426, 66] width 27 height 11
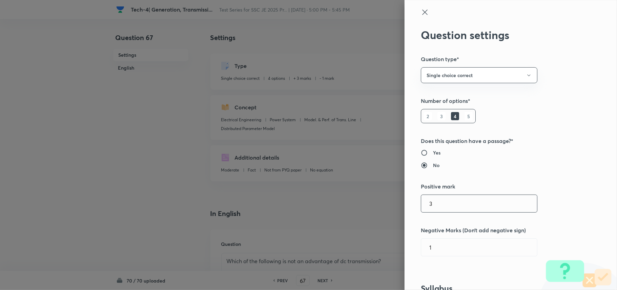
click at [395, 204] on div "Question settings Question type* Single choice correct Number of options* 2 3 4…" at bounding box center [308, 145] width 617 height 290
drag, startPoint x: 438, startPoint y: 247, endPoint x: 409, endPoint y: 245, distance: 29.6
click at [409, 241] on div "Question settings Question type* Single choice correct Number of options* 2 3 4…" at bounding box center [511, 145] width 213 height 290
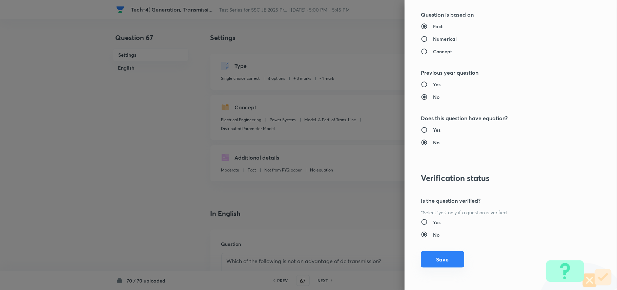
click at [447, 241] on button "Save" at bounding box center [442, 259] width 43 height 16
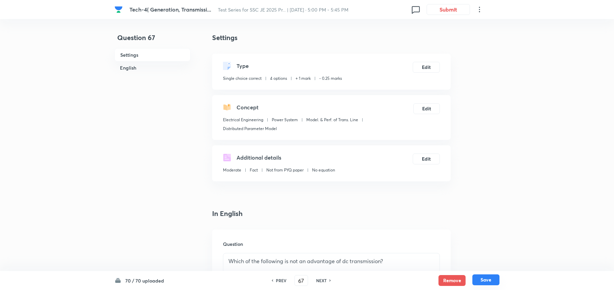
click at [484, 241] on button "Save" at bounding box center [486, 279] width 27 height 11
click at [428, 66] on button "Edit" at bounding box center [426, 66] width 27 height 11
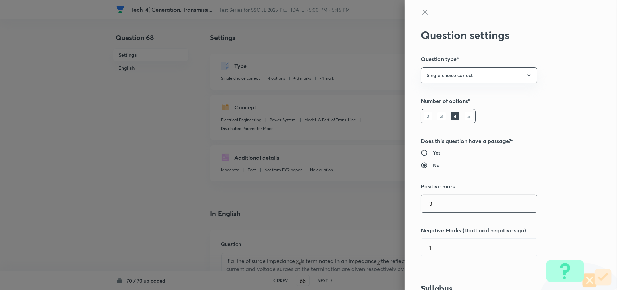
drag, startPoint x: 436, startPoint y: 207, endPoint x: 414, endPoint y: 205, distance: 22.4
click at [414, 205] on div "Question settings Question type* Single choice correct Number of options* 2 3 4…" at bounding box center [511, 145] width 213 height 290
drag, startPoint x: 439, startPoint y: 245, endPoint x: 407, endPoint y: 245, distance: 32.2
click at [407, 241] on div "Question settings Question type* Single choice correct Number of options* 2 3 4…" at bounding box center [511, 145] width 213 height 290
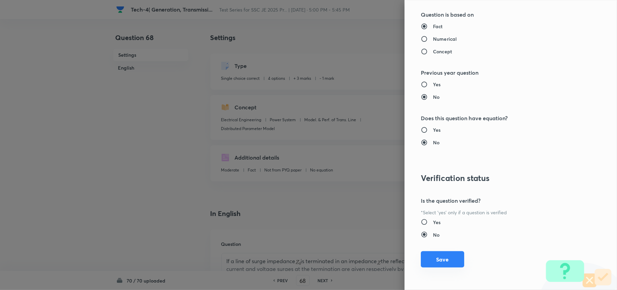
click at [440, 241] on button "Save" at bounding box center [442, 259] width 43 height 16
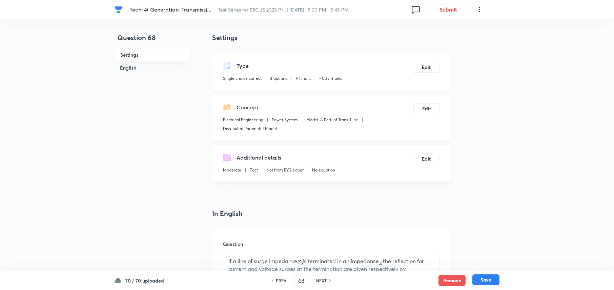
click at [487, 241] on button "Save" at bounding box center [486, 279] width 27 height 11
click at [424, 64] on button "Edit" at bounding box center [426, 66] width 27 height 11
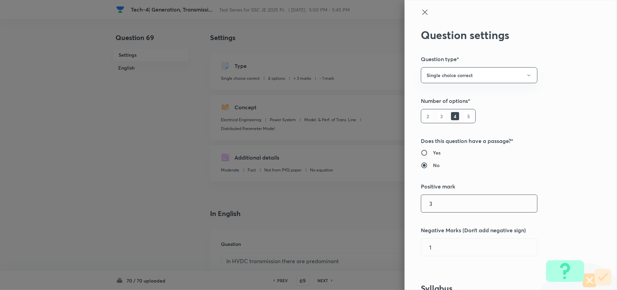
drag, startPoint x: 441, startPoint y: 205, endPoint x: 413, endPoint y: 202, distance: 28.6
click at [413, 202] on div "Question settings Question type* Single choice correct Number of options* 2 3 4…" at bounding box center [511, 145] width 213 height 290
drag, startPoint x: 444, startPoint y: 247, endPoint x: 405, endPoint y: 246, distance: 39.4
click at [406, 241] on div "Question settings Question type* Single choice correct Number of options* 2 3 4…" at bounding box center [511, 145] width 213 height 290
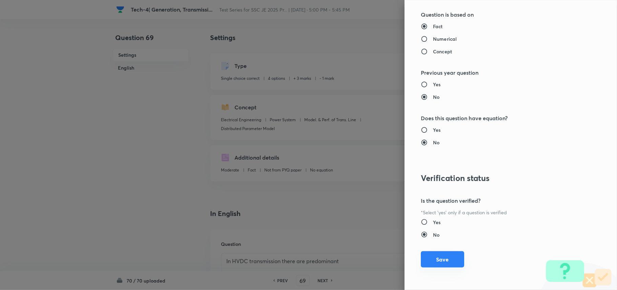
click at [442, 241] on button "Save" at bounding box center [442, 259] width 43 height 16
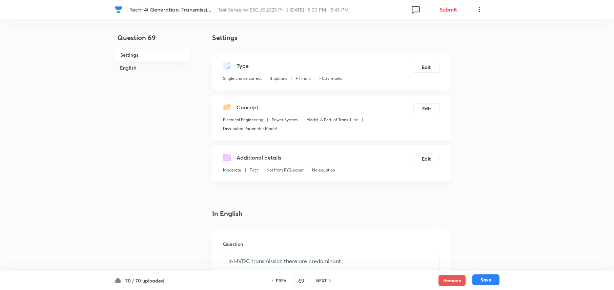
click at [483, 241] on button "Save" at bounding box center [486, 279] width 27 height 11
click at [423, 67] on button "Edit" at bounding box center [426, 66] width 27 height 11
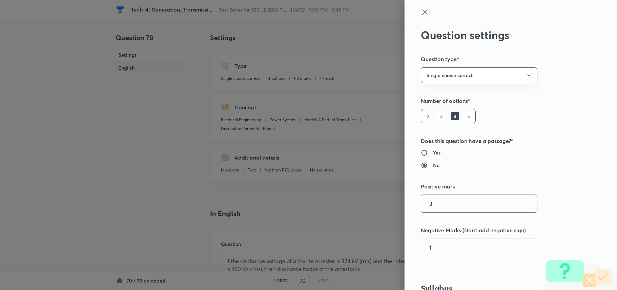
drag, startPoint x: 449, startPoint y: 205, endPoint x: 397, endPoint y: 201, distance: 52.4
click at [397, 201] on div "Question settings Question type* Single choice correct Number of options* 2 3 4…" at bounding box center [308, 145] width 617 height 290
drag, startPoint x: 443, startPoint y: 248, endPoint x: 397, endPoint y: 243, distance: 45.6
click at [397, 241] on div "Question settings Question type* Single choice correct Number of options* 2 3 4…" at bounding box center [308, 145] width 617 height 290
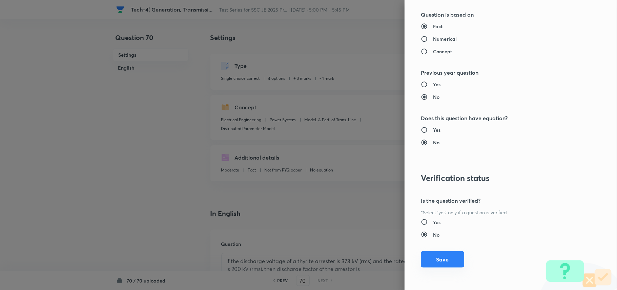
click at [434, 241] on button "Save" at bounding box center [442, 259] width 43 height 16
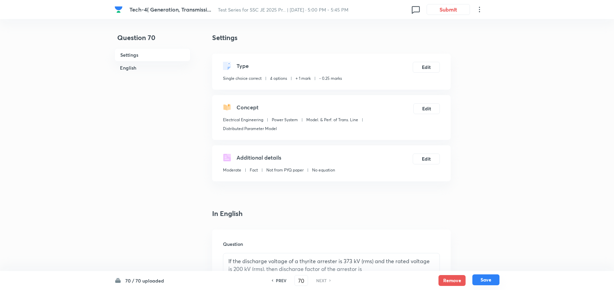
click at [486, 241] on button "Save" at bounding box center [486, 279] width 27 height 11
drag, startPoint x: 304, startPoint y: 281, endPoint x: 288, endPoint y: 278, distance: 16.9
click at [288, 241] on div "PREV 70 ​ NEXT" at bounding box center [301, 280] width 87 height 11
click at [320, 241] on h6 "NEXT" at bounding box center [321, 280] width 11 height 6
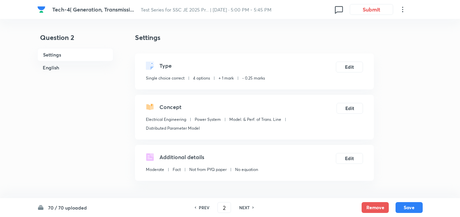
drag, startPoint x: 610, startPoint y: 0, endPoint x: 111, endPoint y: 134, distance: 516.7
click at [203, 208] on h6 "PREV" at bounding box center [204, 208] width 11 height 6
click at [244, 209] on h6 "NEXT" at bounding box center [244, 208] width 11 height 6
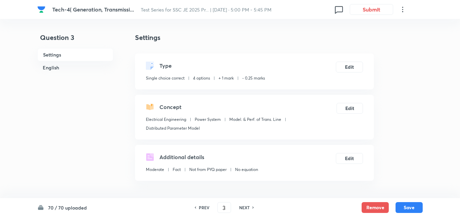
click at [244, 209] on h6 "NEXT" at bounding box center [244, 208] width 11 height 6
click at [243, 207] on h6 "NEXT" at bounding box center [244, 208] width 11 height 6
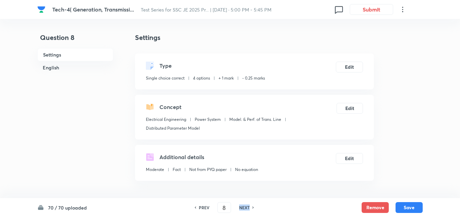
click at [243, 207] on h6 "NEXT" at bounding box center [244, 208] width 11 height 6
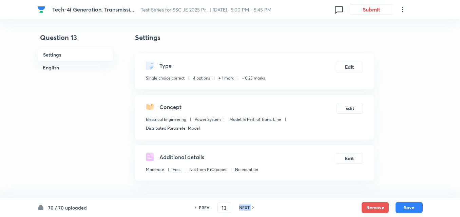
click at [243, 207] on h6 "NEXT" at bounding box center [244, 208] width 11 height 6
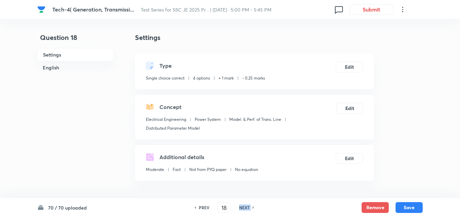
click at [243, 207] on h6 "NEXT" at bounding box center [244, 208] width 11 height 6
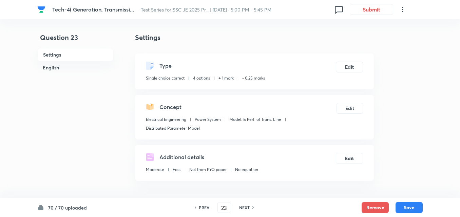
click at [243, 207] on h6 "NEXT" at bounding box center [244, 208] width 11 height 6
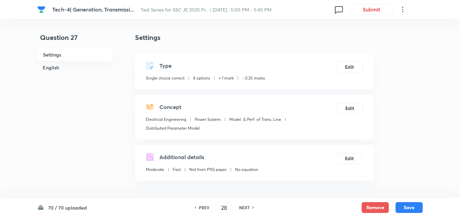
click at [243, 207] on h6 "NEXT" at bounding box center [244, 208] width 11 height 6
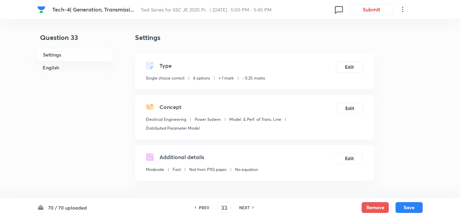
click at [243, 207] on h6 "NEXT" at bounding box center [244, 208] width 11 height 6
click at [202, 209] on h6 "PREV" at bounding box center [204, 208] width 11 height 6
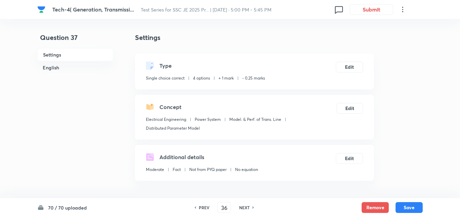
click at [202, 209] on h6 "PREV" at bounding box center [204, 208] width 11 height 6
click at [242, 209] on h6 "NEXT" at bounding box center [244, 208] width 11 height 6
click at [342, 68] on button "Edit" at bounding box center [349, 66] width 27 height 11
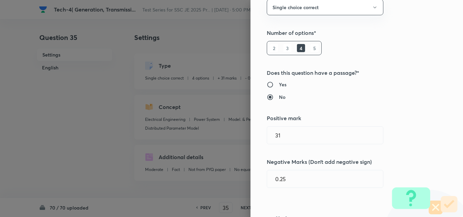
scroll to position [102, 0]
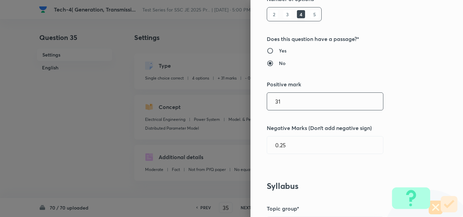
drag, startPoint x: 294, startPoint y: 103, endPoint x: 263, endPoint y: 103, distance: 30.9
click at [267, 103] on input "31" at bounding box center [325, 101] width 116 height 17
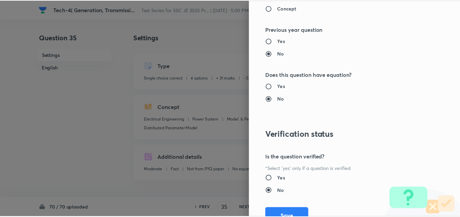
scroll to position [707, 0]
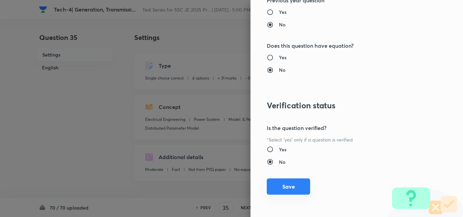
click at [287, 187] on button "Save" at bounding box center [288, 187] width 43 height 16
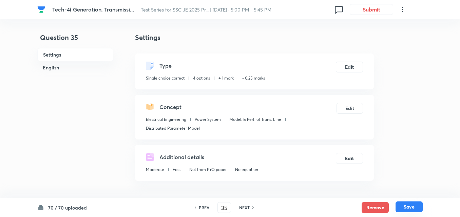
click at [403, 206] on button "Save" at bounding box center [408, 207] width 27 height 11
click at [242, 209] on h6 "NEXT" at bounding box center [244, 208] width 11 height 6
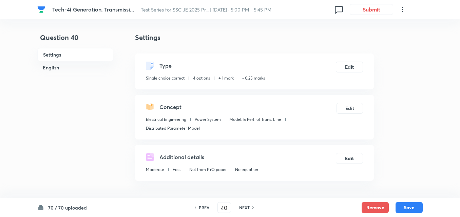
click at [242, 209] on h6 "NEXT" at bounding box center [244, 208] width 11 height 6
drag, startPoint x: 227, startPoint y: 211, endPoint x: 215, endPoint y: 209, distance: 12.0
click at [215, 209] on div "PREV 41 ​ NEXT" at bounding box center [223, 207] width 87 height 11
click at [244, 206] on h6 "NEXT" at bounding box center [244, 208] width 11 height 6
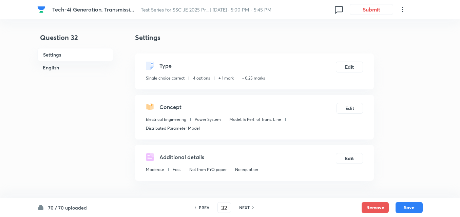
click at [244, 206] on h6 "NEXT" at bounding box center [244, 208] width 11 height 6
click at [244, 208] on h6 "NEXT" at bounding box center [244, 208] width 11 height 6
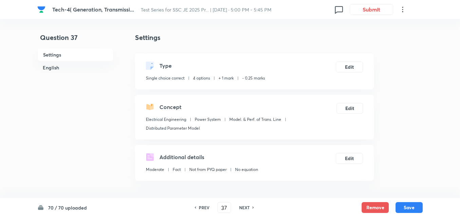
click at [244, 208] on h6 "NEXT" at bounding box center [244, 208] width 11 height 6
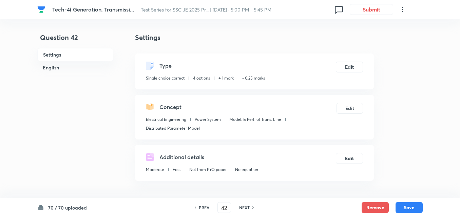
click at [244, 208] on h6 "NEXT" at bounding box center [244, 208] width 11 height 6
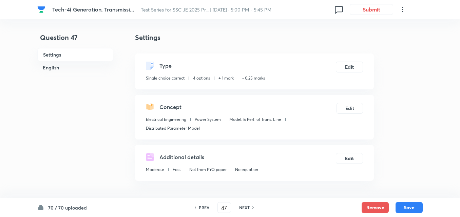
click at [244, 208] on h6 "NEXT" at bounding box center [244, 208] width 11 height 6
click at [244, 209] on h6 "NEXT" at bounding box center [244, 208] width 11 height 6
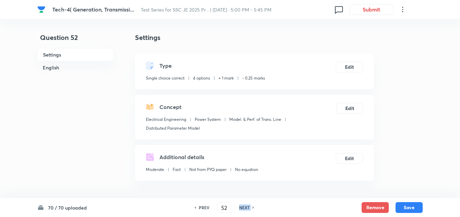
click at [244, 209] on h6 "NEXT" at bounding box center [244, 208] width 11 height 6
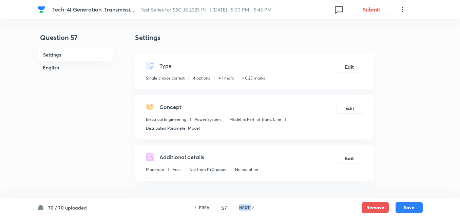
click at [244, 209] on h6 "NEXT" at bounding box center [244, 208] width 11 height 6
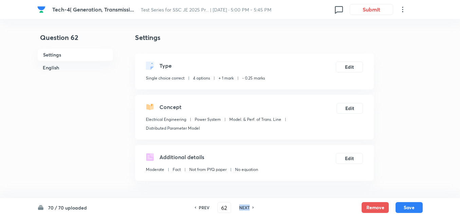
click at [244, 209] on h6 "NEXT" at bounding box center [244, 208] width 11 height 6
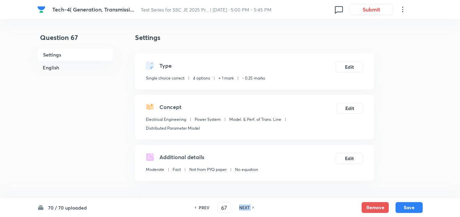
click at [244, 209] on h6 "NEXT" at bounding box center [244, 208] width 11 height 6
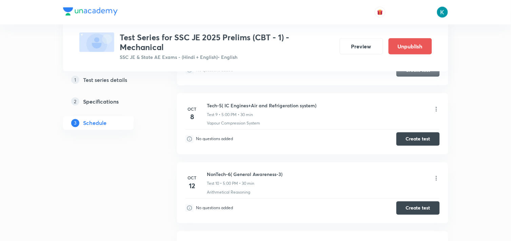
scroll to position [791, 0]
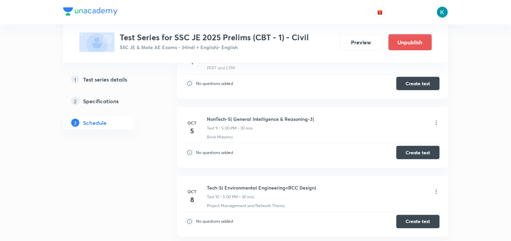
scroll to position [603, 0]
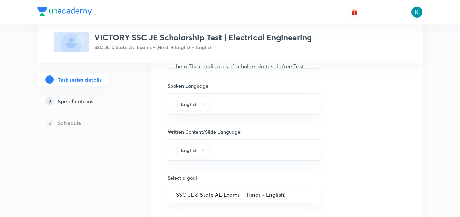
scroll to position [176, 0]
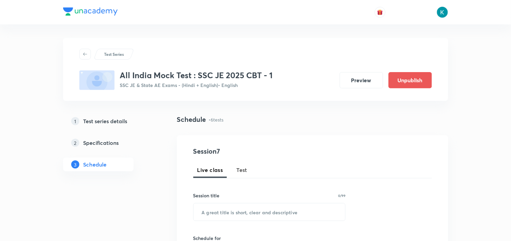
click at [113, 126] on link "1 Test series details" at bounding box center [109, 122] width 92 height 14
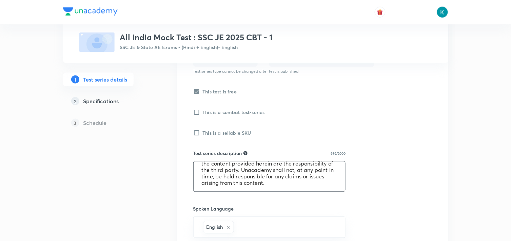
scroll to position [77, 0]
click at [405, 171] on div "Test series title 41/80 All India Mock Test : SSC JE 2025 CBT - 1 ​ Educator ty…" at bounding box center [312, 190] width 239 height 507
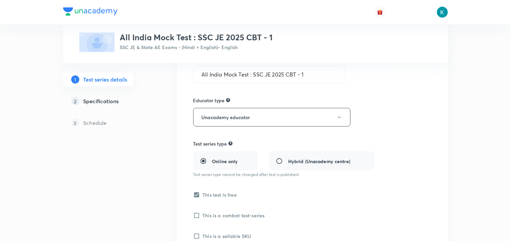
scroll to position [0, 0]
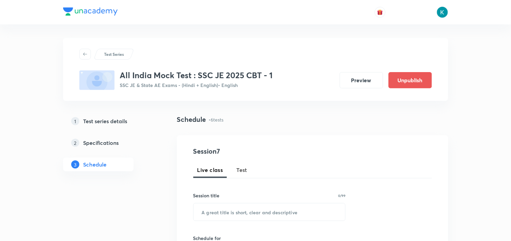
scroll to position [151, 0]
